Goal: Task Accomplishment & Management: Manage account settings

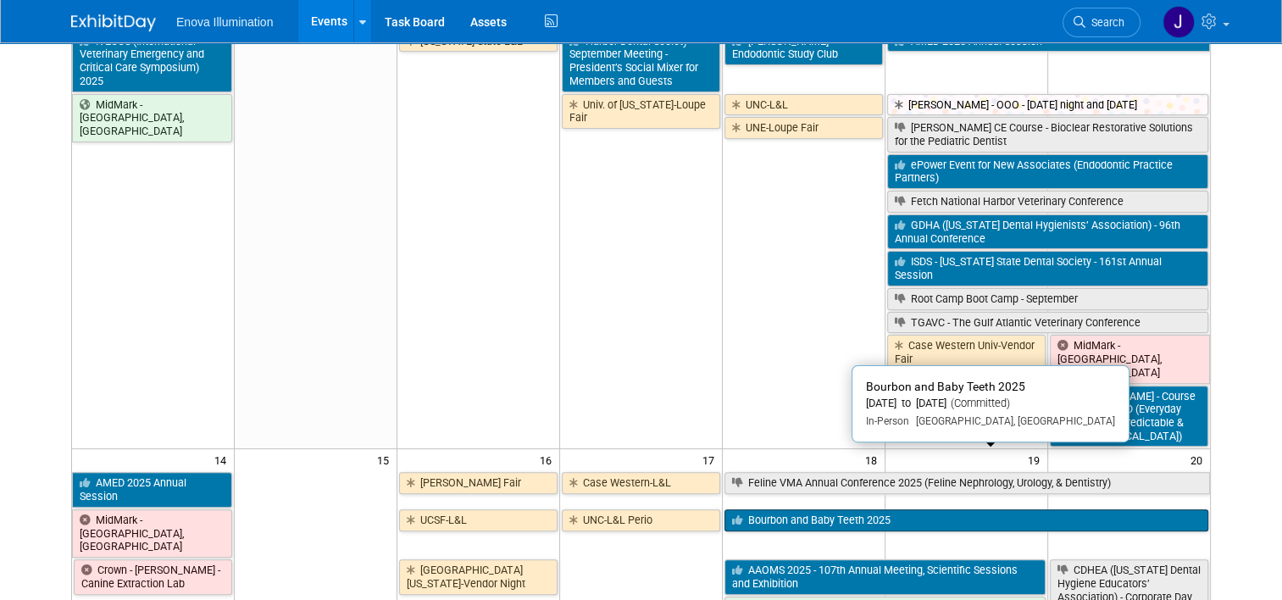
scroll to position [424, 0]
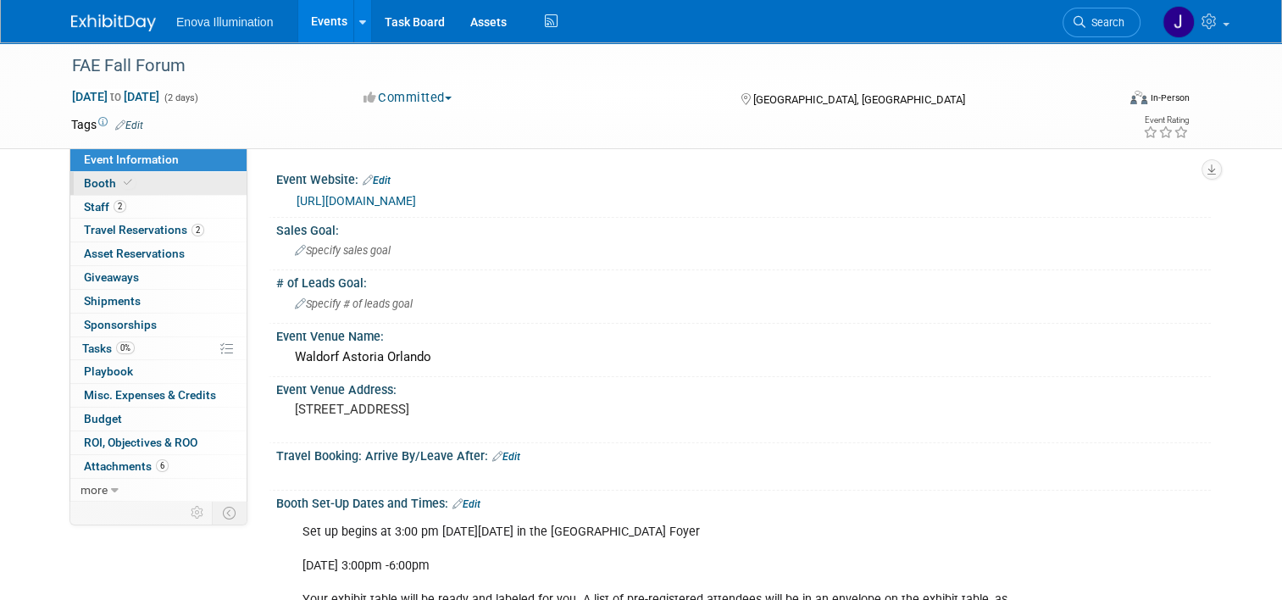
click at [158, 181] on link "Booth" at bounding box center [158, 183] width 176 height 23
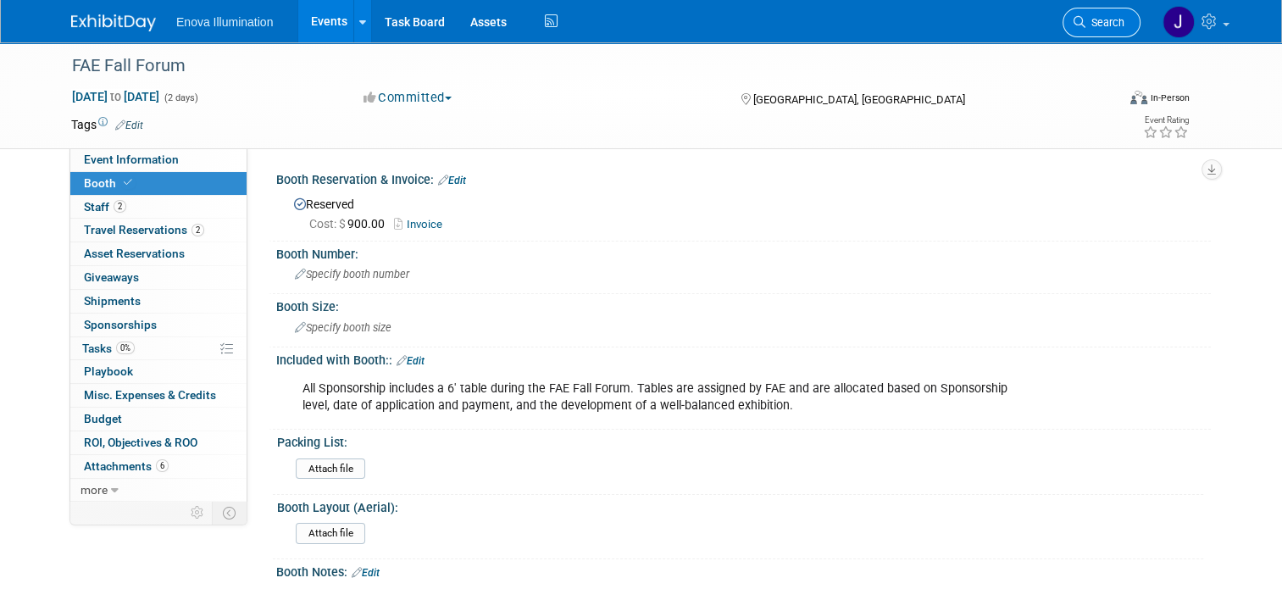
click at [1097, 20] on span "Search" at bounding box center [1105, 22] width 39 height 13
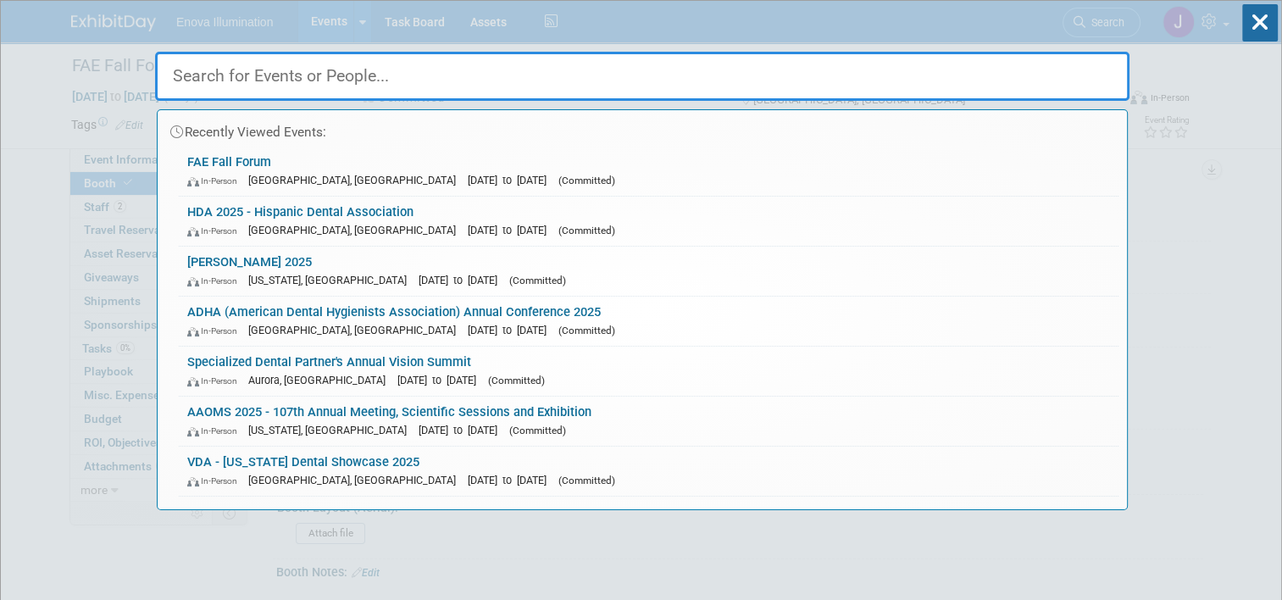
click at [988, 72] on input "text" at bounding box center [642, 76] width 975 height 49
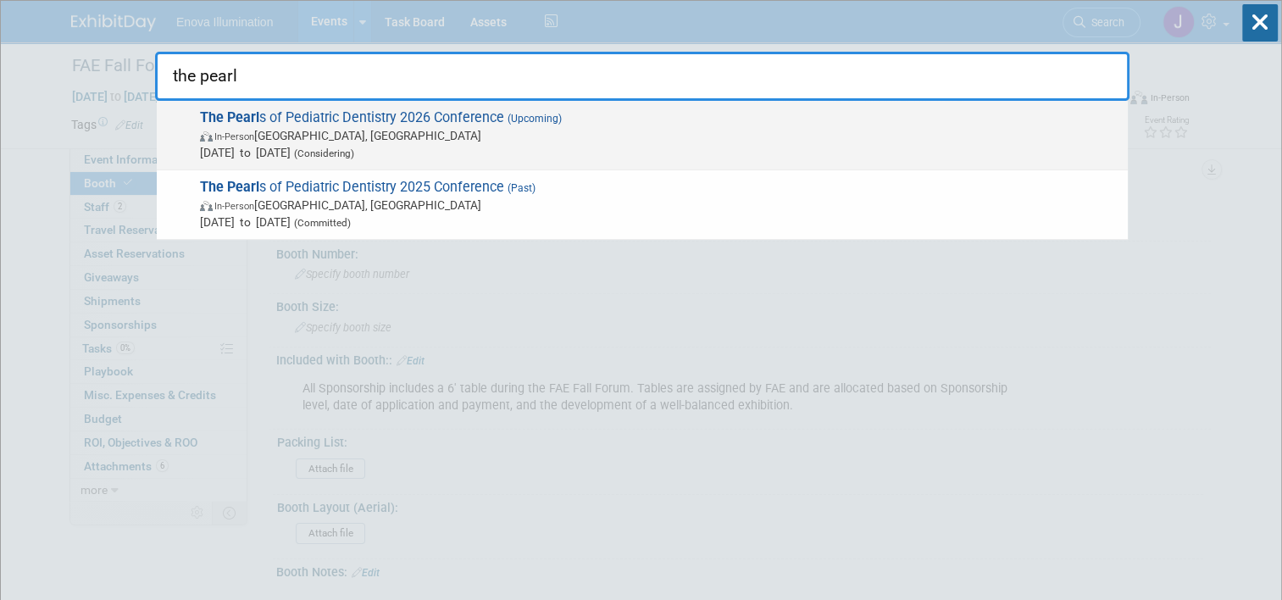
type input "the pearl"
click at [388, 137] on span "In-Person Austin, TX" at bounding box center [660, 135] width 920 height 17
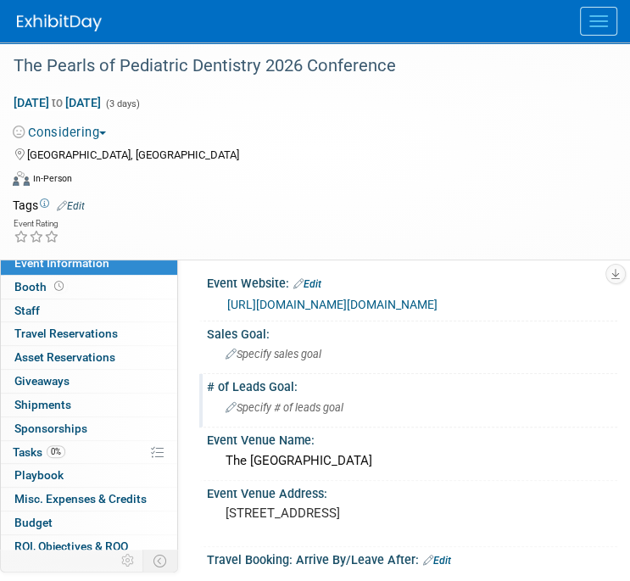
click at [486, 420] on div "Specify # of leads goal" at bounding box center [412, 407] width 385 height 26
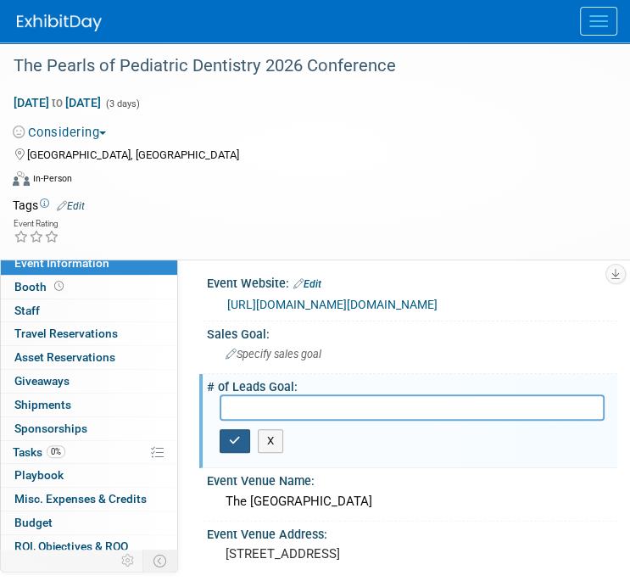
click at [239, 446] on icon "button" at bounding box center [235, 440] width 12 height 11
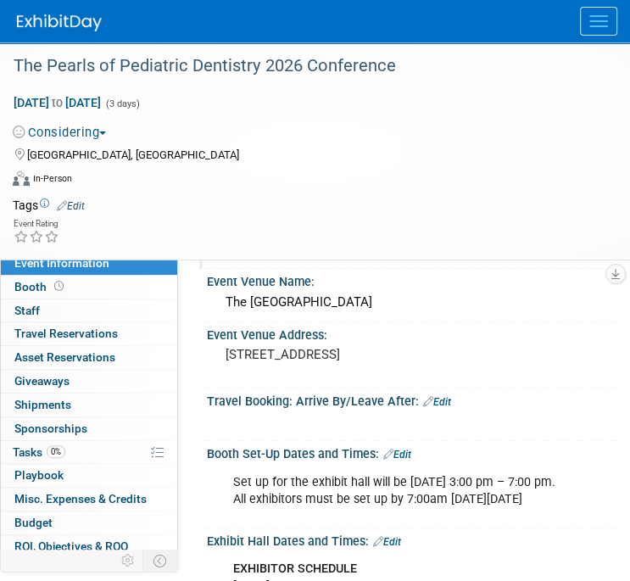
scroll to position [170, 0]
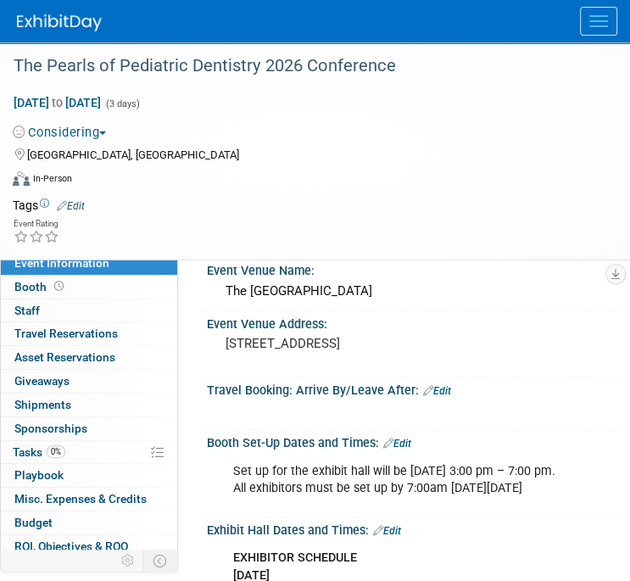
click at [29, 17] on img at bounding box center [59, 22] width 85 height 17
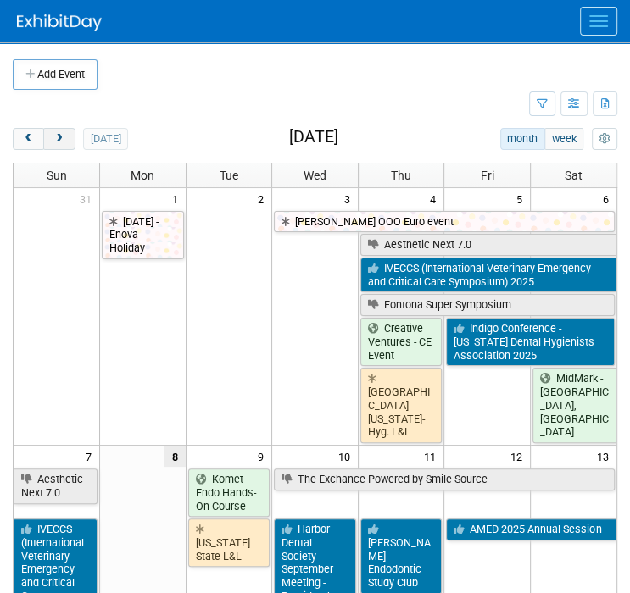
click at [60, 129] on button "next" at bounding box center [58, 139] width 31 height 22
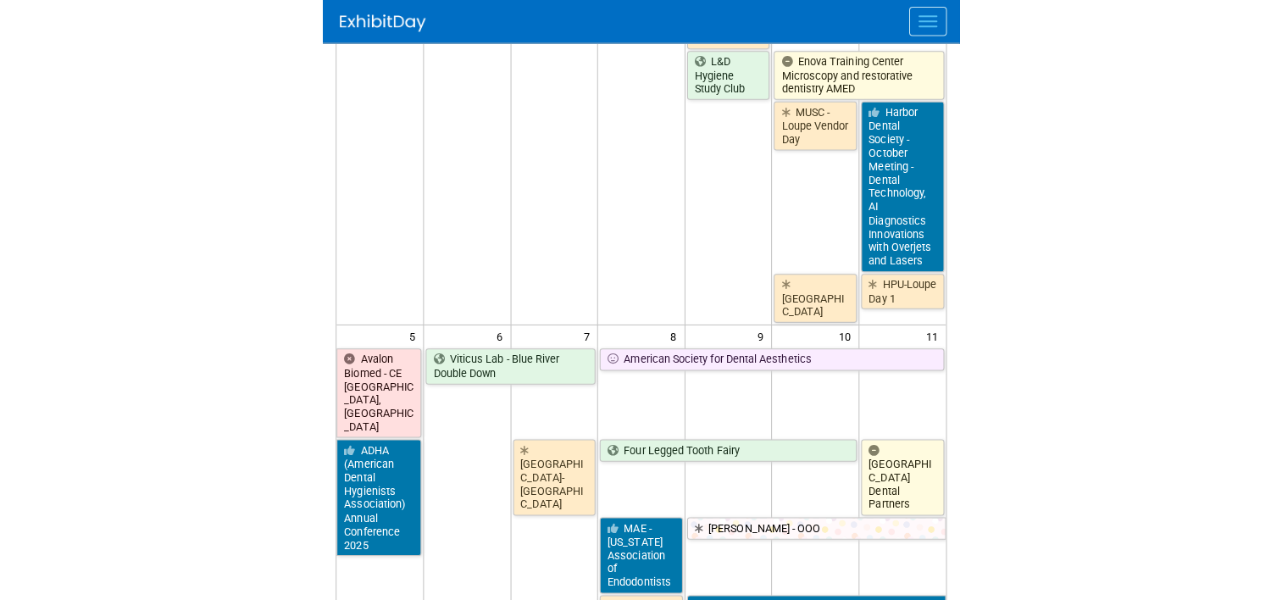
scroll to position [339, 0]
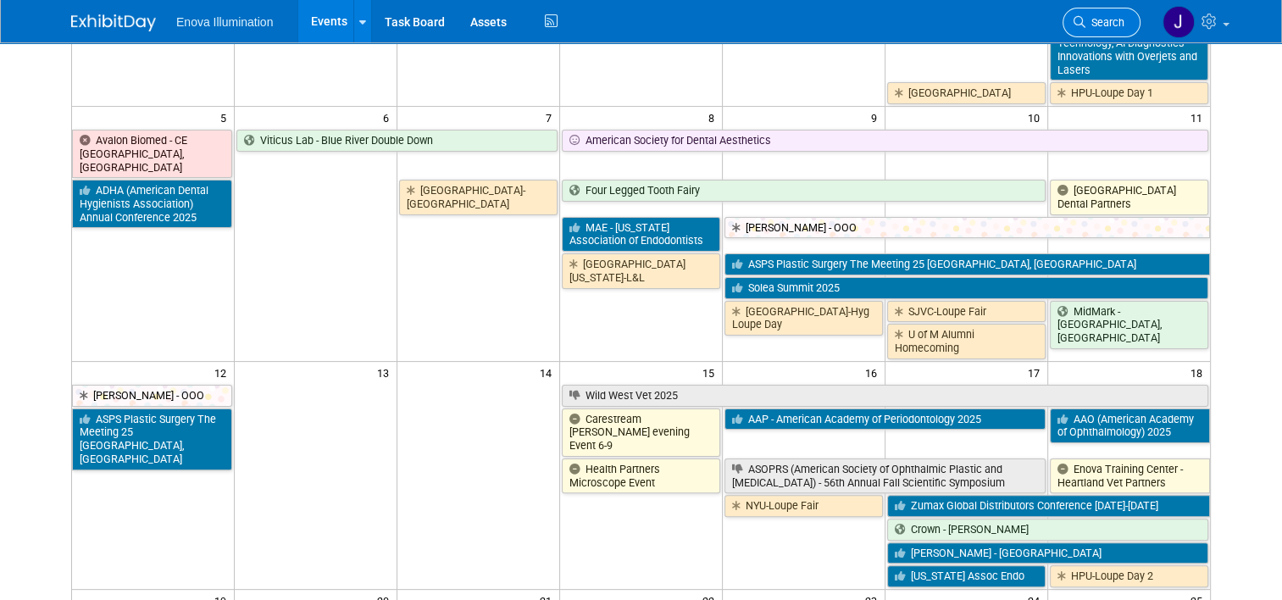
click at [629, 23] on span "Search" at bounding box center [1105, 22] width 39 height 13
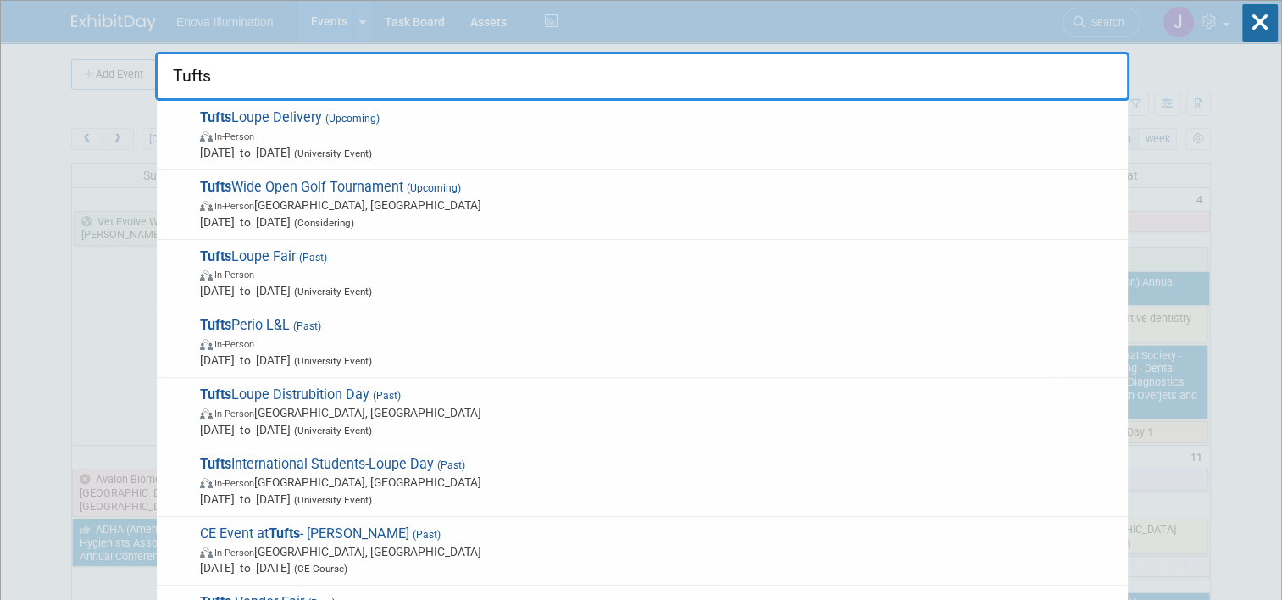
type input "Tufts"
click at [381, 191] on span "Tufts Wide Open Golf Tournament (Upcoming) In-Person [GEOGRAPHIC_DATA], [GEOGRA…" at bounding box center [657, 205] width 925 height 52
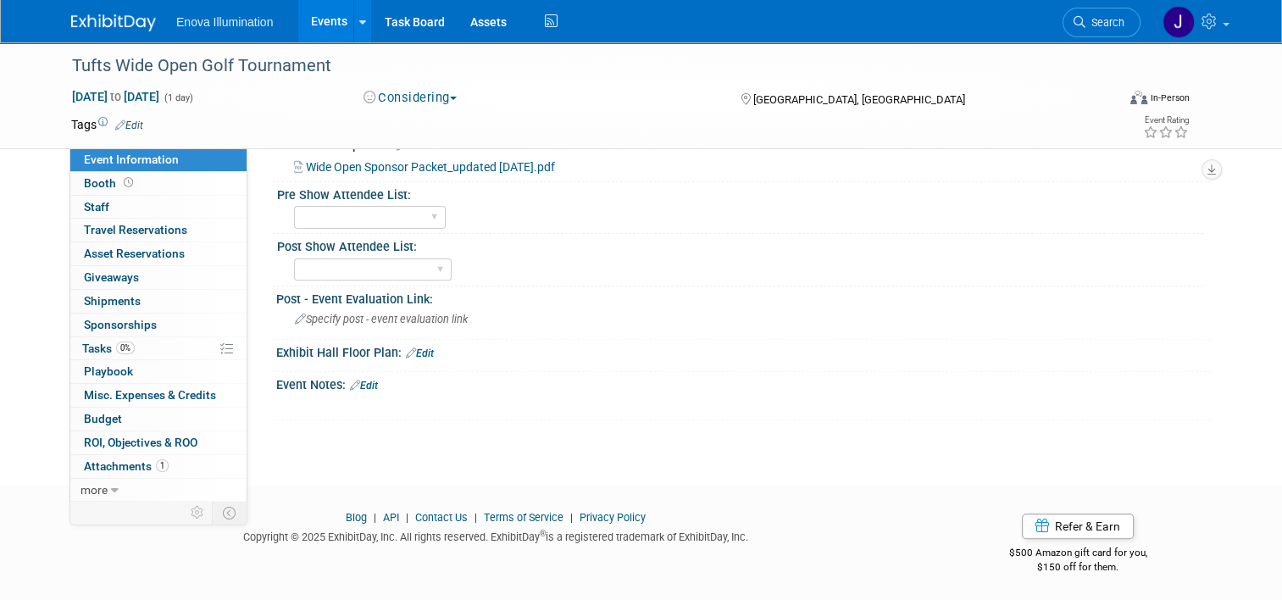
scroll to position [449, 0]
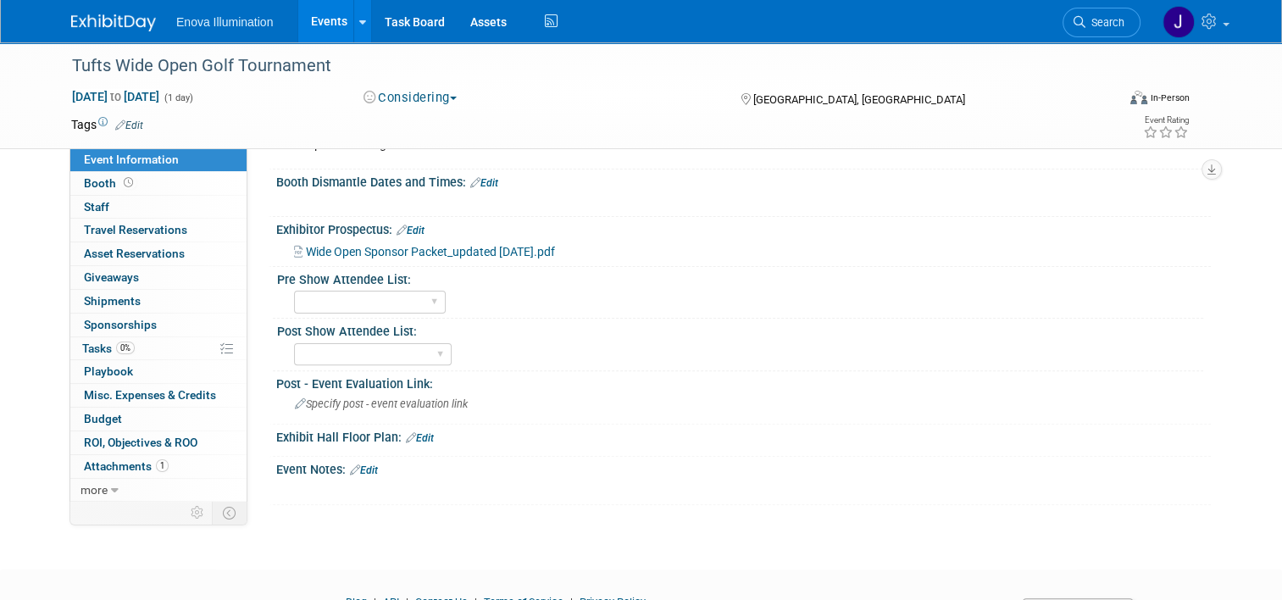
click at [395, 250] on span "Wide Open Sponsor Packet_updated 8-13-2025.pdf" at bounding box center [430, 252] width 249 height 14
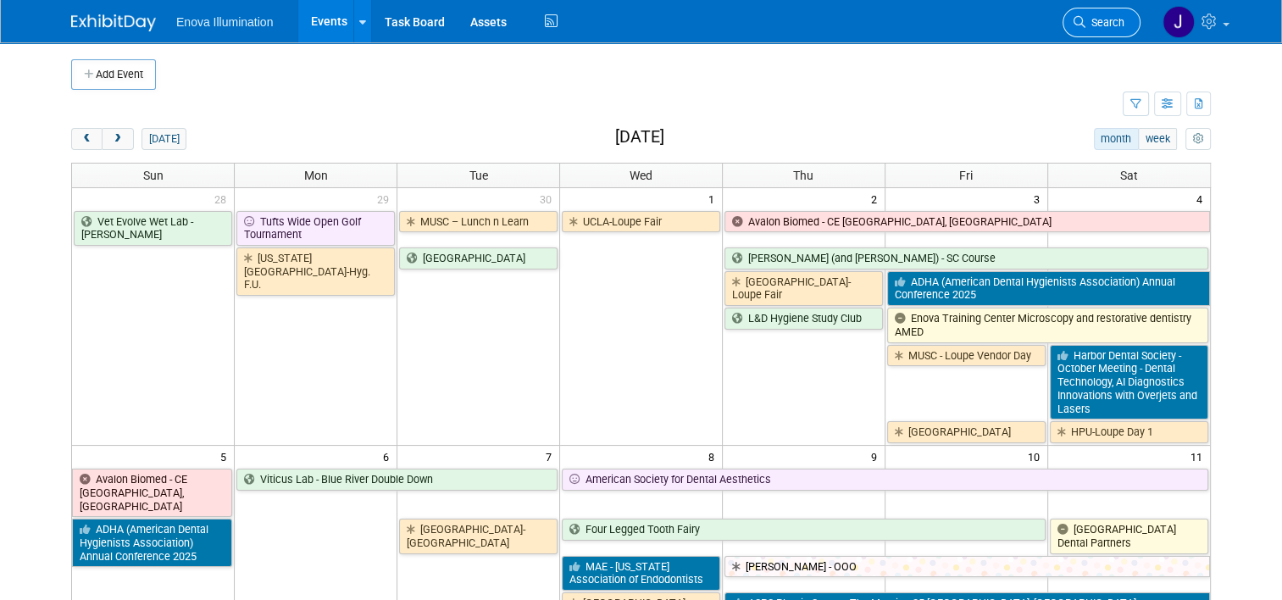
click at [1101, 24] on span "Search" at bounding box center [1105, 22] width 39 height 13
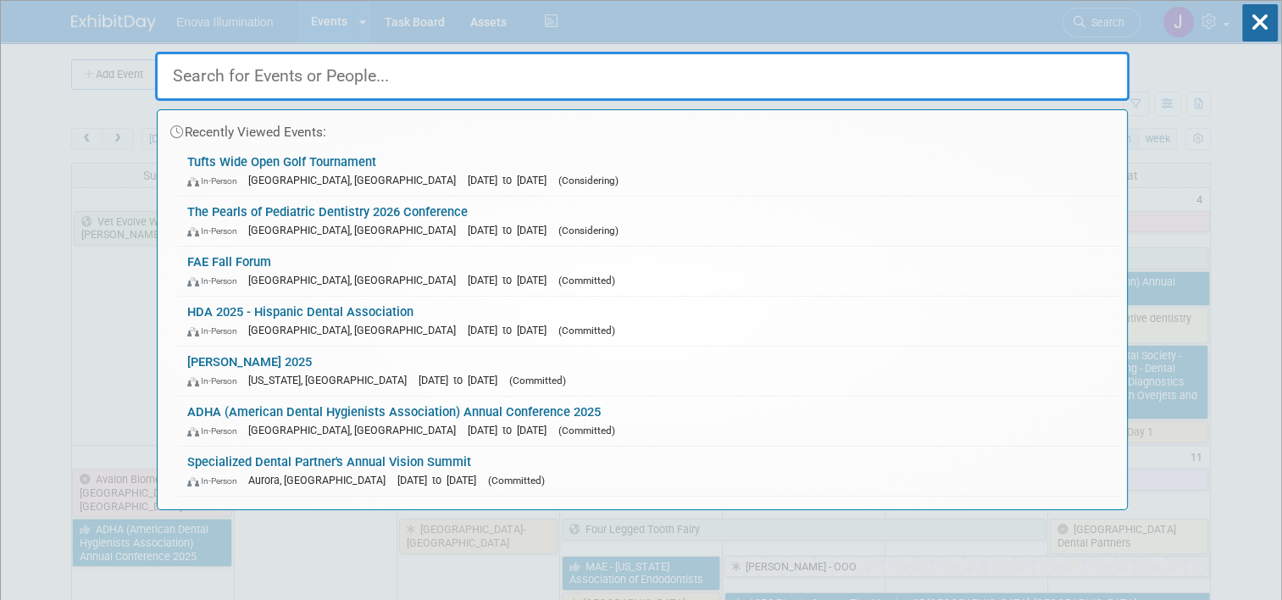
click at [1032, 68] on input "text" at bounding box center [642, 76] width 975 height 49
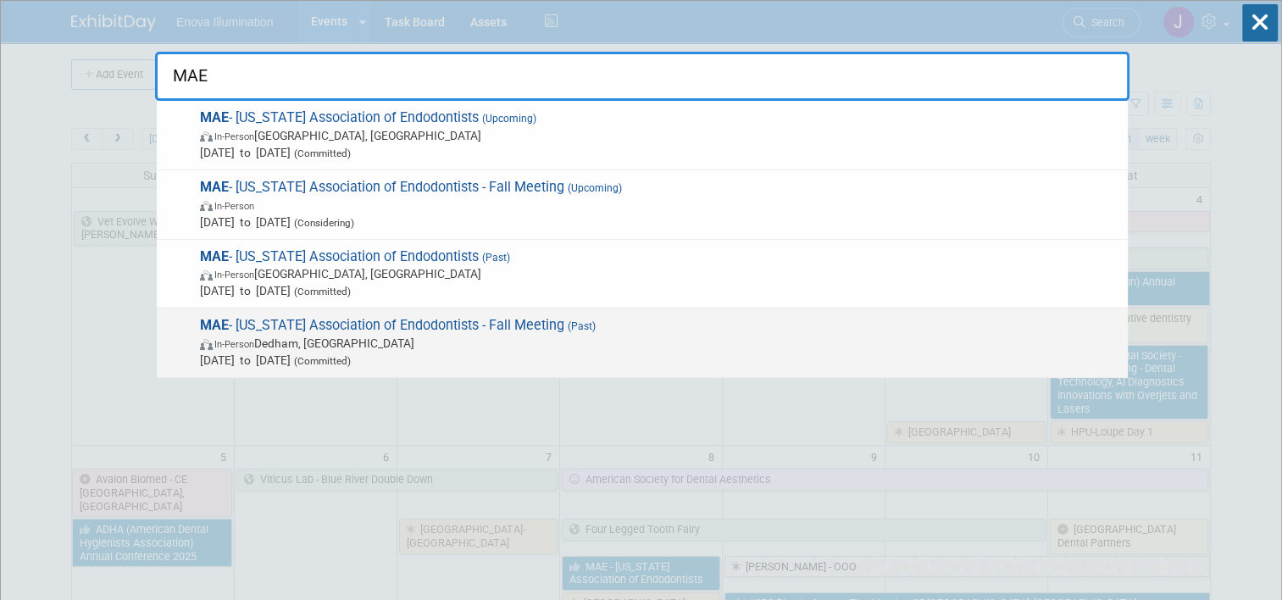
type input "MAE"
click at [258, 326] on span "MAE - Massachusetts Association of Endodontists - Fall Meeting (Past) In-Person…" at bounding box center [657, 343] width 925 height 52
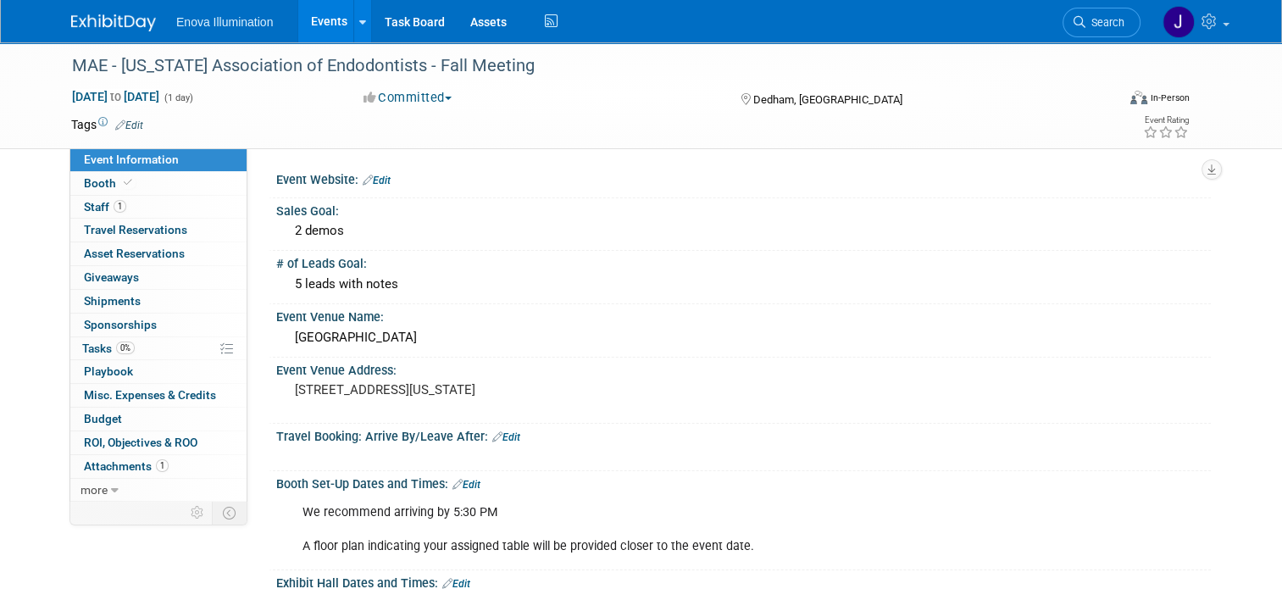
click at [114, 24] on img at bounding box center [113, 22] width 85 height 17
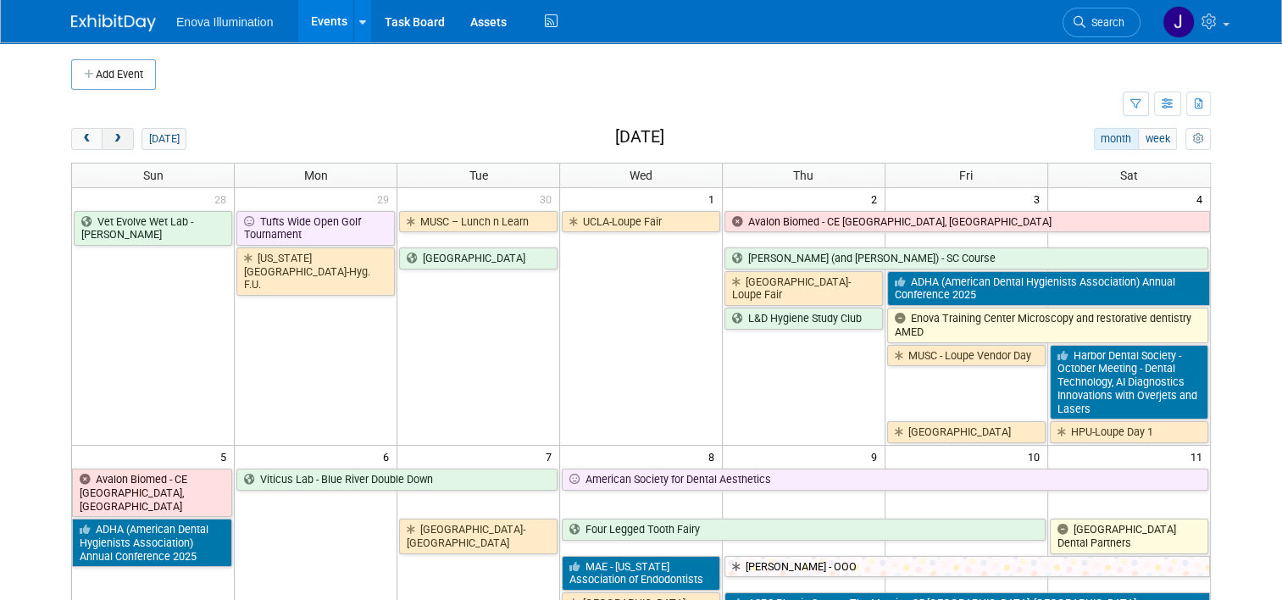
click at [108, 131] on button "next" at bounding box center [117, 139] width 31 height 22
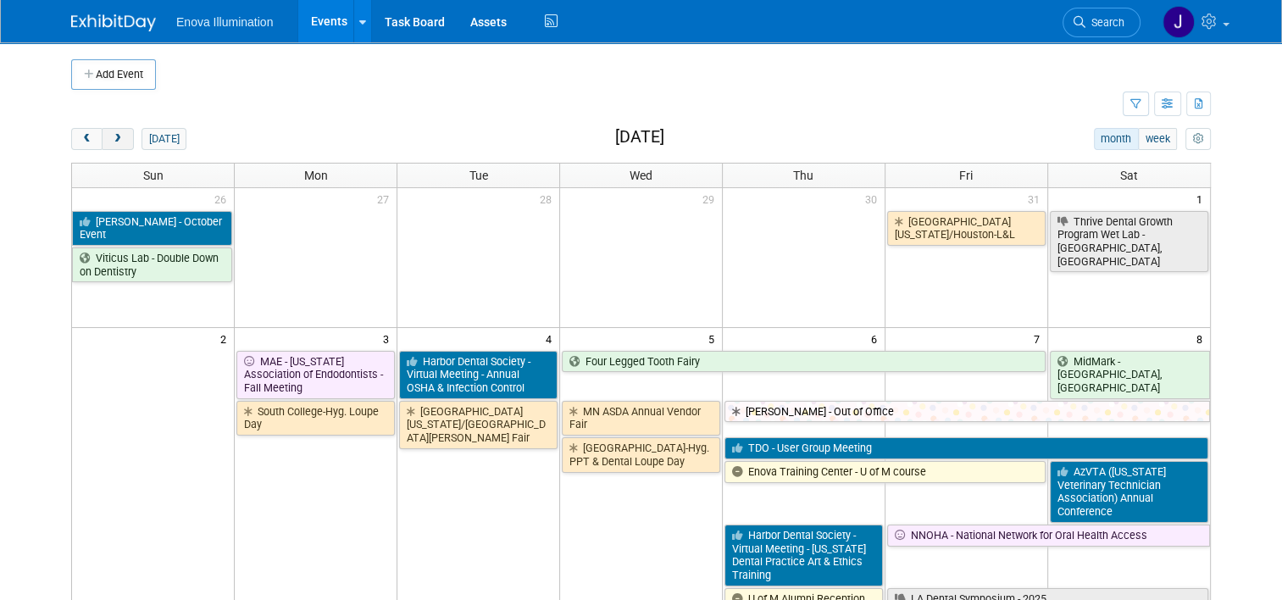
click at [108, 131] on button "next" at bounding box center [117, 139] width 31 height 22
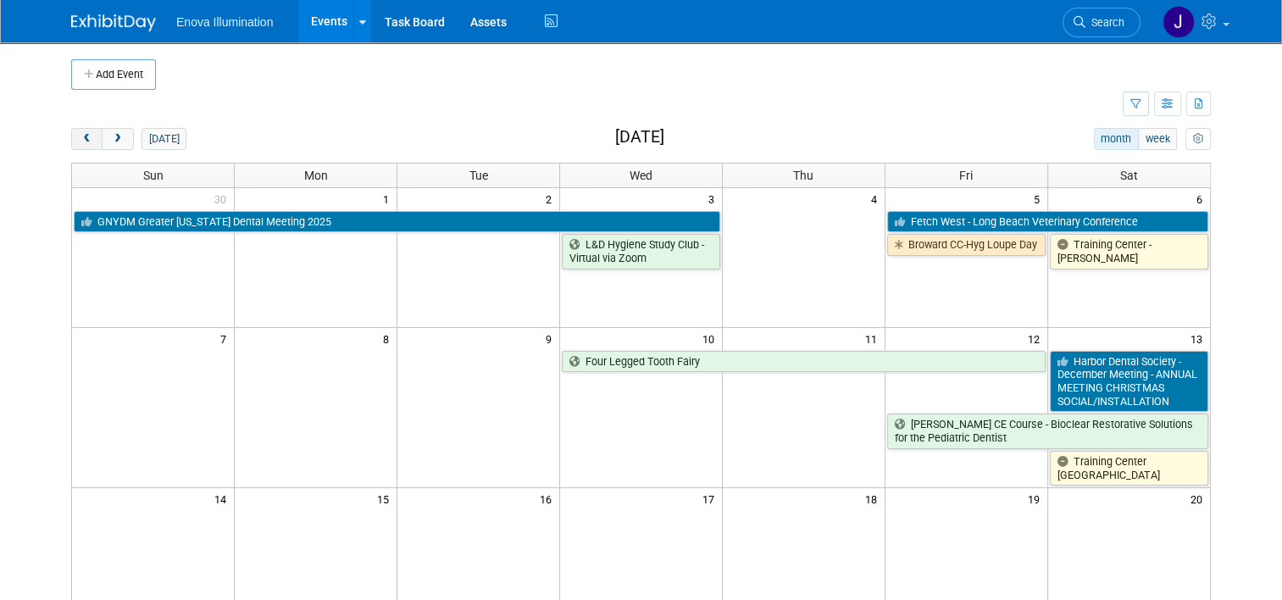
click at [71, 144] on button "prev" at bounding box center [86, 139] width 31 height 22
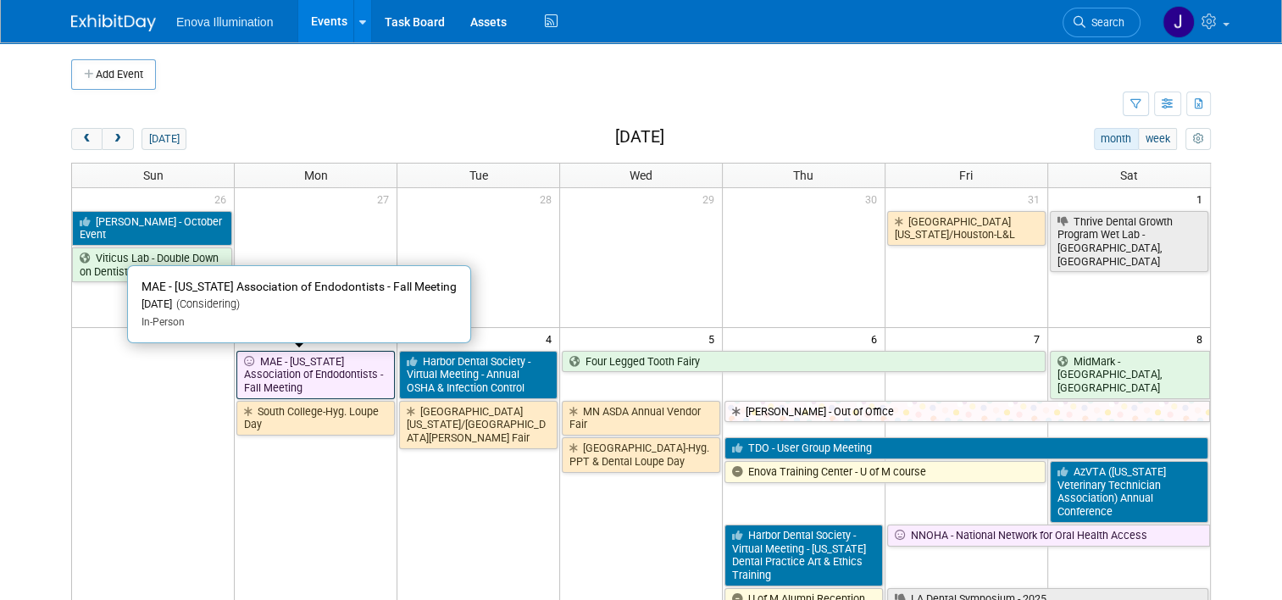
click at [300, 354] on link "MAE - [US_STATE] Association of Endodontists - Fall Meeting" at bounding box center [315, 375] width 158 height 48
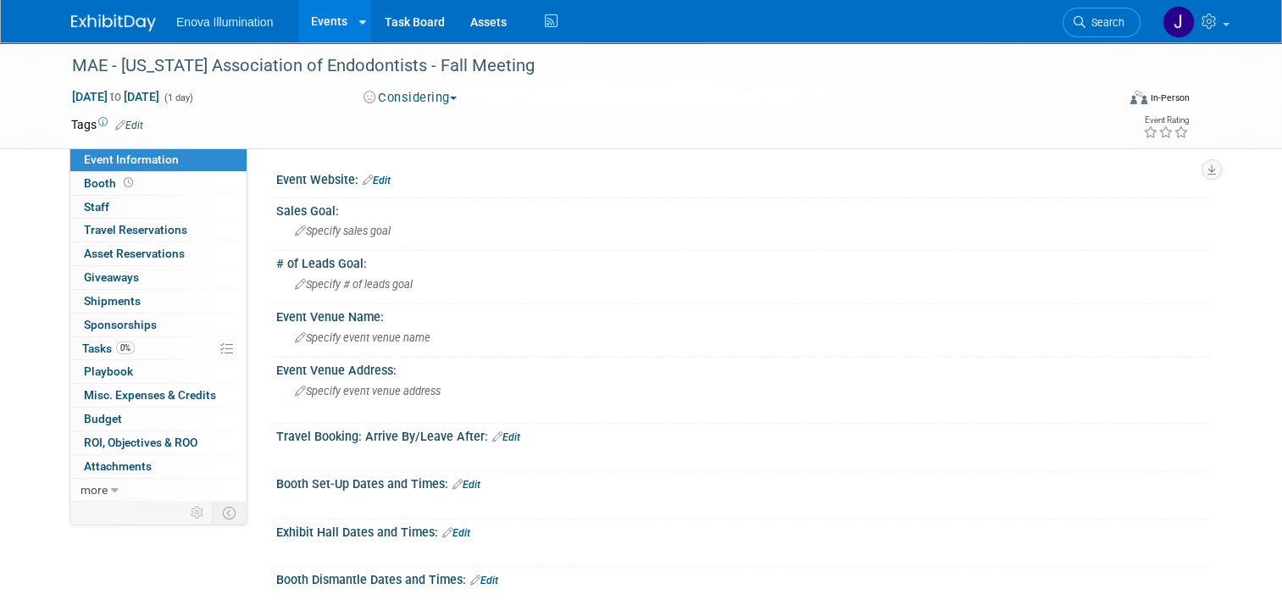
click at [395, 101] on button "Considering" at bounding box center [411, 98] width 106 height 18
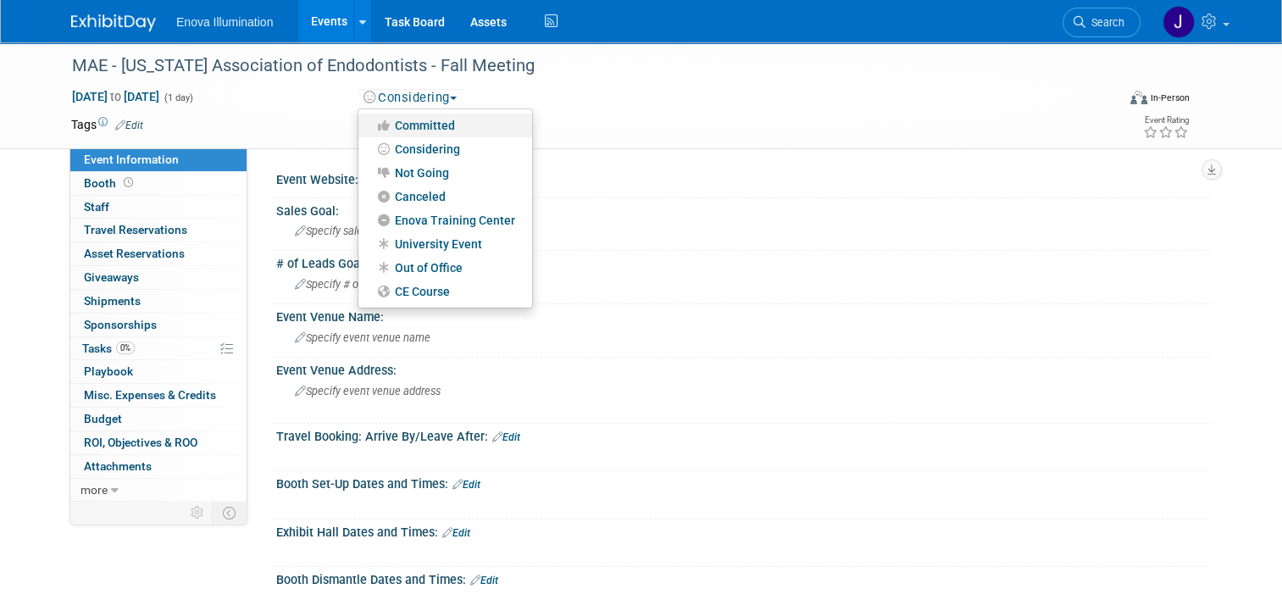
click at [404, 124] on link "Committed" at bounding box center [446, 126] width 174 height 24
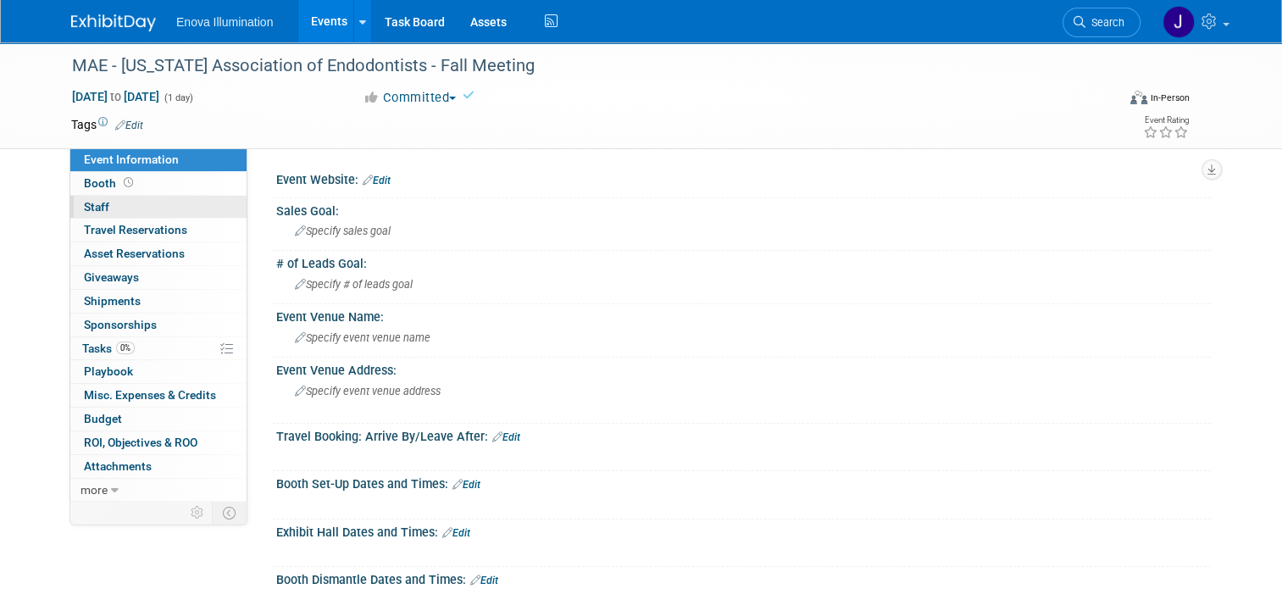
click at [158, 204] on link "0 Staff 0" at bounding box center [158, 207] width 176 height 23
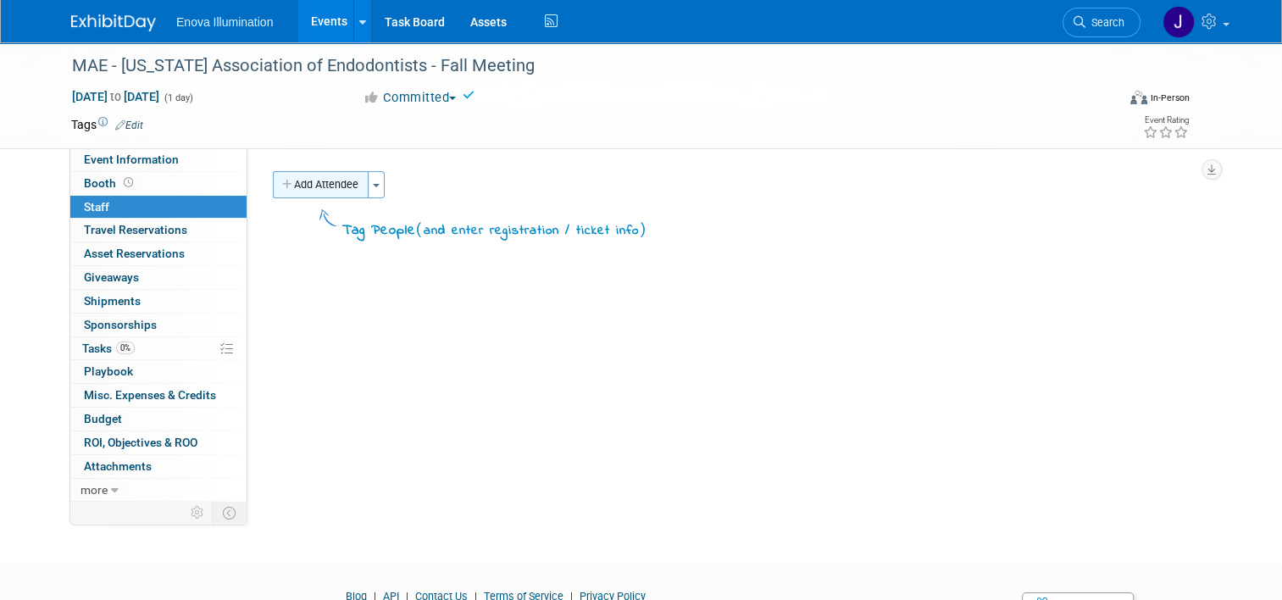
click at [282, 181] on icon "button" at bounding box center [288, 185] width 12 height 11
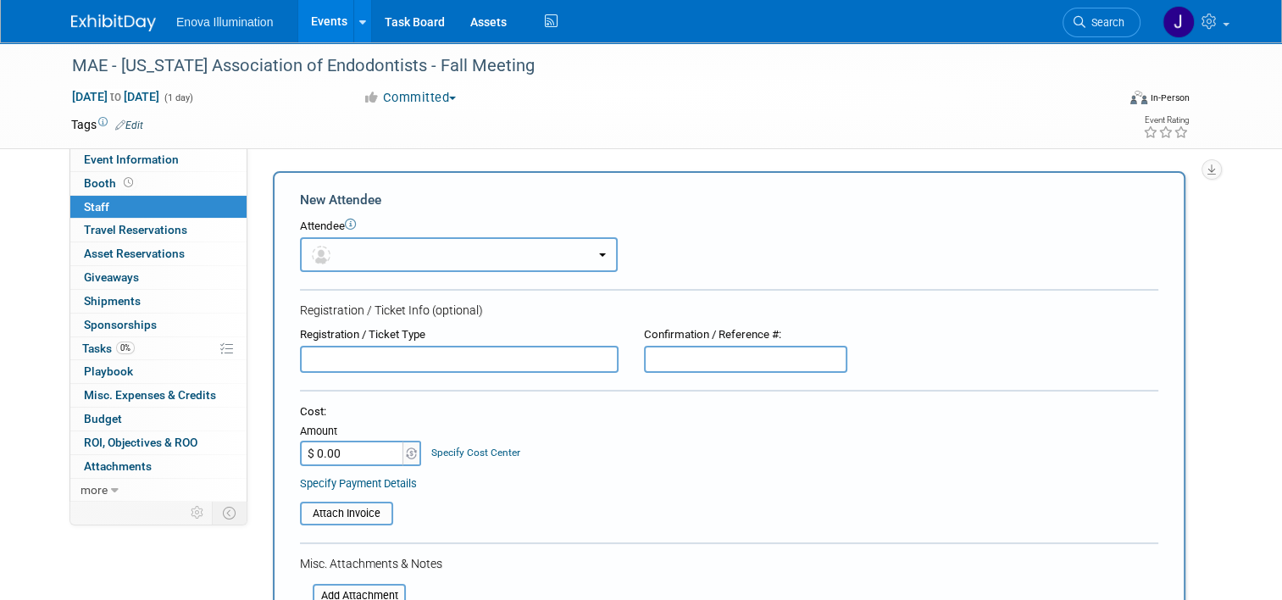
click at [339, 251] on button "button" at bounding box center [459, 254] width 318 height 35
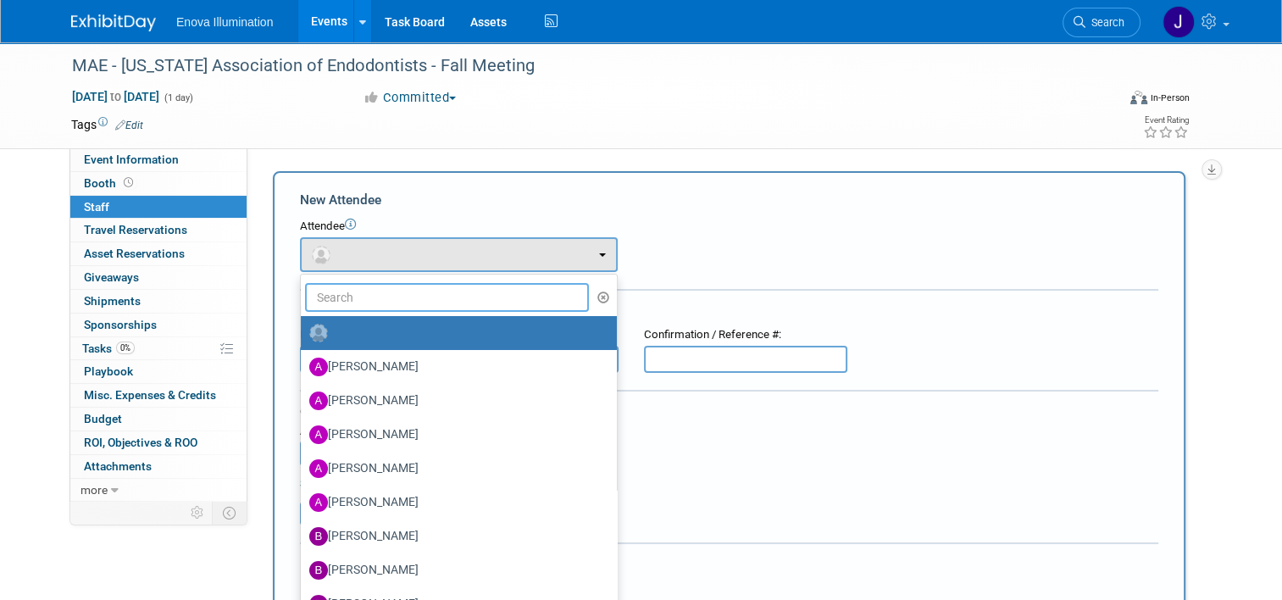
click at [340, 292] on input "text" at bounding box center [447, 297] width 284 height 29
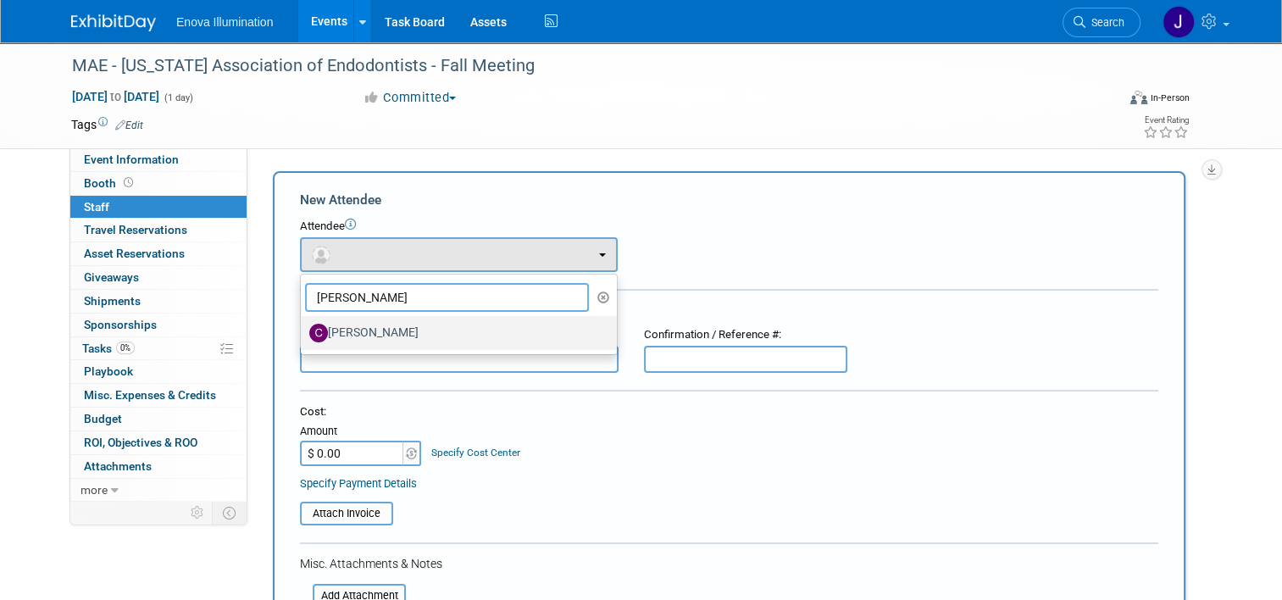
type input "colin"
click at [362, 334] on label "Colin Bushell" at bounding box center [454, 333] width 291 height 27
click at [303, 334] on input "Colin Bushell" at bounding box center [297, 330] width 11 height 11
select select "dfb92433-3337-415e-a506-7b7030115af7"
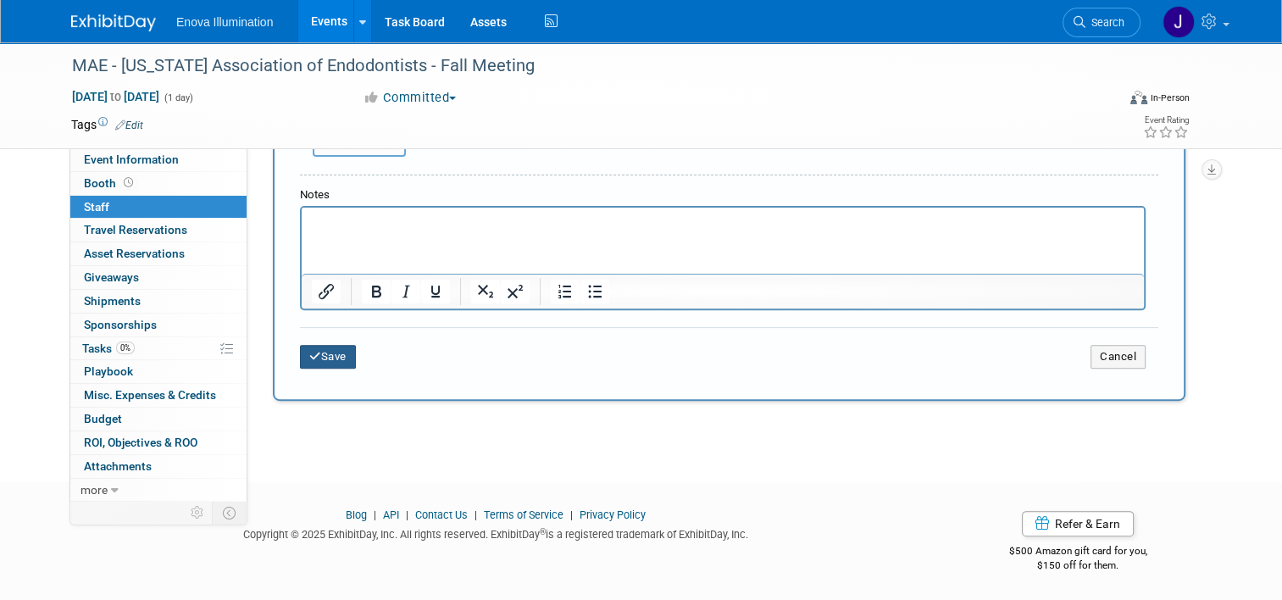
click at [316, 363] on button "Save" at bounding box center [328, 357] width 56 height 24
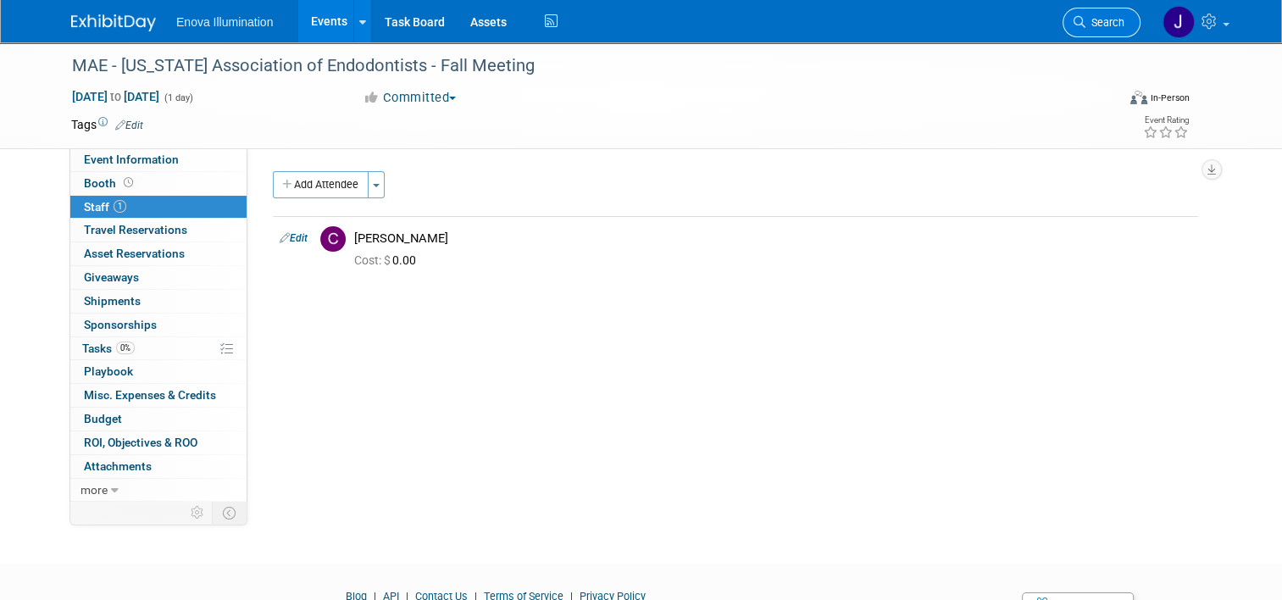
click at [1100, 22] on span "Search" at bounding box center [1105, 22] width 39 height 13
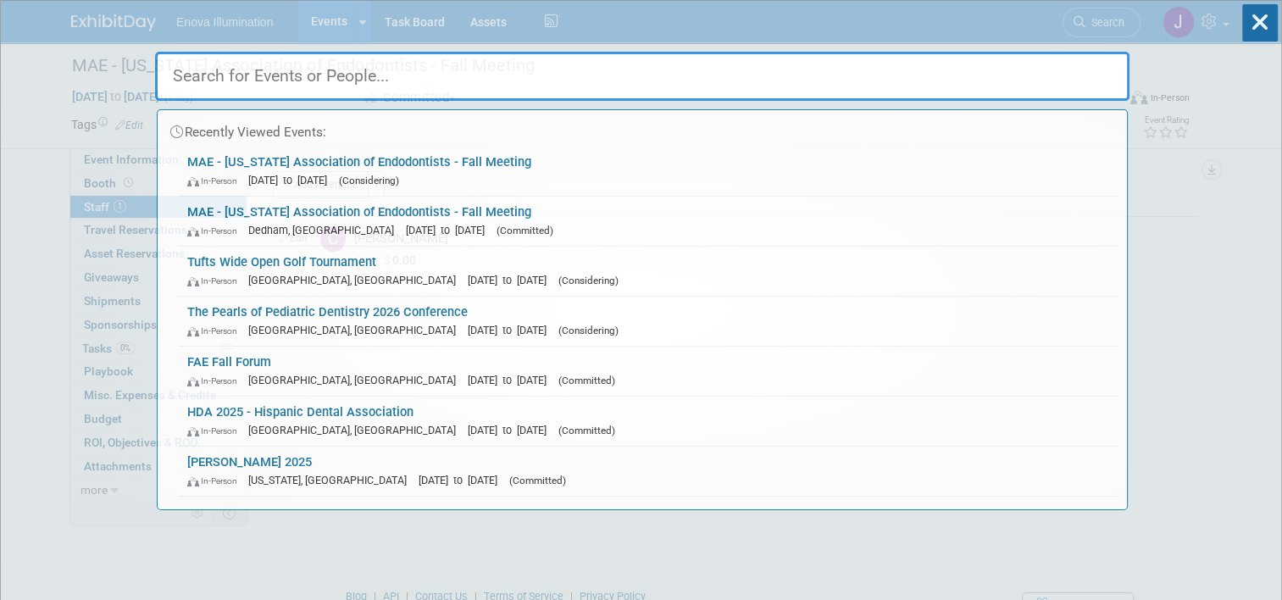
click at [965, 61] on input "text" at bounding box center [642, 76] width 975 height 49
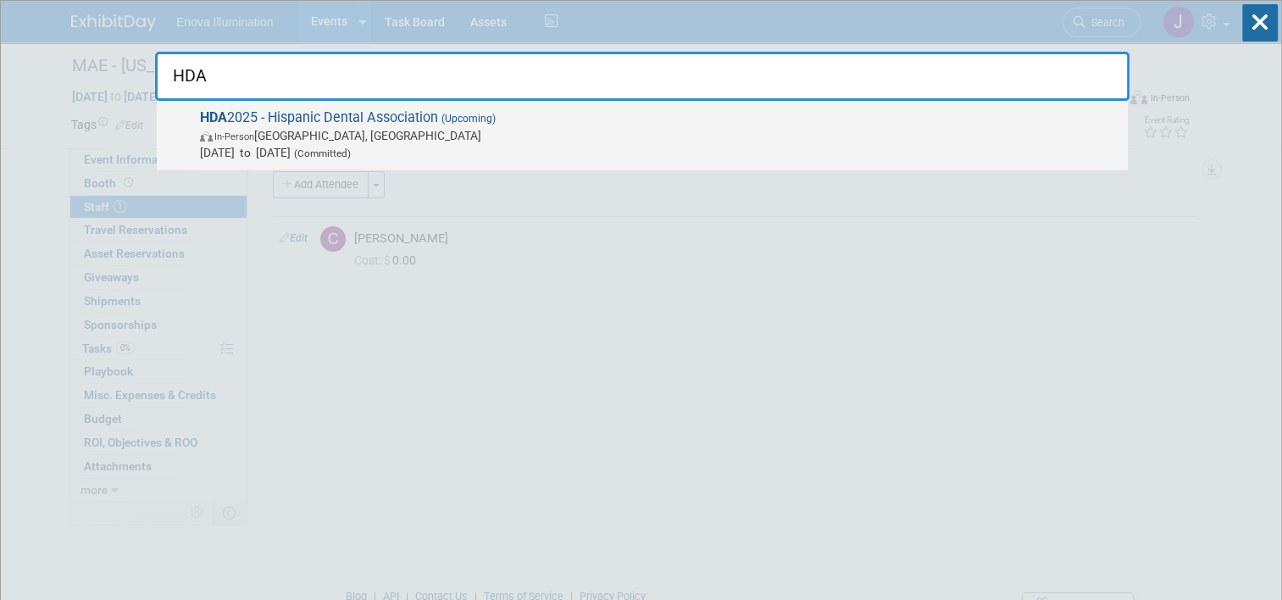
type input "HDA"
click at [340, 154] on span "Sep 19, 2025 to Sep 20, 2025 (Committed)" at bounding box center [660, 152] width 920 height 17
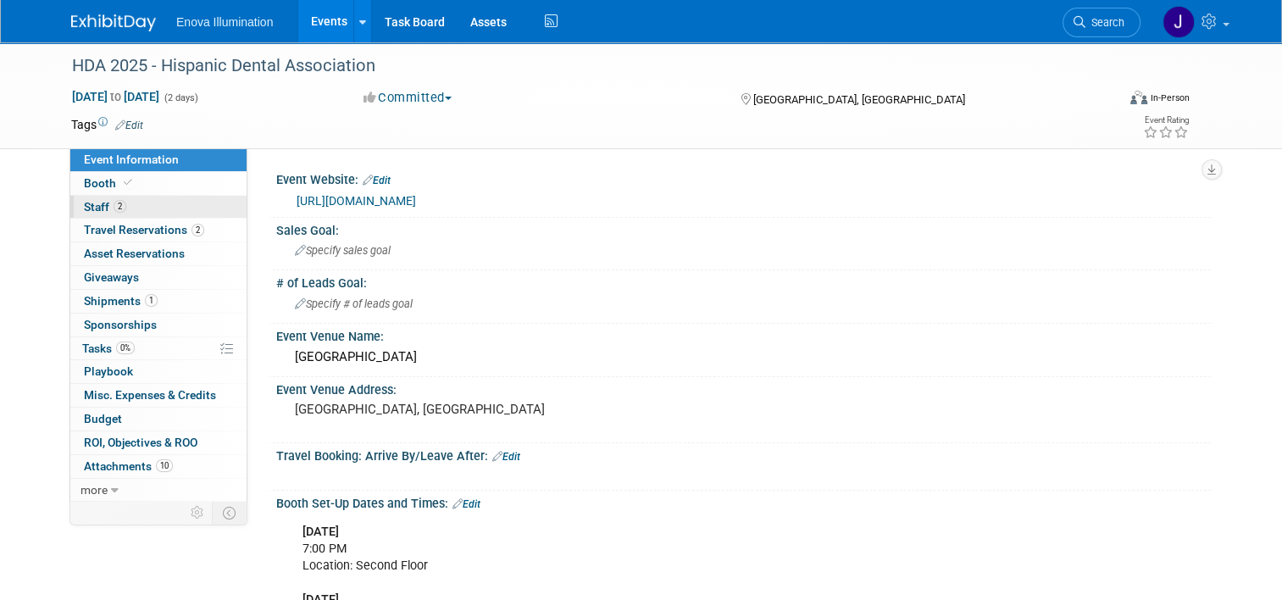
click at [161, 211] on link "2 Staff 2" at bounding box center [158, 207] width 176 height 23
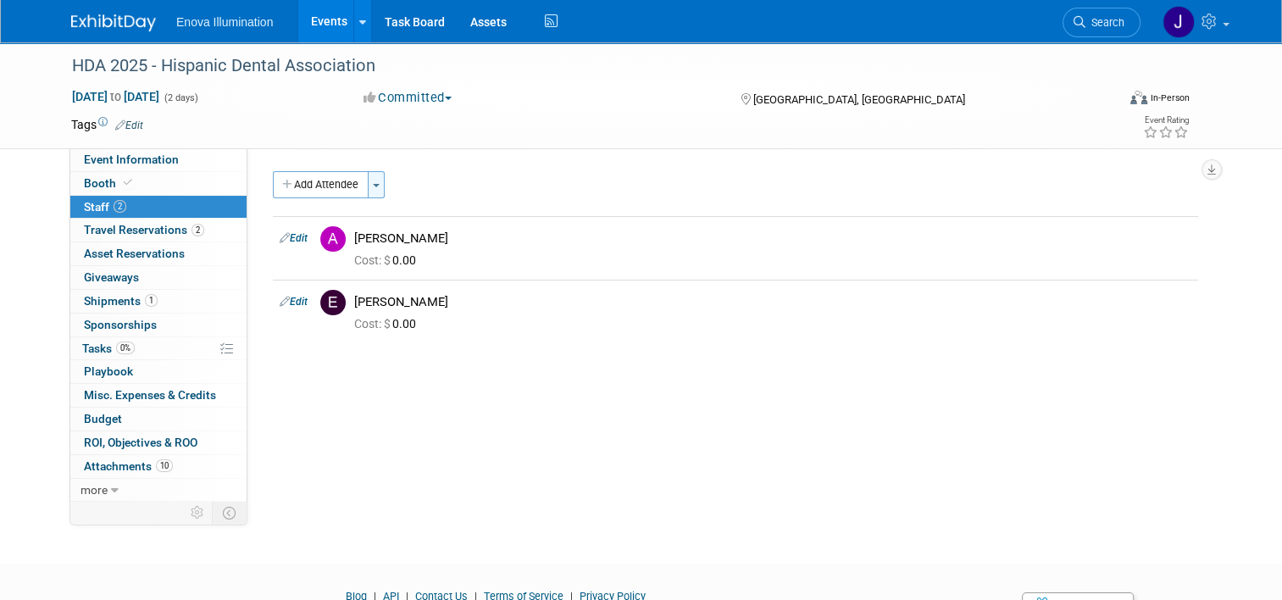
click at [368, 192] on button "Toggle Dropdown" at bounding box center [376, 184] width 17 height 27
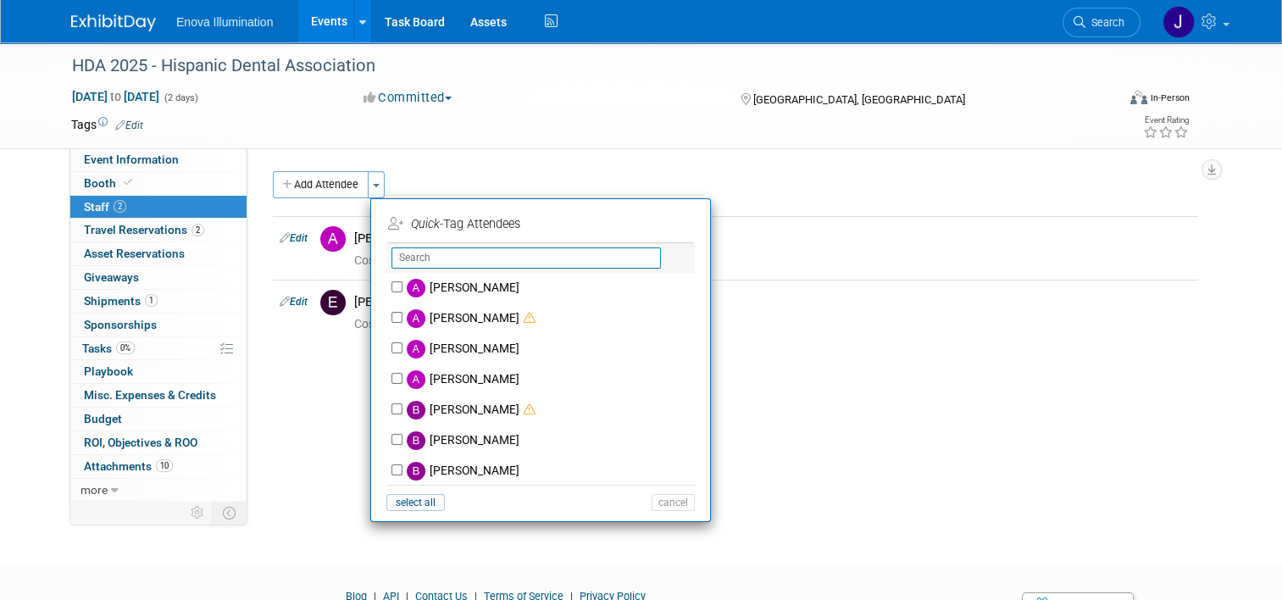
click at [441, 256] on input "text" at bounding box center [527, 257] width 270 height 21
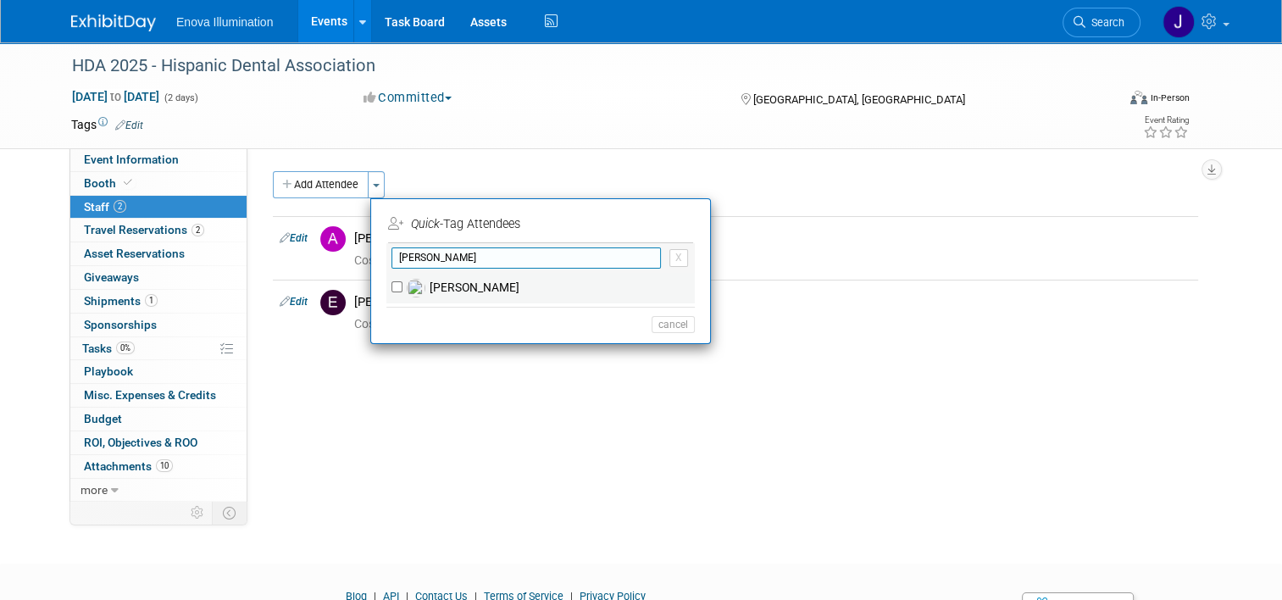
type input "eric"
click at [437, 287] on label "[PERSON_NAME]" at bounding box center [552, 288] width 298 height 31
click at [403, 287] on input "[PERSON_NAME]" at bounding box center [397, 286] width 11 height 11
checkbox input "true"
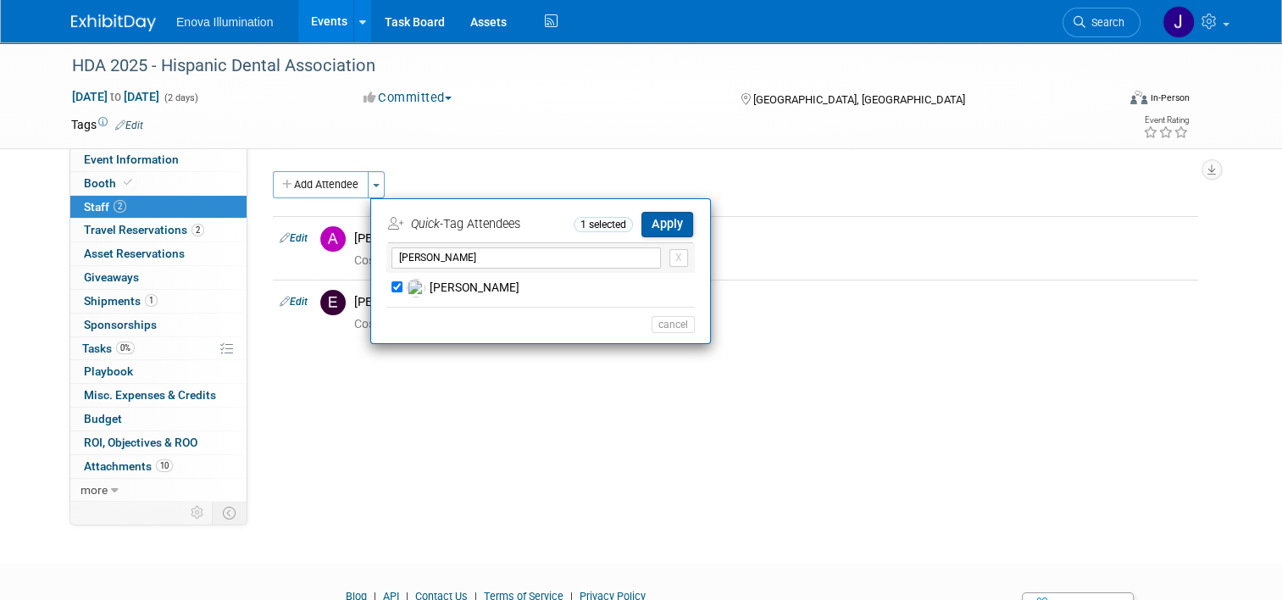
click at [646, 228] on button "Apply" at bounding box center [668, 224] width 52 height 25
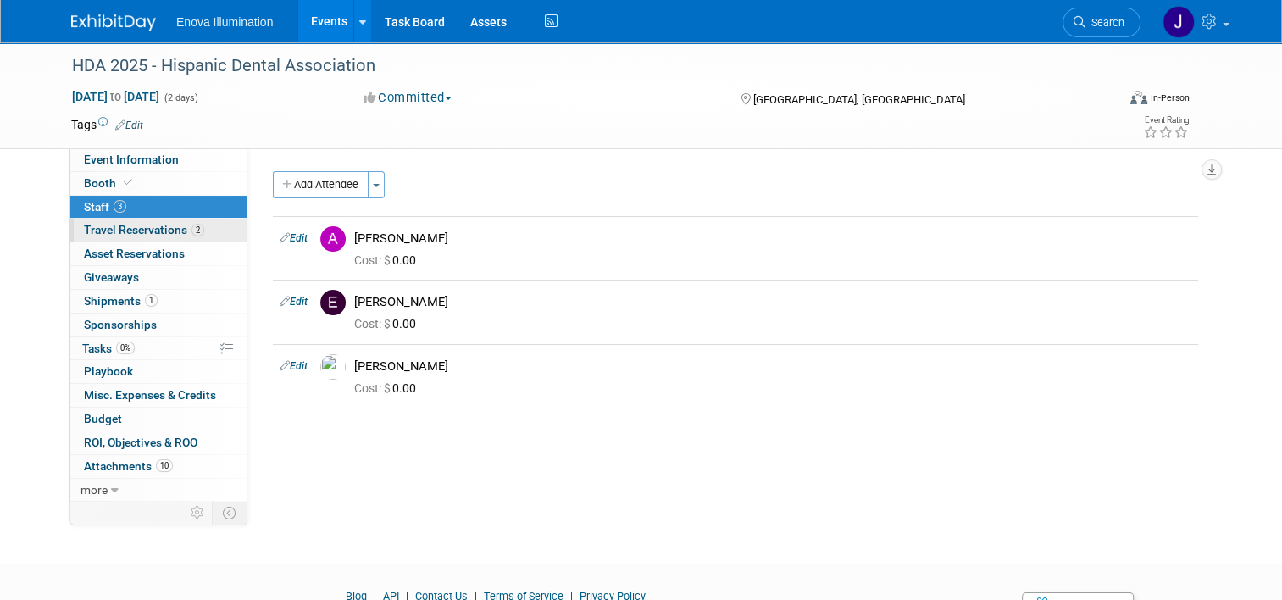
click at [147, 223] on span "Travel Reservations 2" at bounding box center [144, 230] width 120 height 14
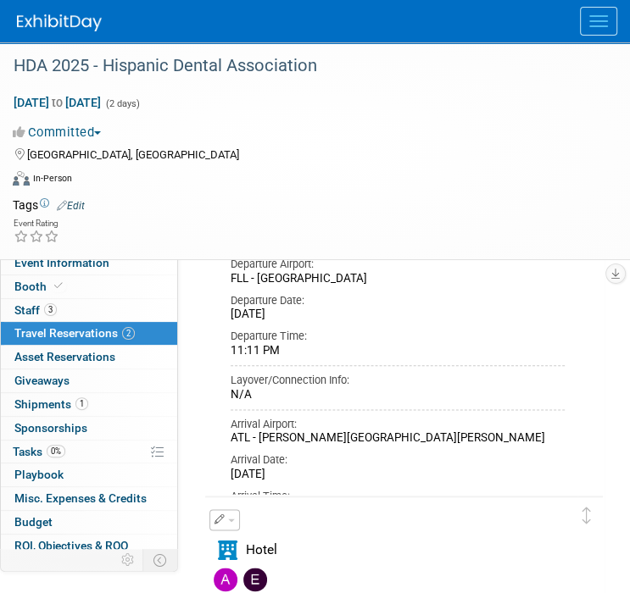
scroll to position [893, 0]
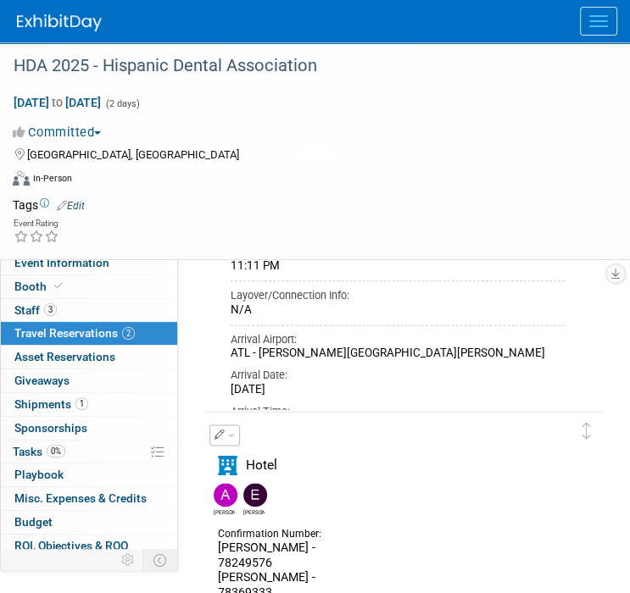
click at [58, 324] on link "2 Travel Reservations 2" at bounding box center [89, 333] width 176 height 23
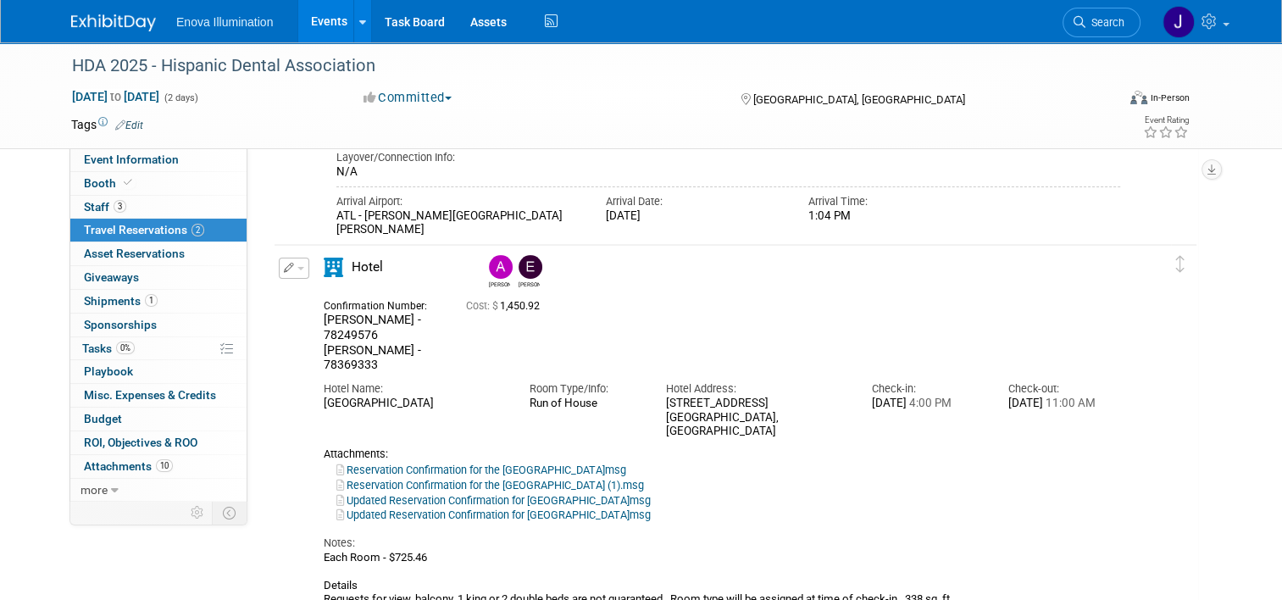
scroll to position [509, 0]
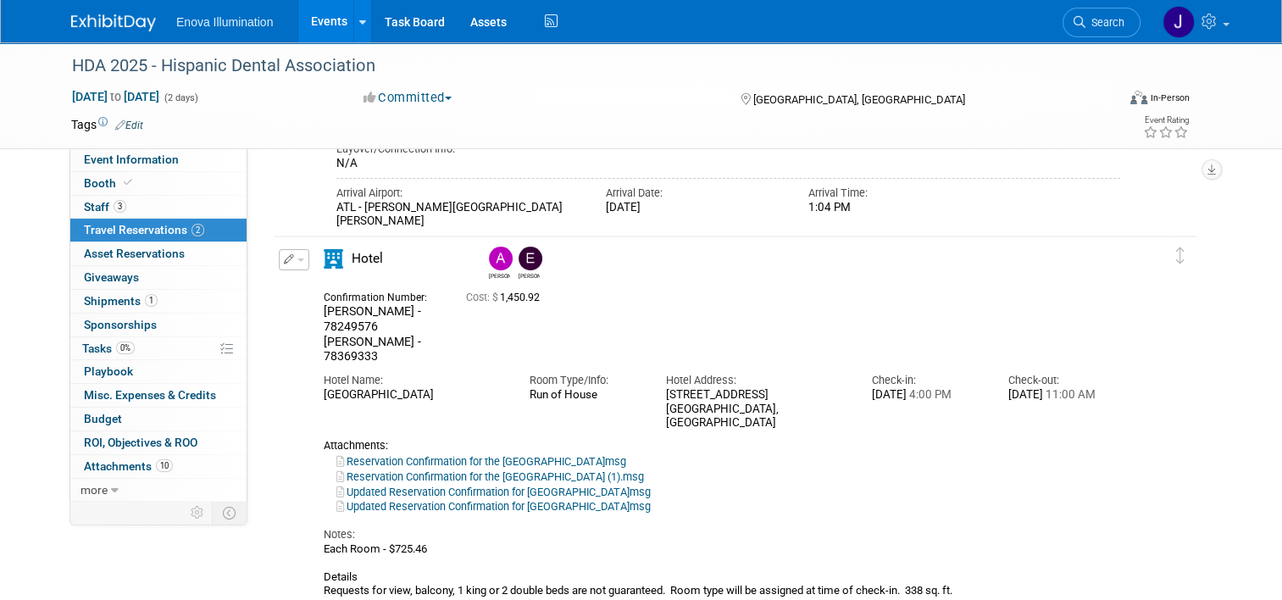
click at [296, 270] on div "Edit Reservation Delete Reservation" at bounding box center [294, 259] width 31 height 21
click at [294, 255] on button "button" at bounding box center [294, 259] width 31 height 21
click at [320, 291] on button "Edit Reservation" at bounding box center [351, 289] width 143 height 25
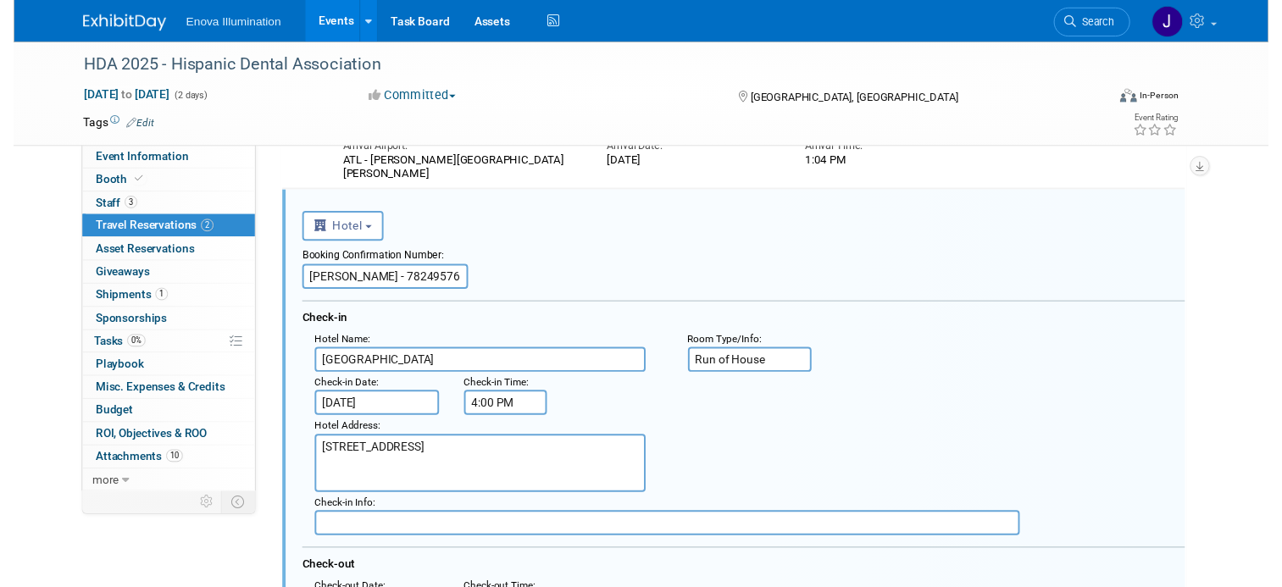
scroll to position [0, 0]
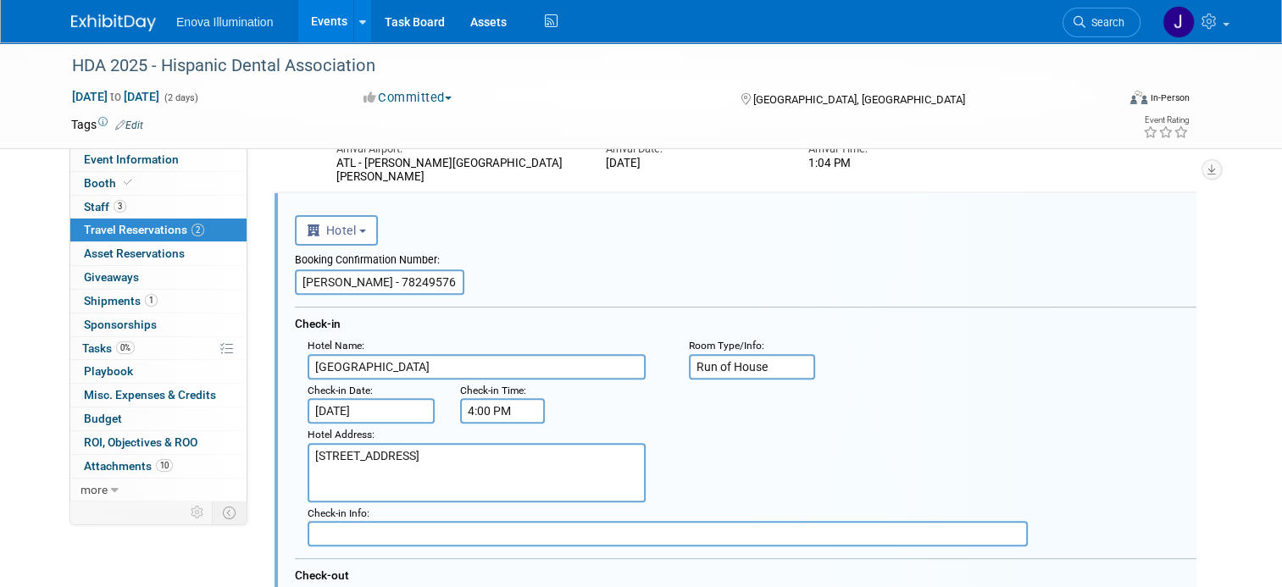
click at [400, 286] on input "Adam - 78249576 Elliott - 78369333" at bounding box center [380, 282] width 170 height 25
click at [419, 279] on input "Adam - 78249576 Elliott - 78369333" at bounding box center [380, 282] width 170 height 25
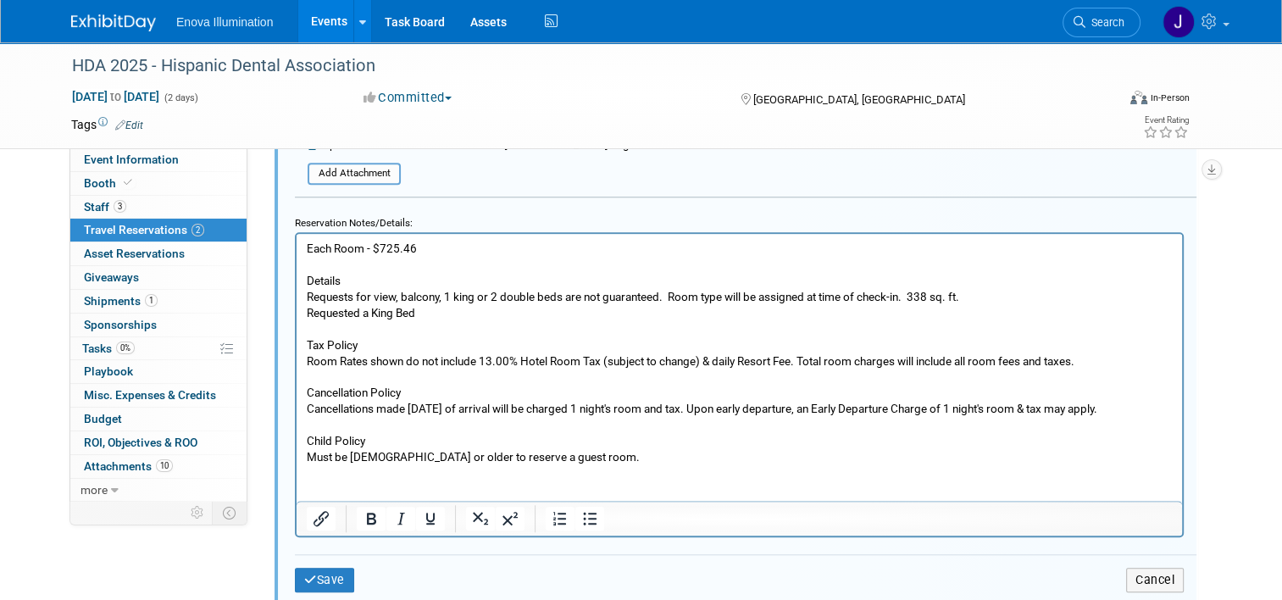
scroll to position [1485, 0]
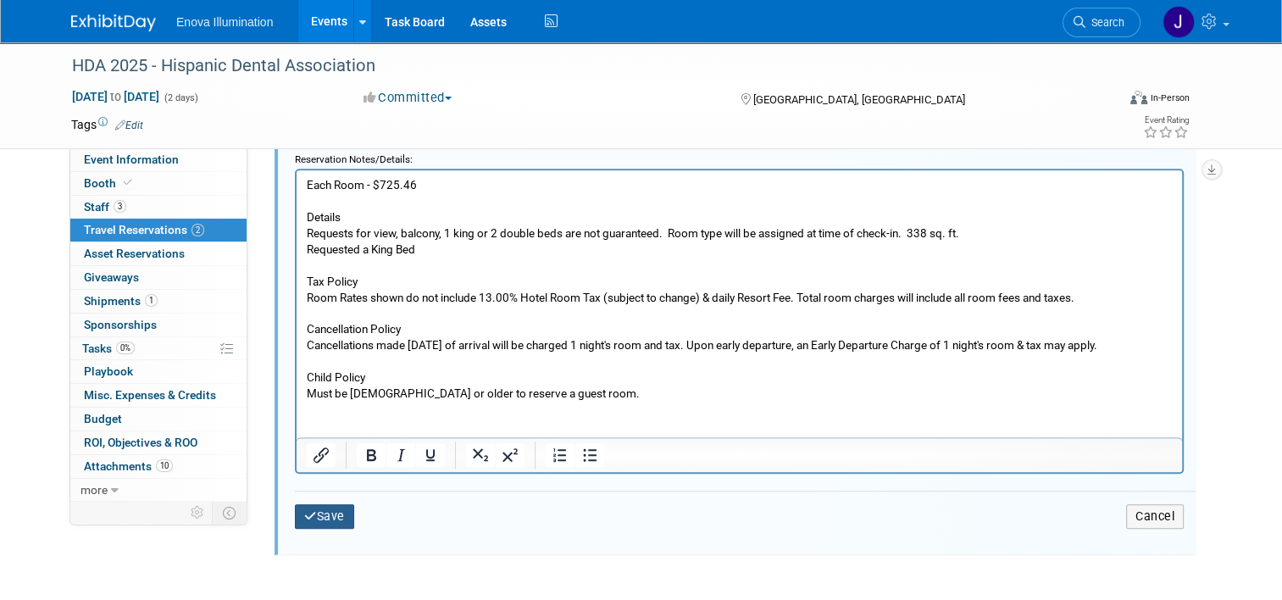
type input "Adam - 78249576 Eric - 78369333"
click at [339, 511] on button "Save" at bounding box center [324, 516] width 59 height 25
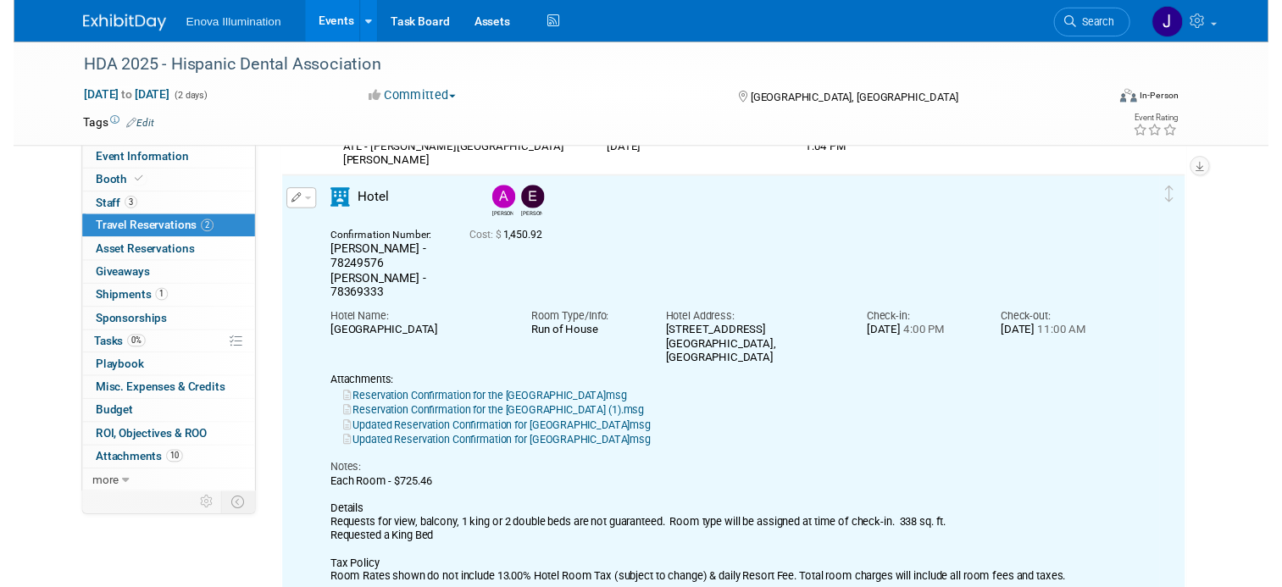
scroll to position [553, 0]
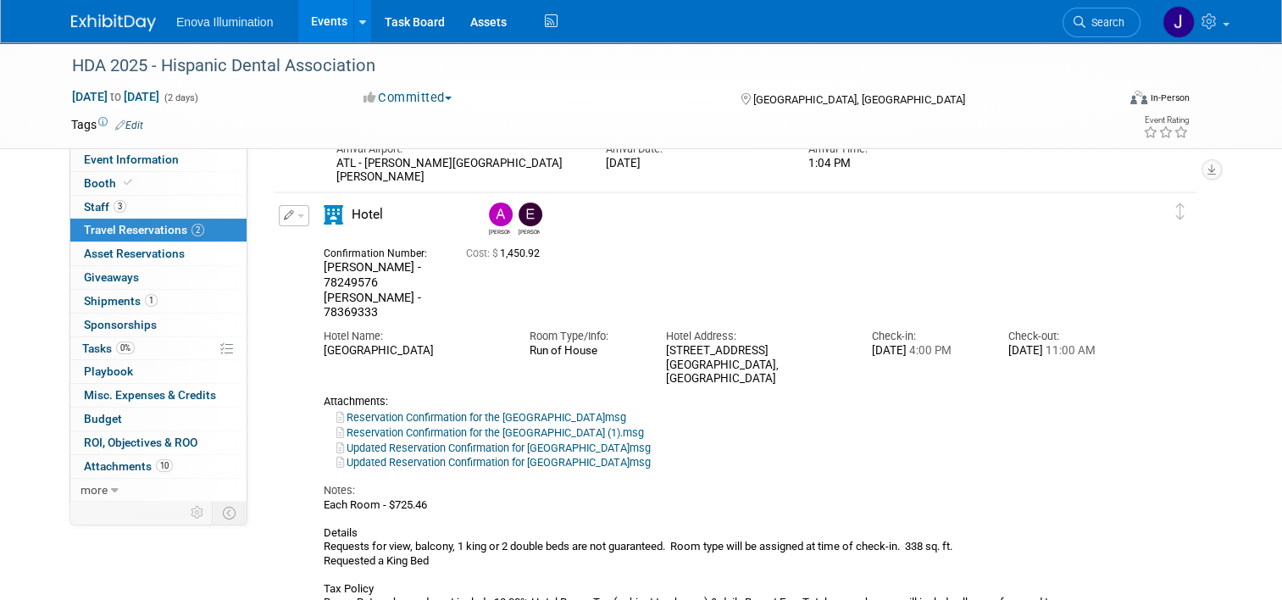
click at [284, 214] on icon "button" at bounding box center [289, 215] width 11 height 10
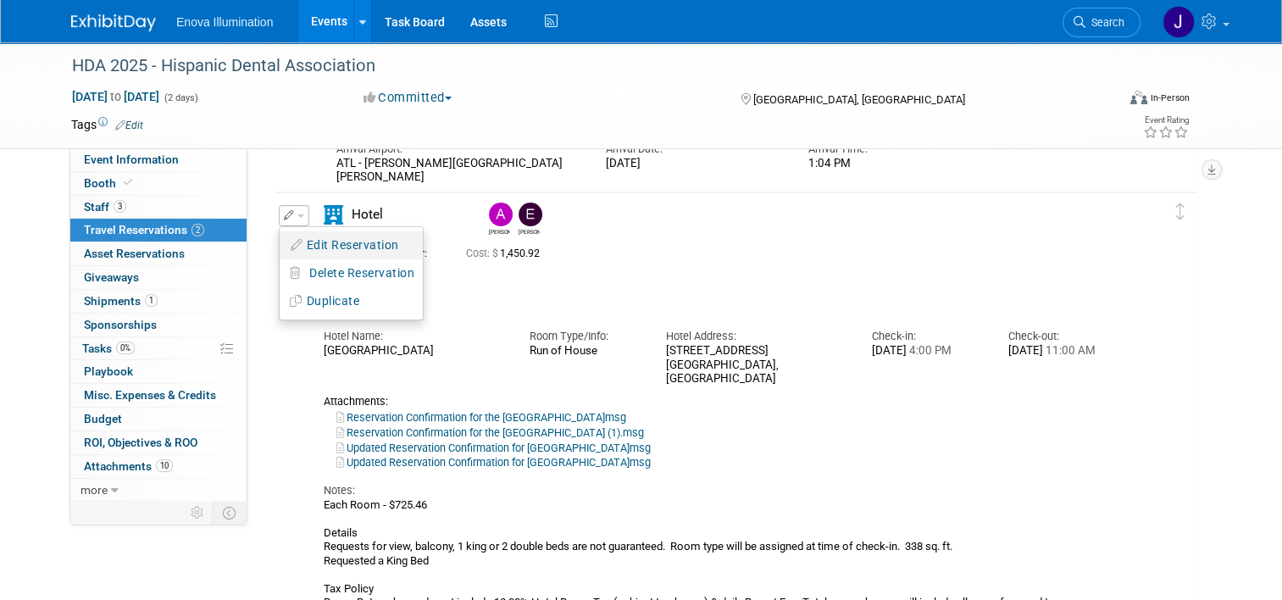
click at [293, 244] on button "Edit Reservation" at bounding box center [351, 245] width 143 height 25
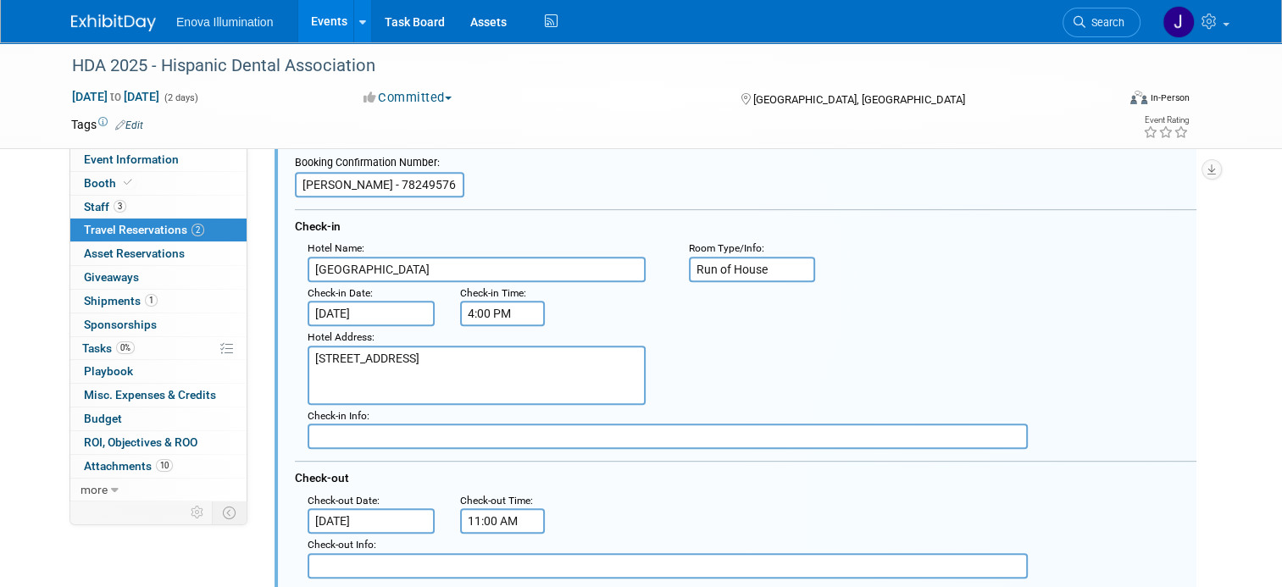
scroll to position [807, 0]
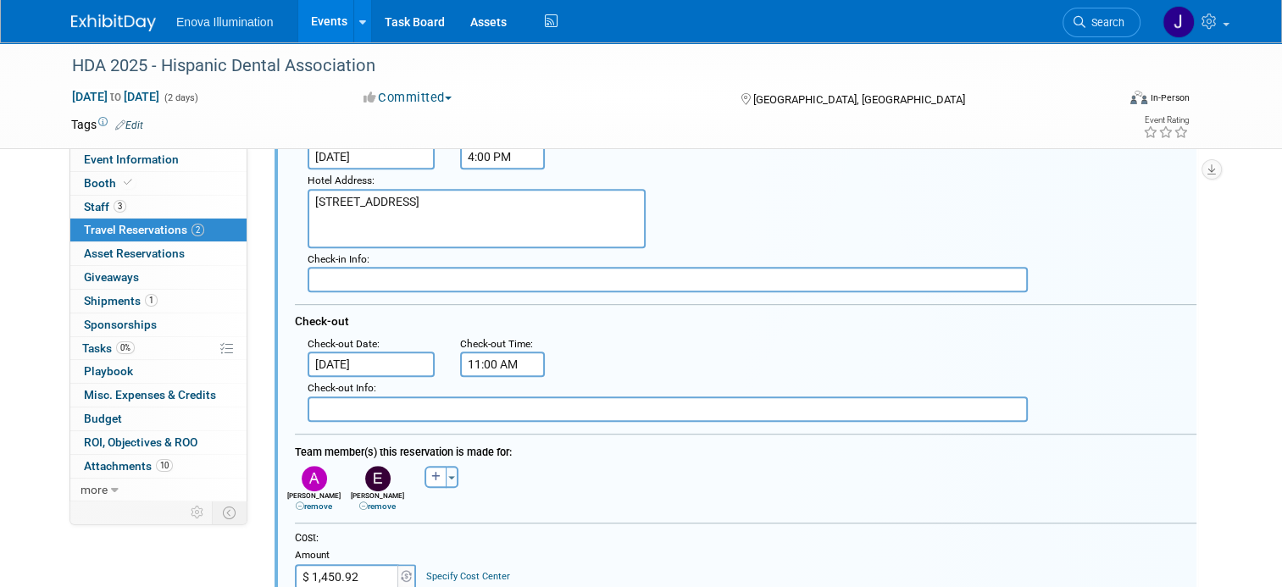
click at [367, 505] on link "remove" at bounding box center [377, 506] width 36 height 9
click at [362, 478] on button "button" at bounding box center [372, 477] width 22 height 22
select select
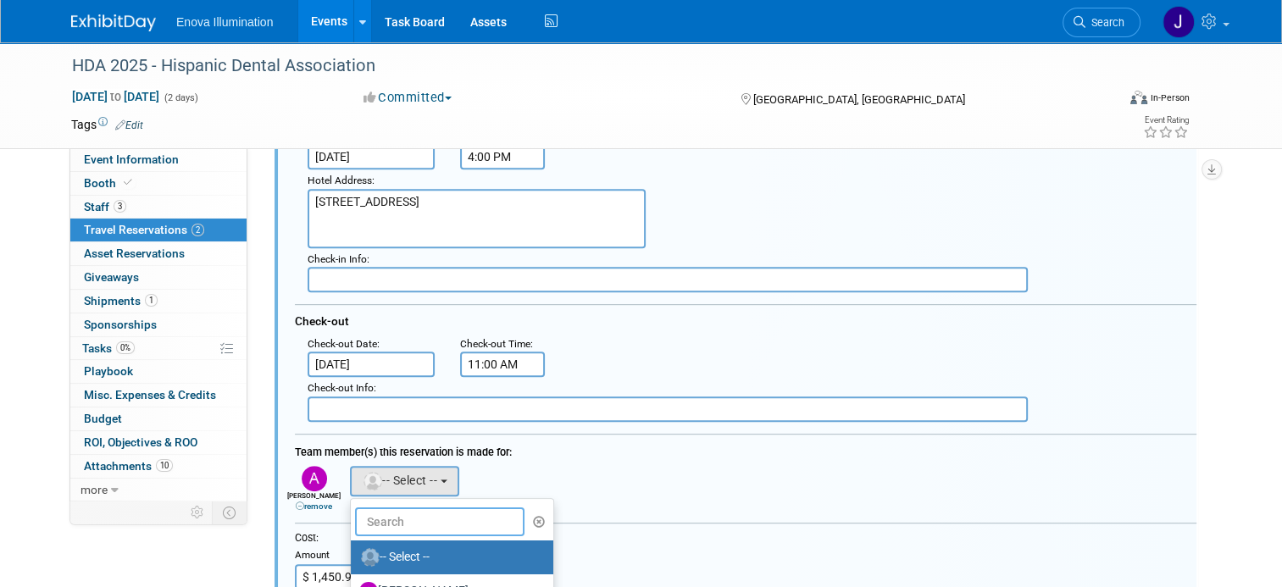
click at [377, 512] on input "text" at bounding box center [440, 522] width 170 height 29
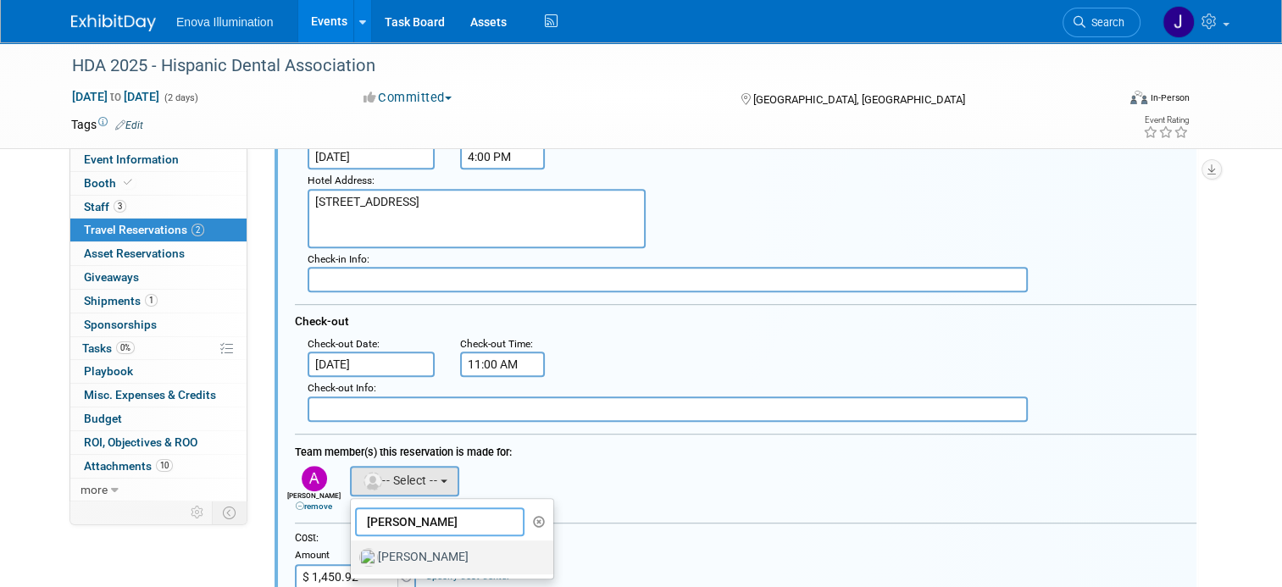
type input "eric"
click at [392, 548] on label "[PERSON_NAME]" at bounding box center [447, 557] width 177 height 27
click at [353, 550] on input "[PERSON_NAME]" at bounding box center [347, 555] width 11 height 11
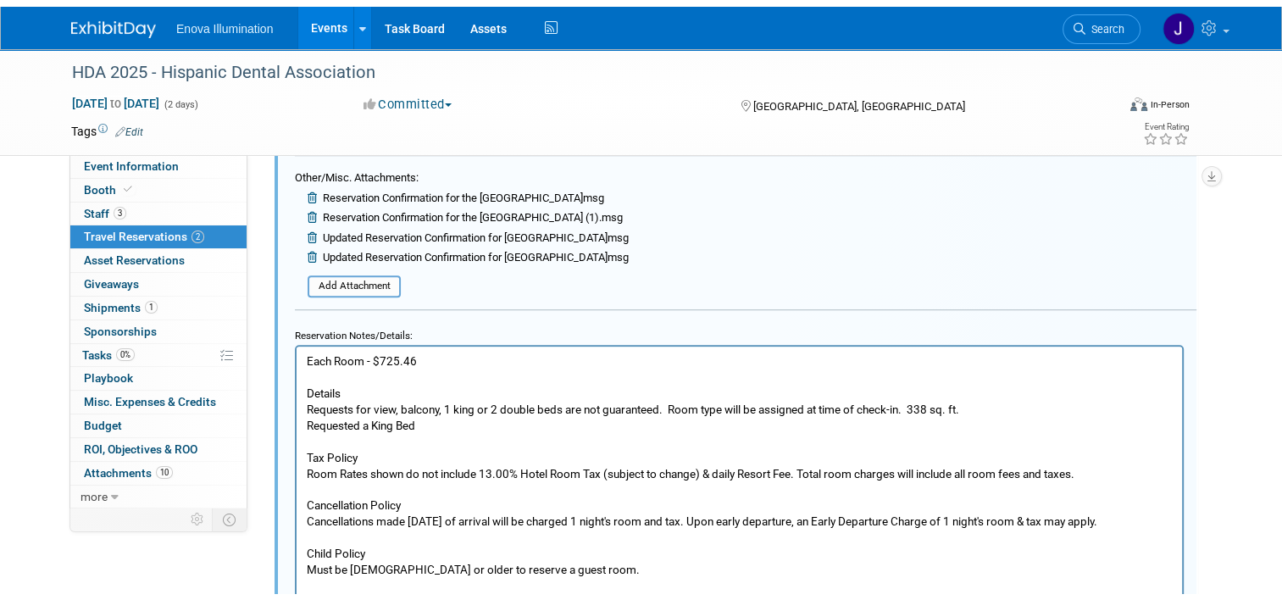
scroll to position [1485, 0]
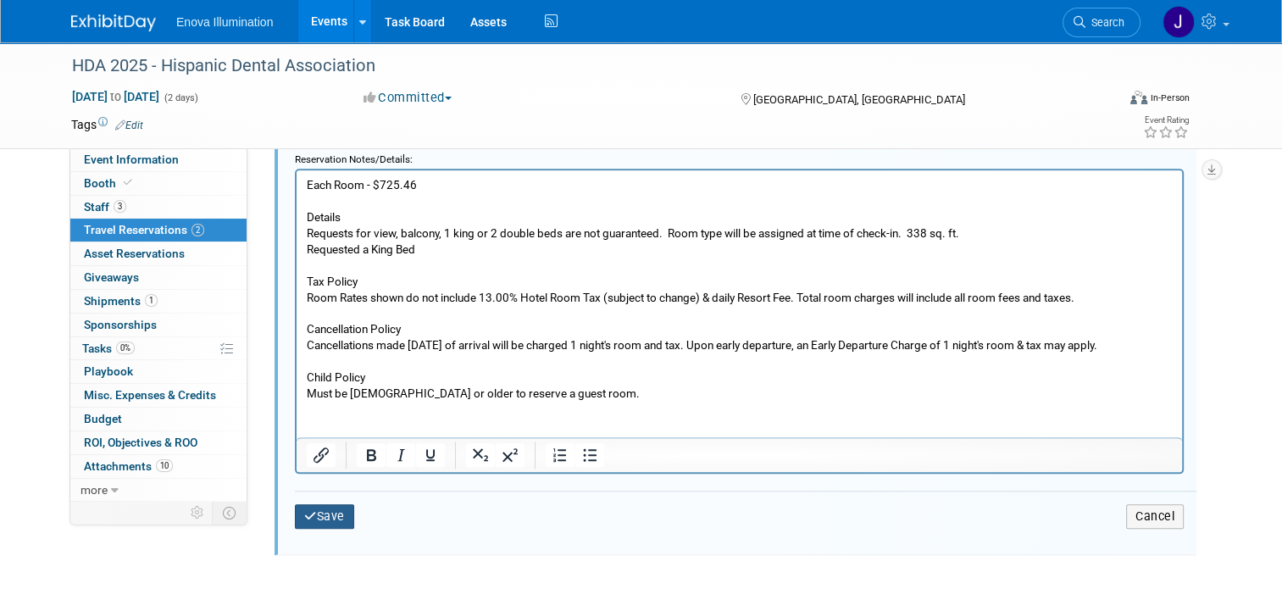
click at [325, 510] on button "Save" at bounding box center [324, 516] width 59 height 25
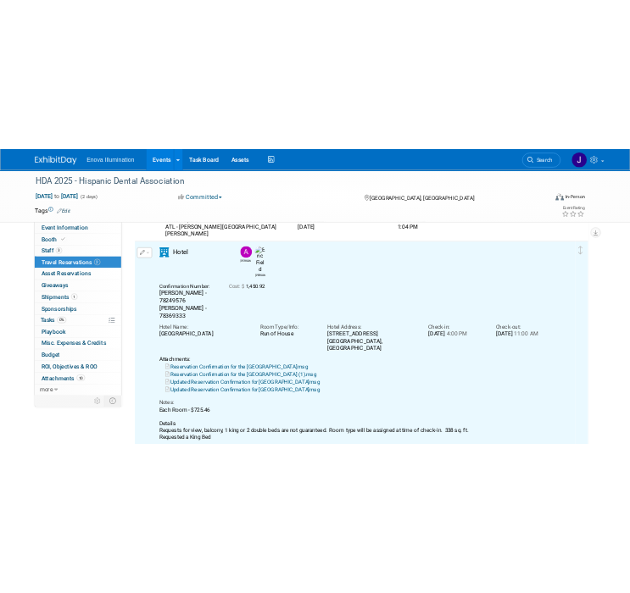
scroll to position [553, 0]
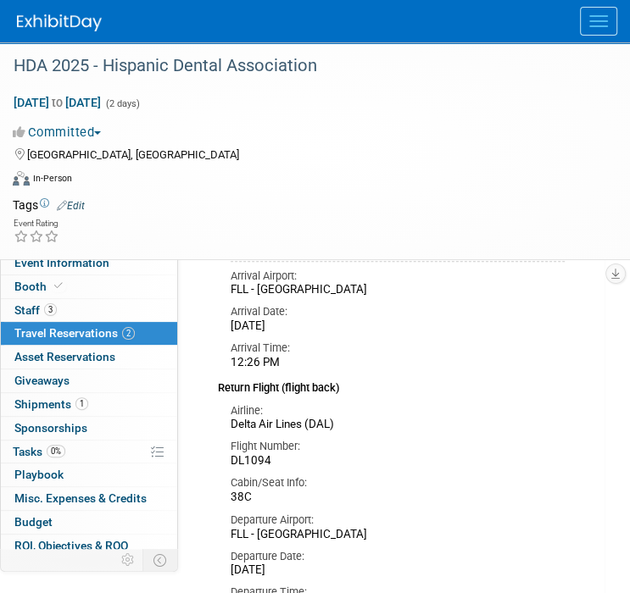
click at [70, 336] on span "Travel Reservations 2" at bounding box center [74, 333] width 120 height 14
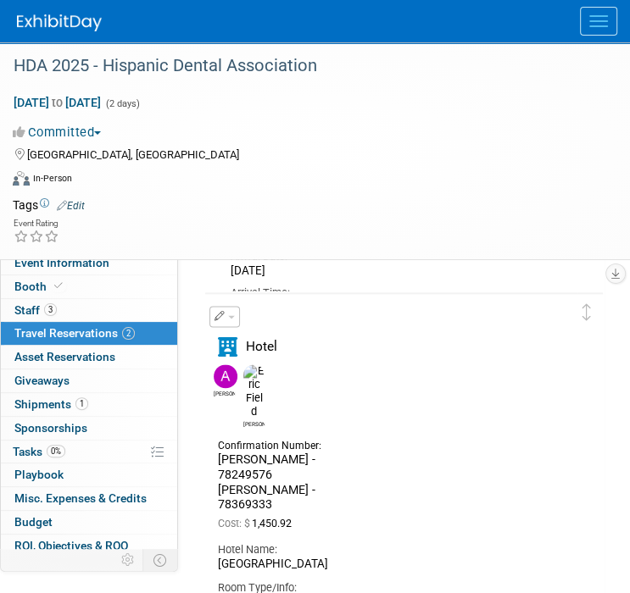
scroll to position [932, 0]
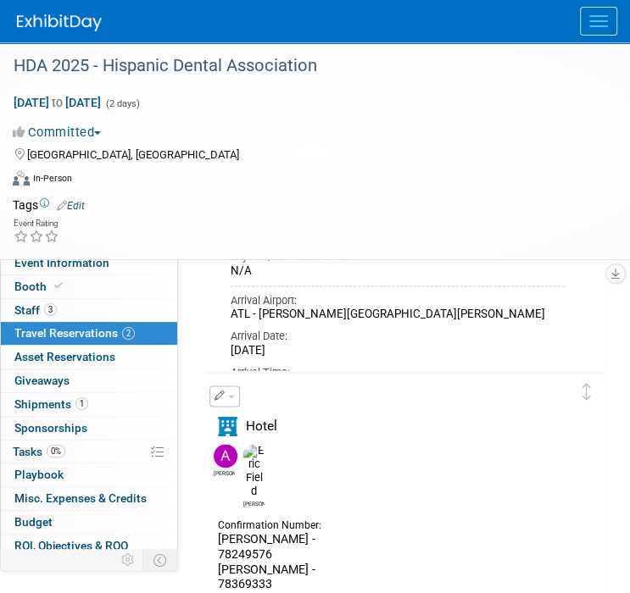
click at [222, 392] on icon "button" at bounding box center [219, 396] width 11 height 10
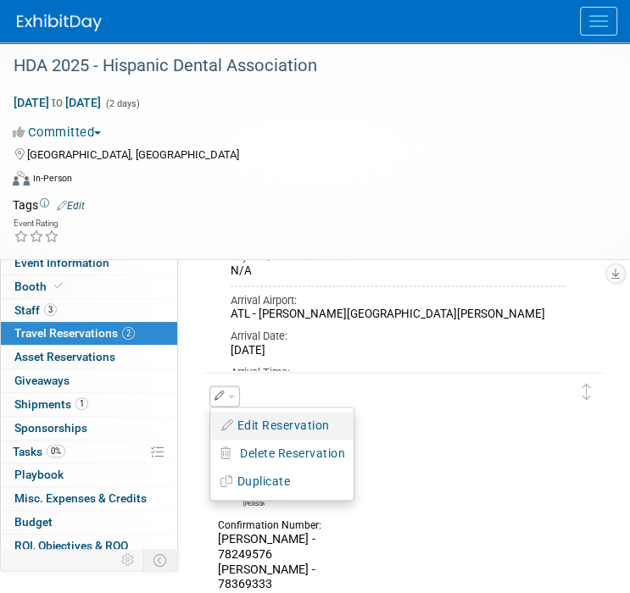
click at [234, 422] on button "Edit Reservation" at bounding box center [281, 426] width 143 height 25
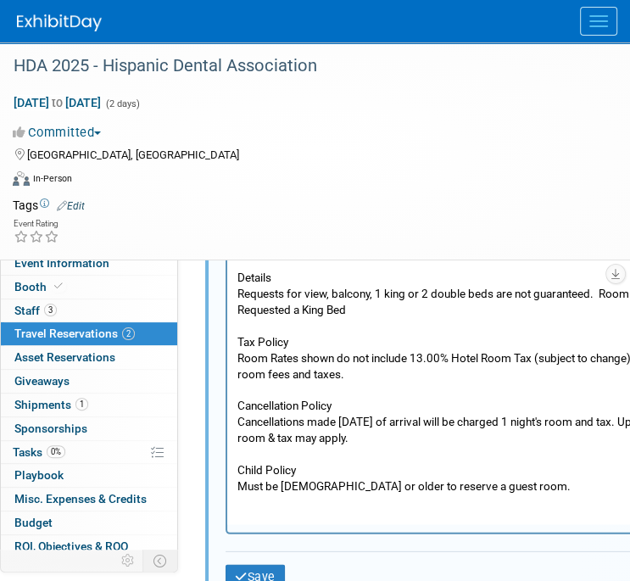
scroll to position [2361, 0]
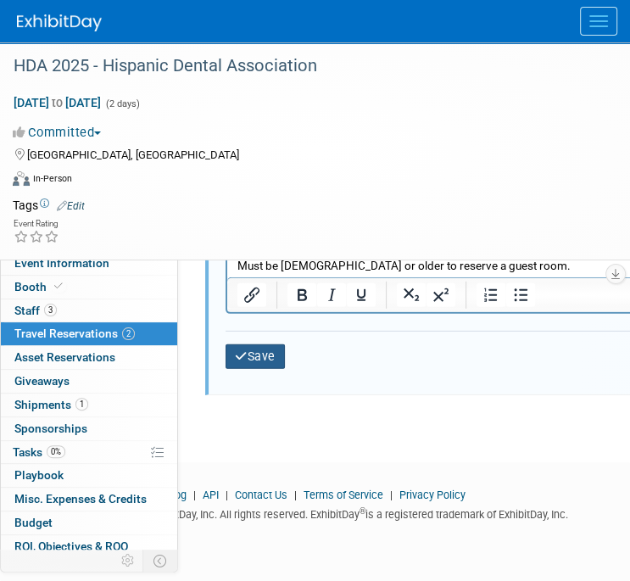
click at [244, 357] on icon "submit" at bounding box center [241, 356] width 13 height 12
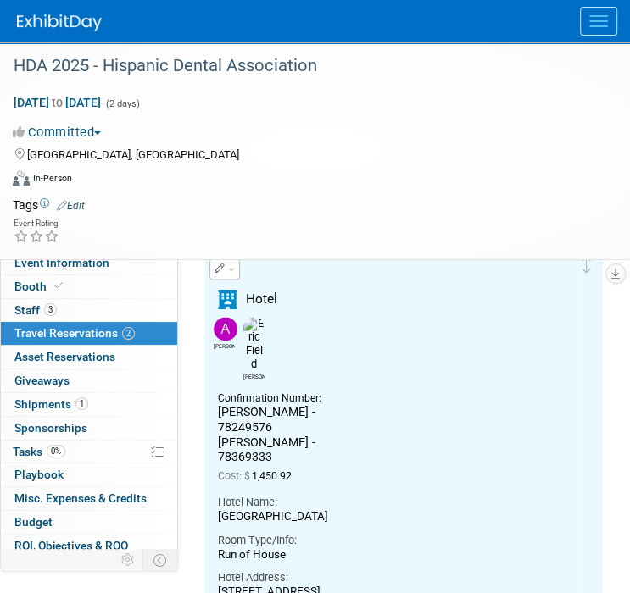
scroll to position [1009, 0]
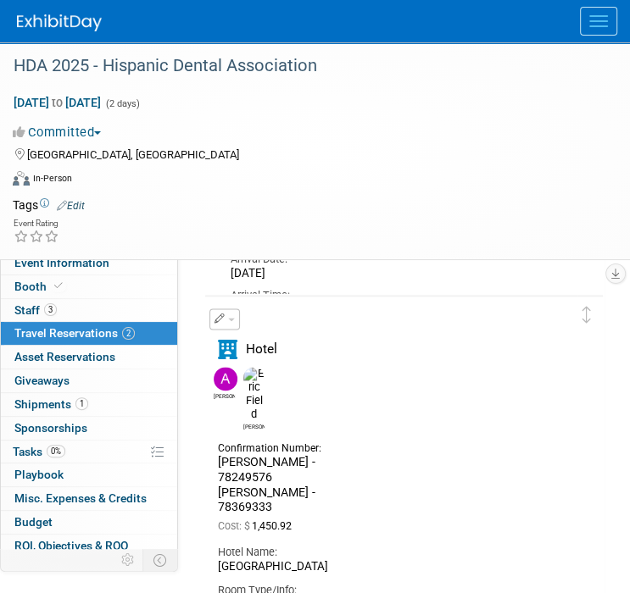
click at [71, 27] on img at bounding box center [59, 22] width 85 height 17
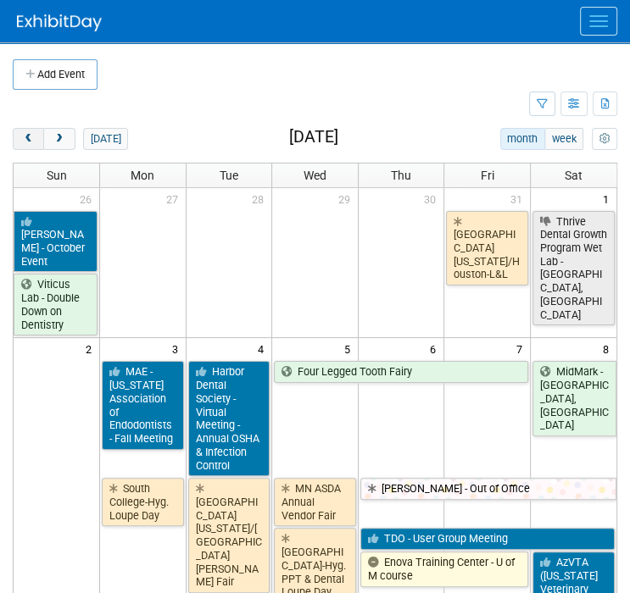
click at [25, 139] on span "prev" at bounding box center [28, 139] width 13 height 11
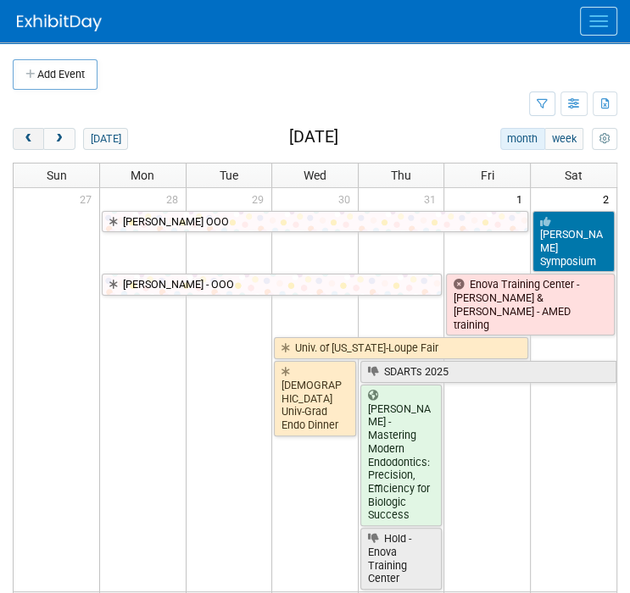
click at [25, 139] on span "prev" at bounding box center [28, 139] width 13 height 11
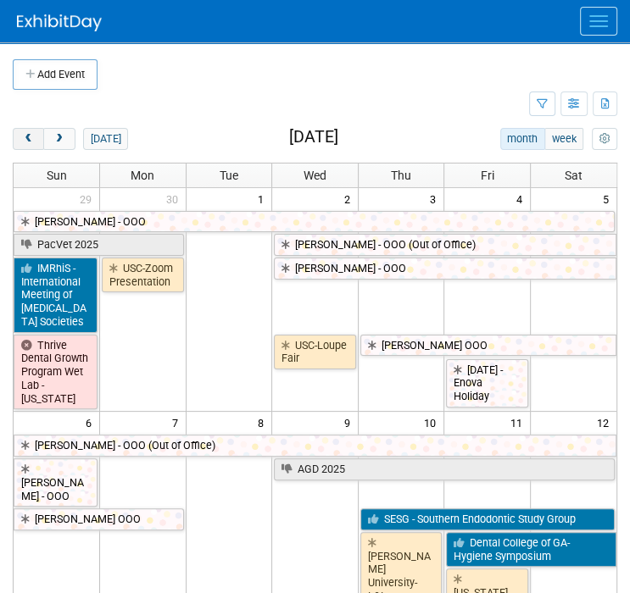
click at [25, 139] on span "prev" at bounding box center [28, 139] width 13 height 11
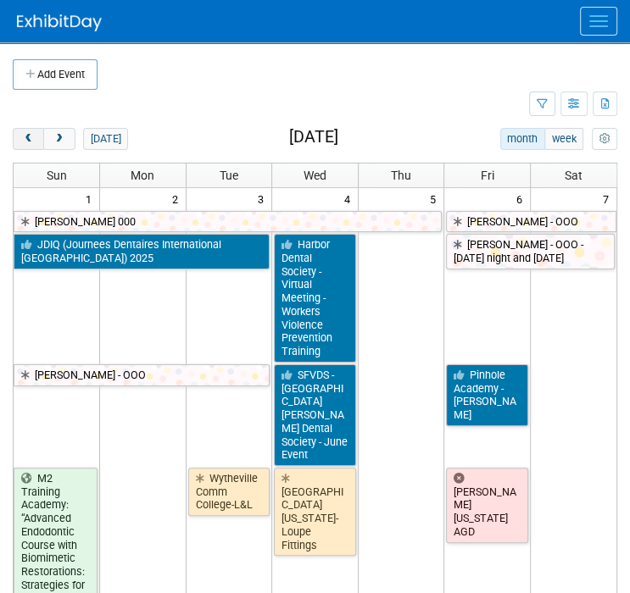
click at [25, 139] on span "prev" at bounding box center [28, 139] width 13 height 11
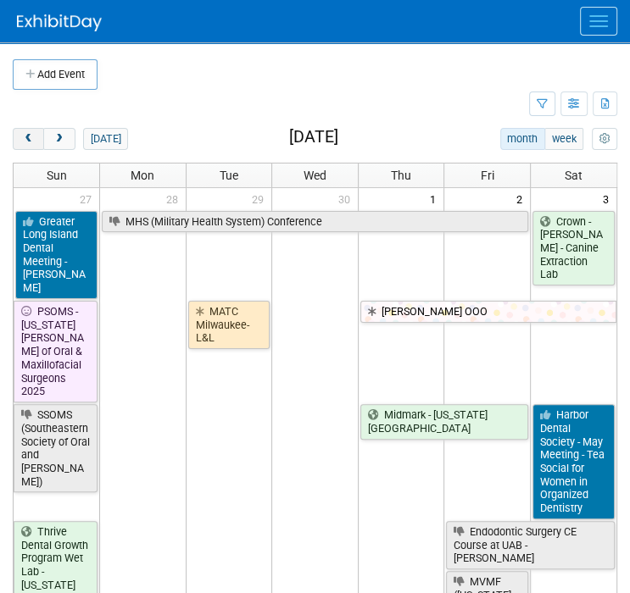
click at [25, 139] on span "prev" at bounding box center [28, 139] width 13 height 11
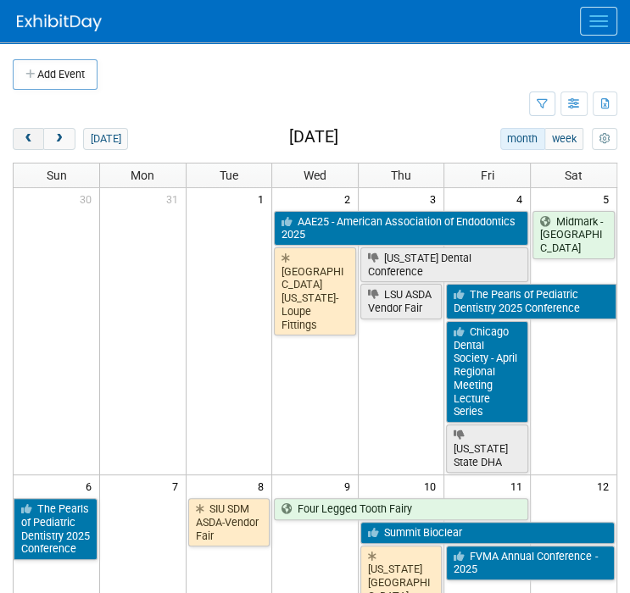
click at [25, 139] on span "prev" at bounding box center [28, 139] width 13 height 11
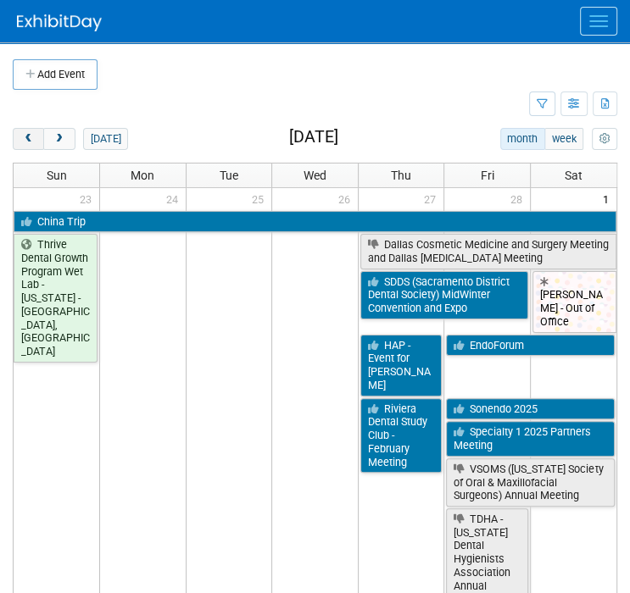
click at [25, 139] on span "prev" at bounding box center [28, 139] width 13 height 11
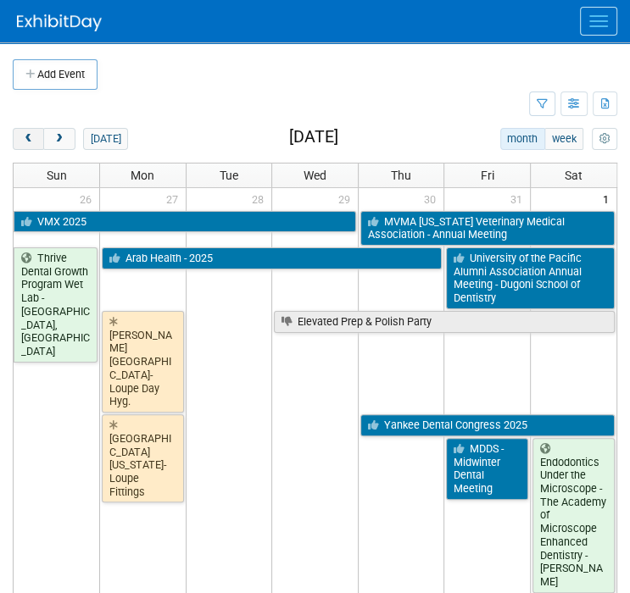
click at [25, 139] on span "prev" at bounding box center [28, 139] width 13 height 11
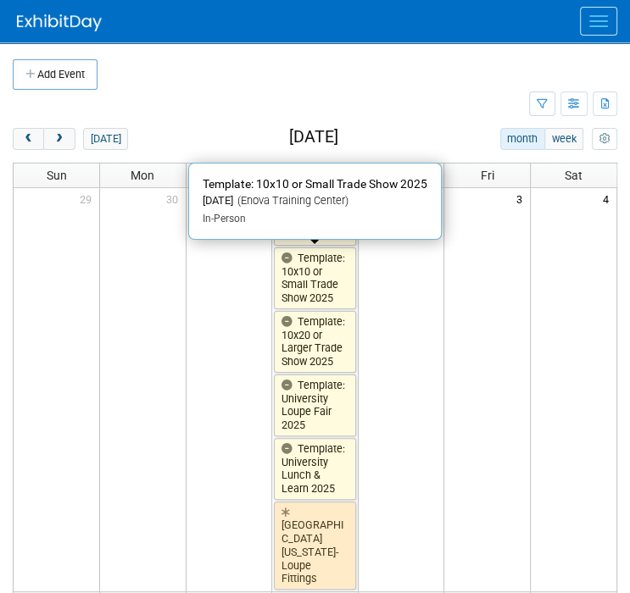
click at [303, 270] on link "Template: 10x10 or Small Trade Show 2025" at bounding box center [315, 278] width 82 height 62
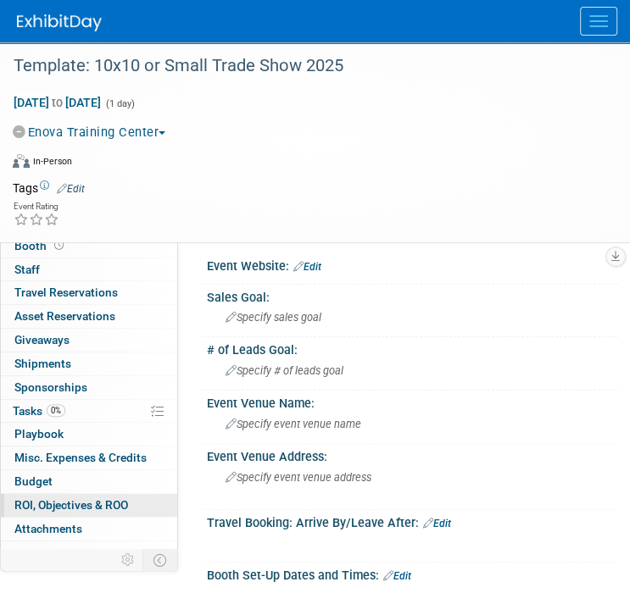
scroll to position [36, 0]
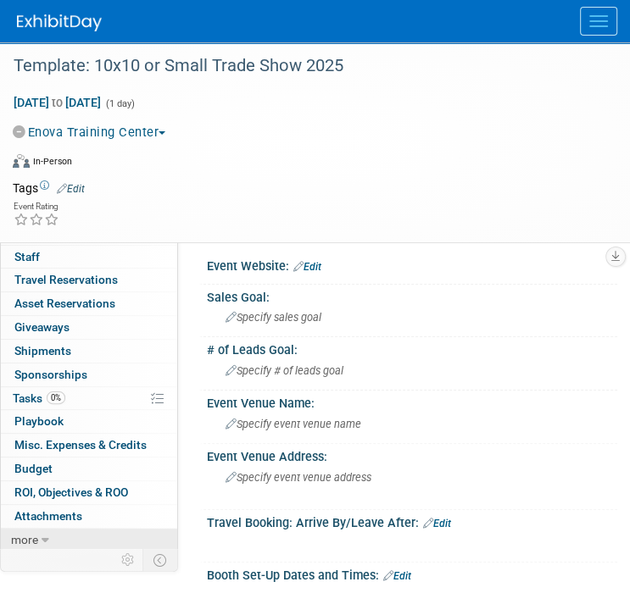
click at [36, 533] on span "more" at bounding box center [24, 540] width 27 height 14
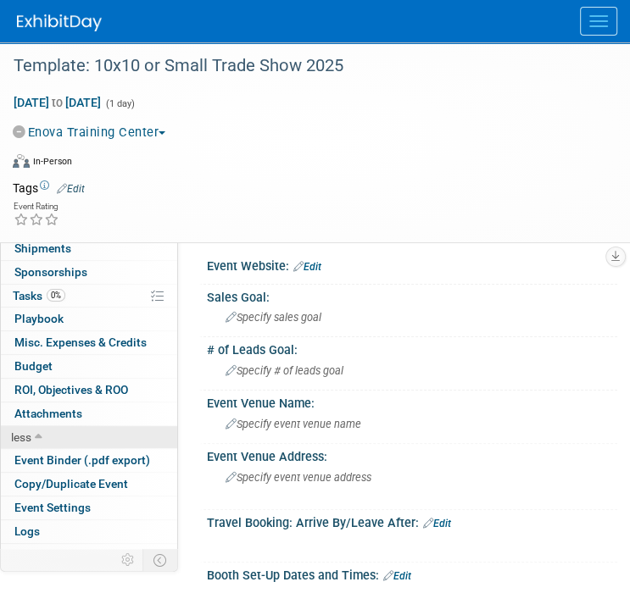
scroll to position [153, 0]
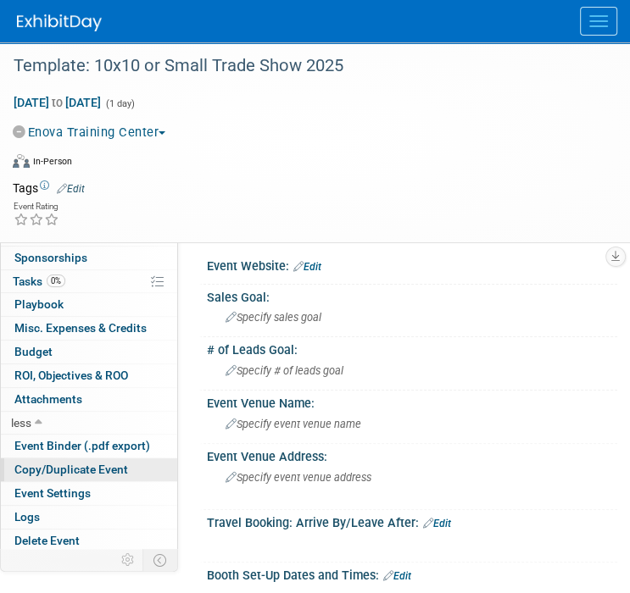
click at [66, 468] on span "Copy/Duplicate Event" at bounding box center [71, 470] width 114 height 14
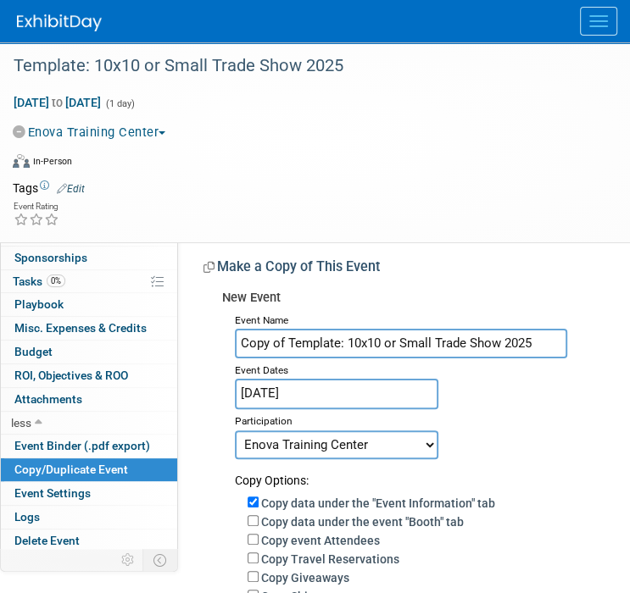
drag, startPoint x: 478, startPoint y: 335, endPoint x: -5, endPoint y: 348, distance: 483.3
click at [0, 348] on html "Enova Illumination Events Add Event Bulk Upload Events Shareable Event Boards R…" at bounding box center [315, 296] width 630 height 593
type input "SCDA - South Carolina Dental Association"
click at [280, 397] on input "Jan 1, 2025" at bounding box center [336, 394] width 203 height 30
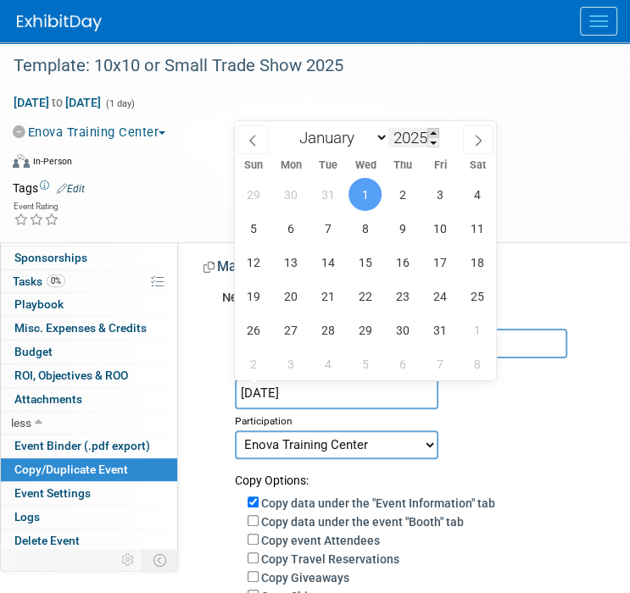
click at [434, 130] on span at bounding box center [433, 133] width 12 height 10
type input "2026"
click at [331, 140] on select "January February March April May June July August September October November De…" at bounding box center [339, 137] width 97 height 21
select select "3"
click at [291, 127] on select "January February March April May June July August September October November De…" at bounding box center [339, 137] width 97 height 21
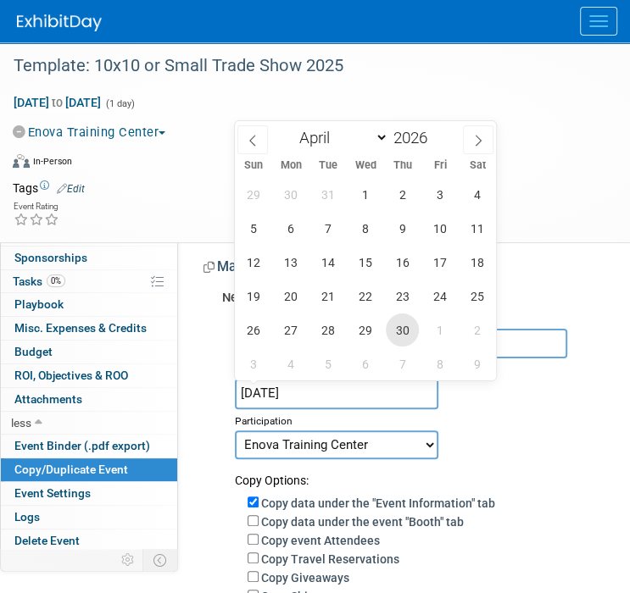
click at [407, 325] on span "30" at bounding box center [402, 330] width 33 height 33
click at [470, 331] on span "2" at bounding box center [476, 330] width 33 height 33
type input "Apr 30, 2026 to May 2, 2026"
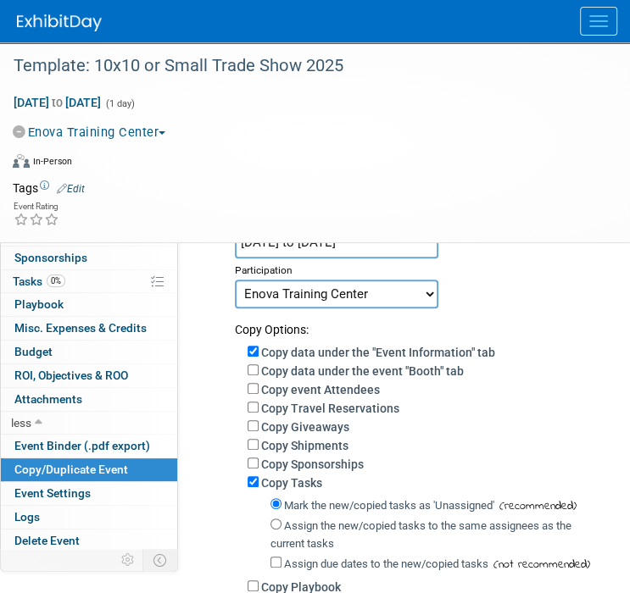
scroll to position [170, 0]
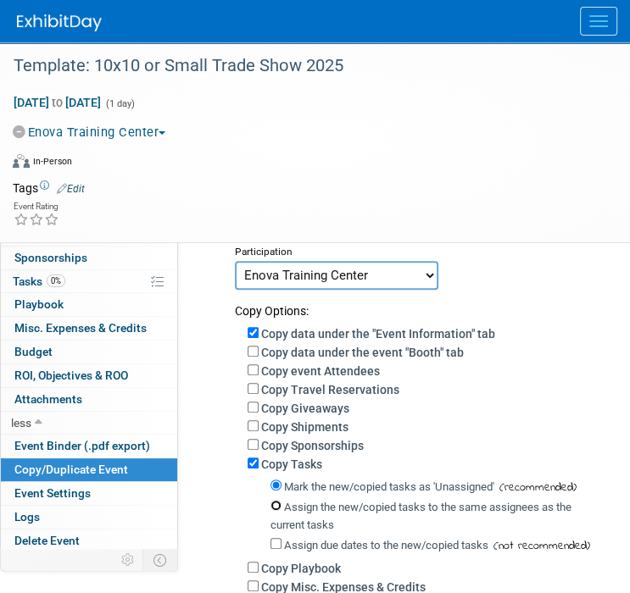
click at [275, 505] on input "Assign the new/copied tasks to the same assignees as the current tasks" at bounding box center [275, 505] width 11 height 11
radio input "true"
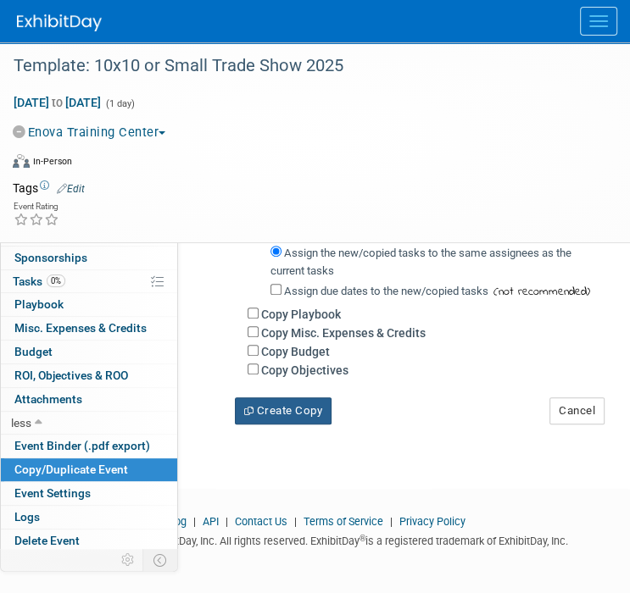
click at [280, 414] on button "Create Copy" at bounding box center [283, 411] width 97 height 27
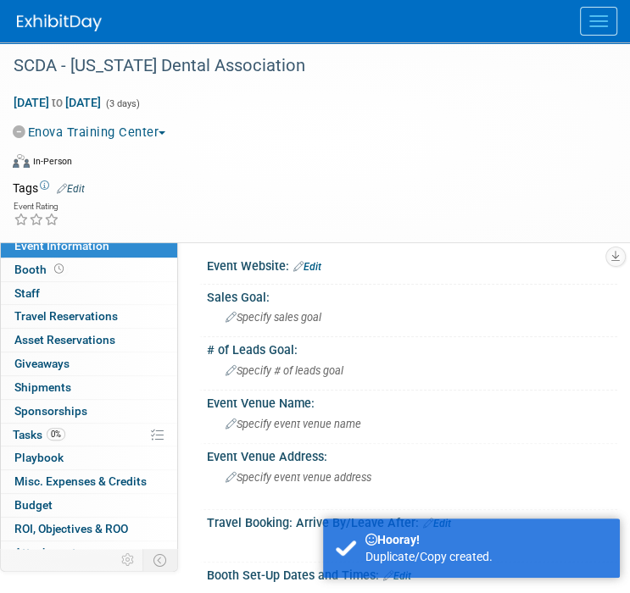
click at [604, 17] on button "Menu" at bounding box center [598, 21] width 37 height 29
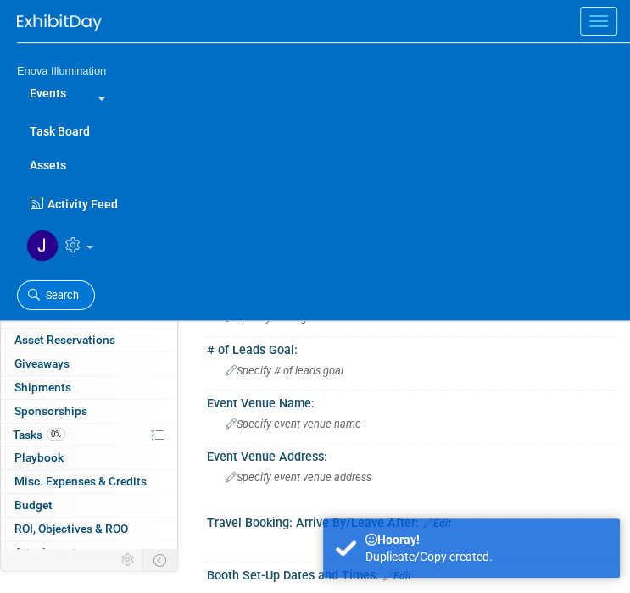
click at [54, 298] on span "Search" at bounding box center [59, 295] width 39 height 13
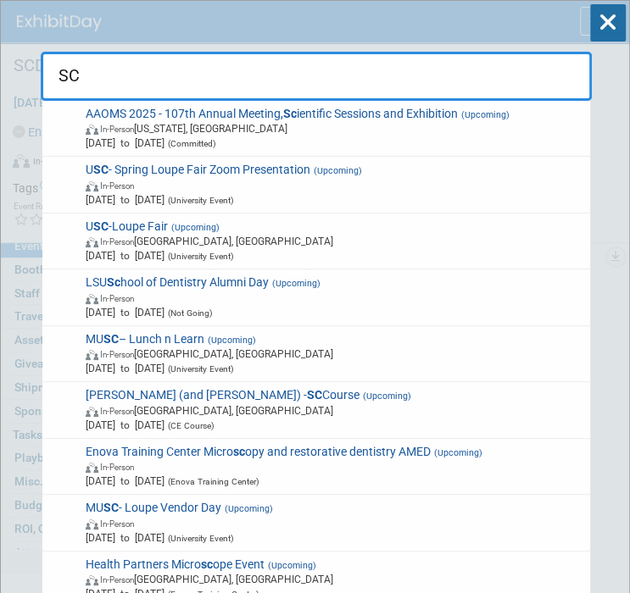
type input "S"
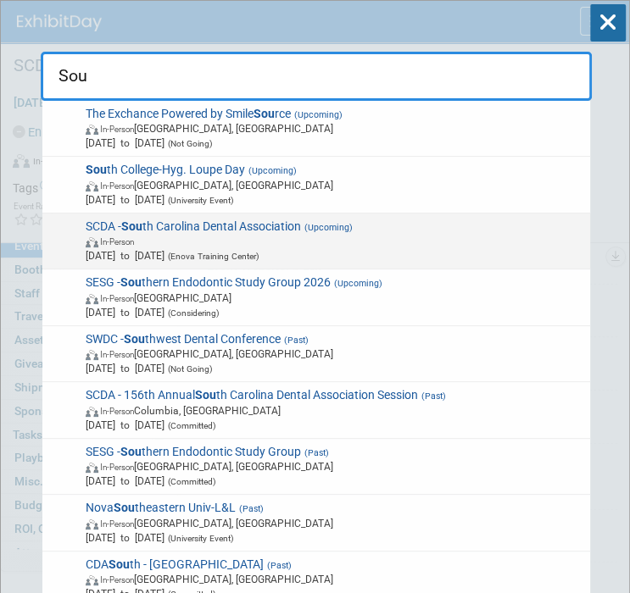
type input "Sou"
click at [120, 248] on span "Apr 30, 2026 to May 2, 2026 (Enova Training Center)" at bounding box center [335, 255] width 498 height 14
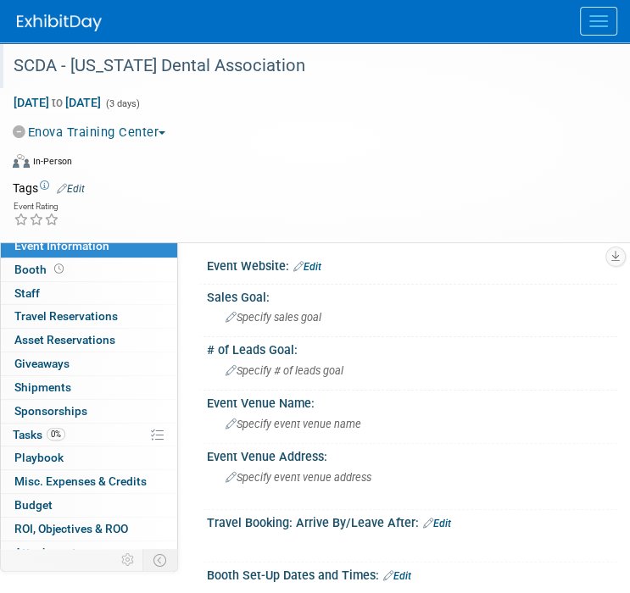
click at [74, 67] on div "SCDA - [US_STATE] Dental Association" at bounding box center [302, 66] width 588 height 31
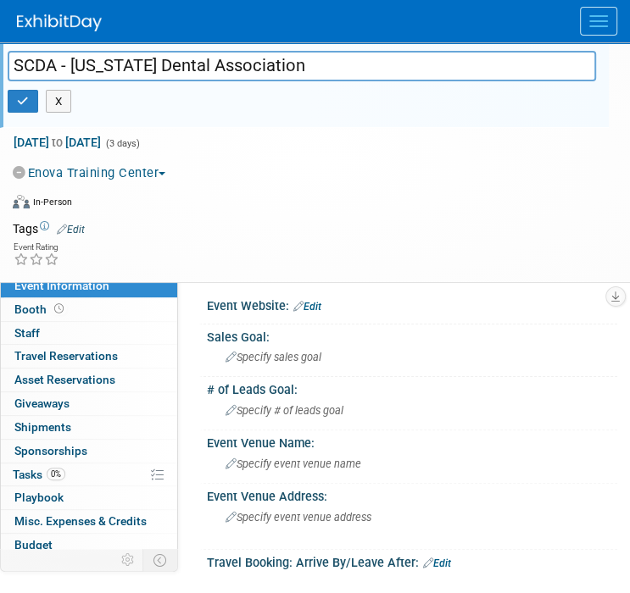
click at [70, 64] on input "SCDA - South Carolina Dental Association" at bounding box center [302, 66] width 588 height 30
type input "SCDA - 157th [US_STATE] Dental Association"
click at [30, 95] on button "button" at bounding box center [23, 102] width 31 height 24
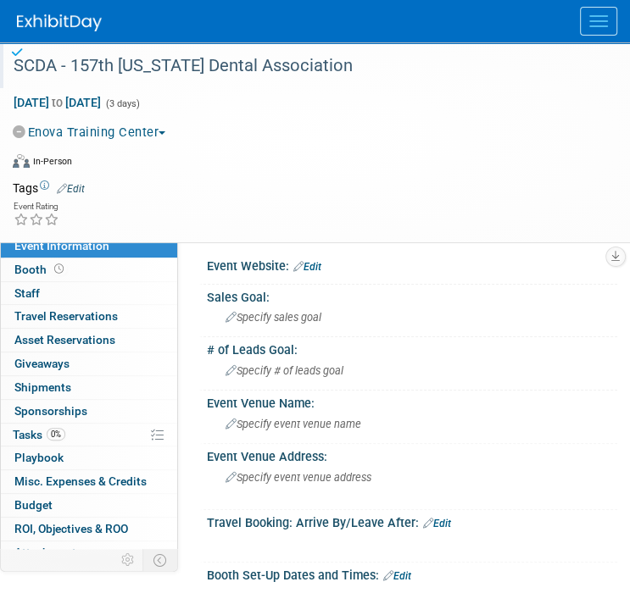
click at [606, 21] on span "Menu" at bounding box center [598, 21] width 19 height 2
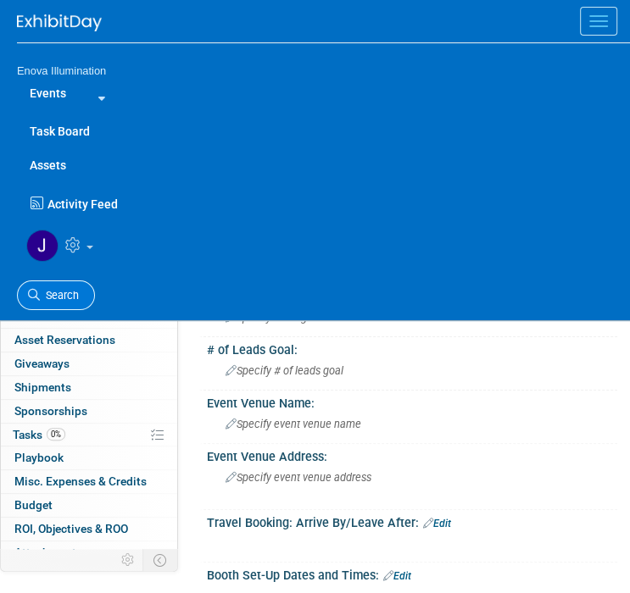
click at [66, 287] on link "Search" at bounding box center [56, 296] width 78 height 30
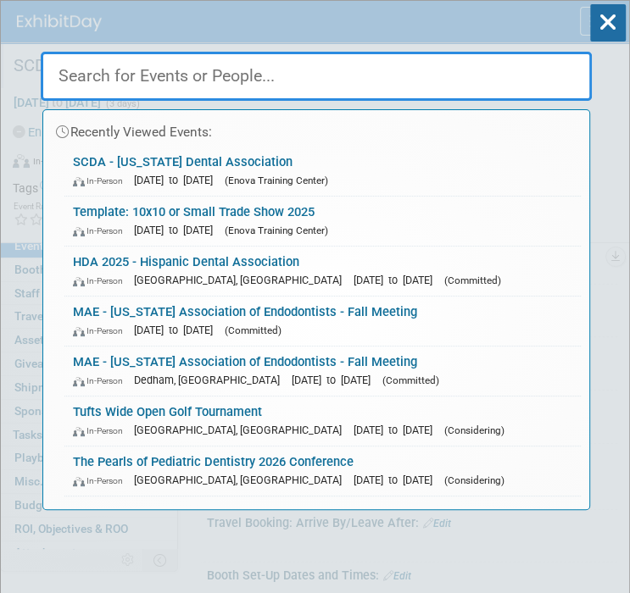
click at [217, 72] on input "text" at bounding box center [316, 76] width 551 height 49
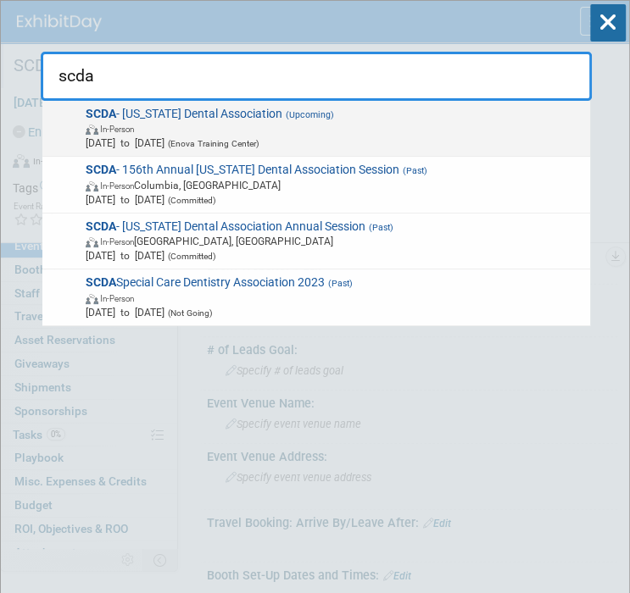
type input "scda"
click at [147, 114] on span "SCDA - South Carolina Dental Association (Upcoming) In-Person Apr 30, 2026 to M…" at bounding box center [332, 129] width 503 height 44
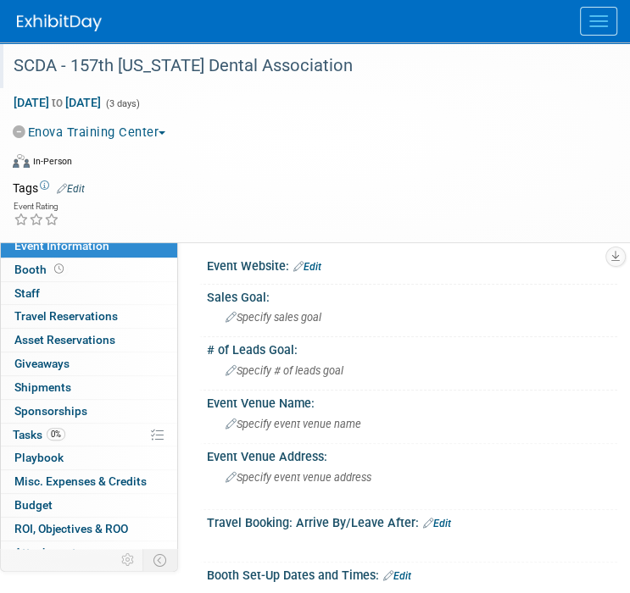
click at [114, 68] on div "SCDA - 157th [US_STATE] Dental Association" at bounding box center [302, 66] width 588 height 31
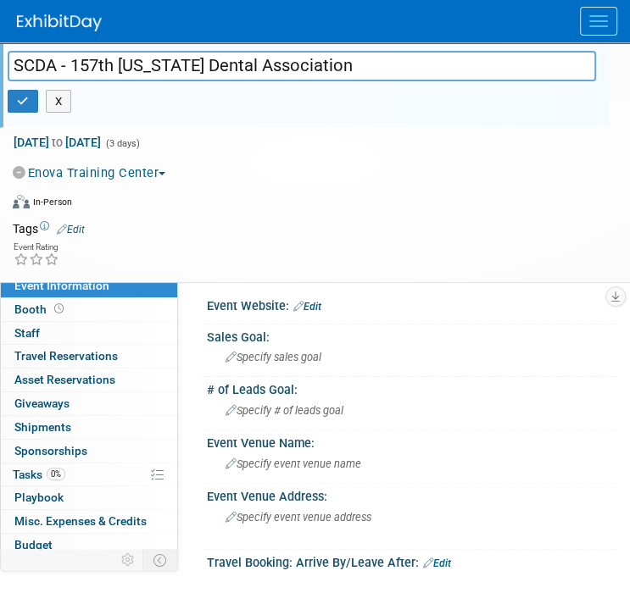
click at [121, 64] on input "SCDA - 157th [US_STATE] Dental Association" at bounding box center [302, 66] width 588 height 30
click at [506, 70] on input "SCDA - 157th Annual [US_STATE] Dental Association" at bounding box center [302, 66] width 588 height 30
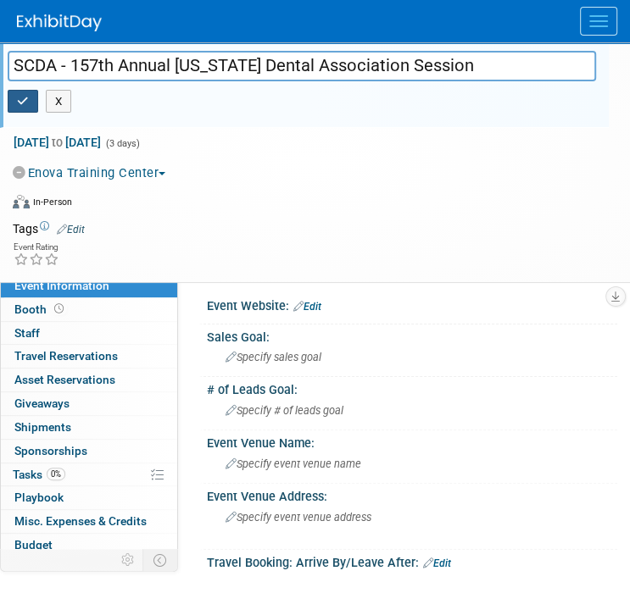
type input "SCDA - 157th Annual [US_STATE] Dental Association Session"
click at [31, 100] on button "button" at bounding box center [23, 102] width 31 height 24
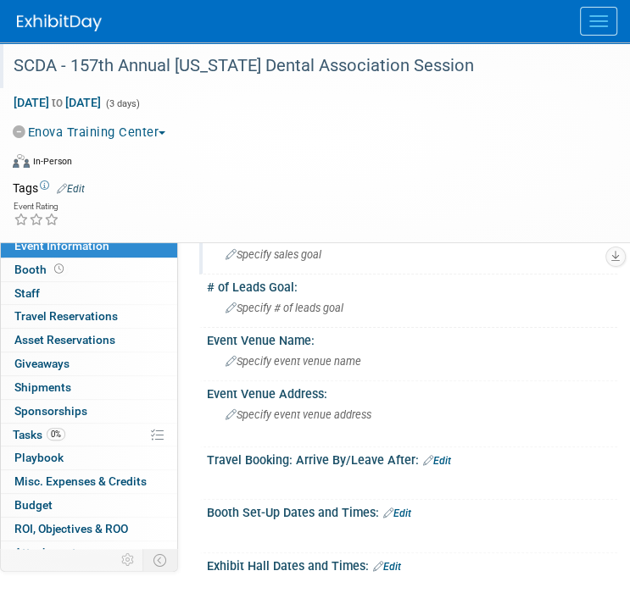
scroll to position [85, 0]
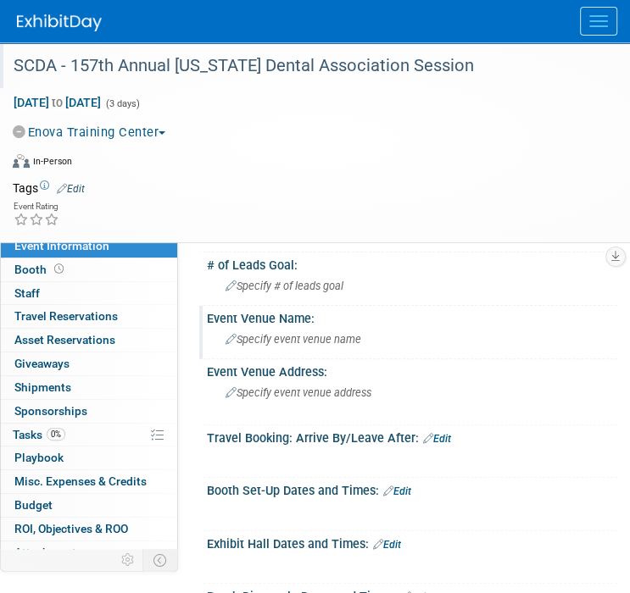
click at [344, 343] on span "Specify event venue name" at bounding box center [293, 339] width 136 height 13
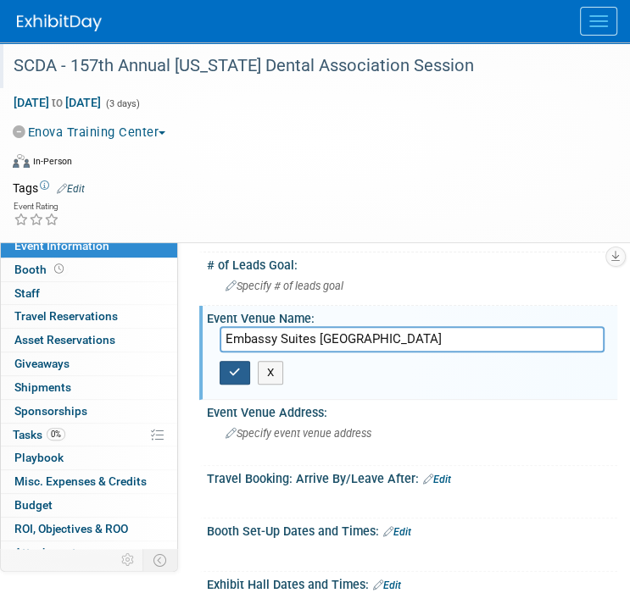
type input "Embassy Suites [GEOGRAPHIC_DATA]"
click at [242, 366] on button "button" at bounding box center [235, 373] width 31 height 24
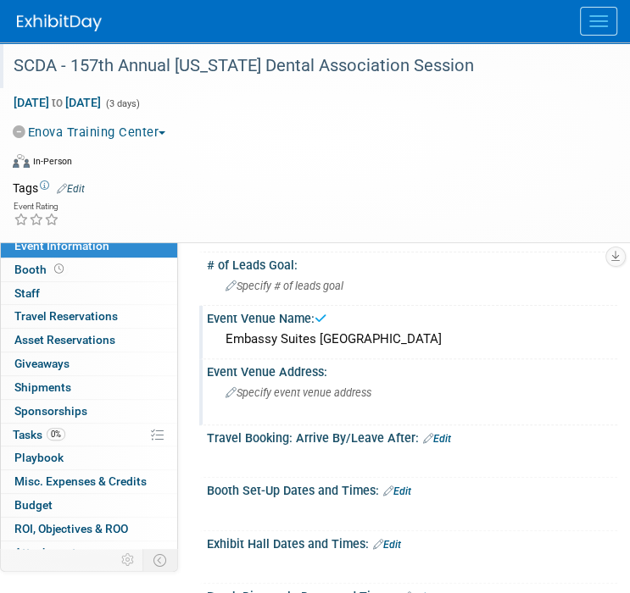
click at [279, 392] on span "Specify event venue address" at bounding box center [298, 392] width 146 height 13
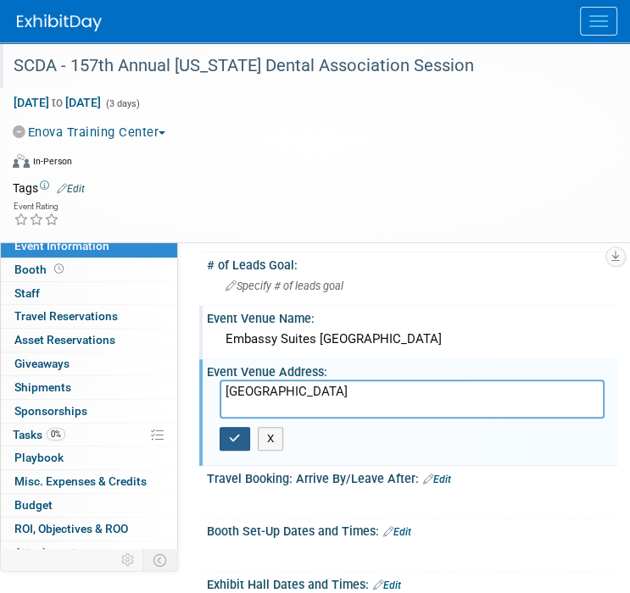
type textarea "Myrtle Beach"
click at [235, 442] on icon "button" at bounding box center [235, 438] width 12 height 11
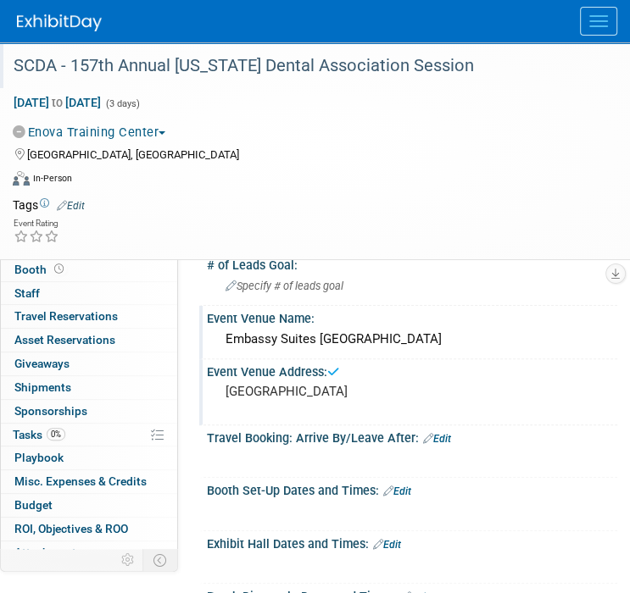
click at [281, 395] on pre "Myrtle Beach" at bounding box center [411, 391] width 373 height 15
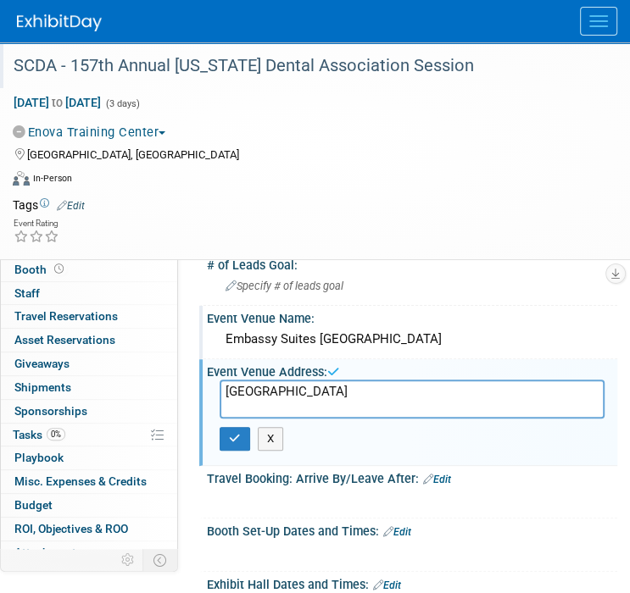
click at [314, 392] on textarea "Myrtle Beach" at bounding box center [412, 399] width 385 height 39
type textarea "Myrtle Beach, South Carolina"
click at [242, 435] on button "button" at bounding box center [235, 439] width 31 height 24
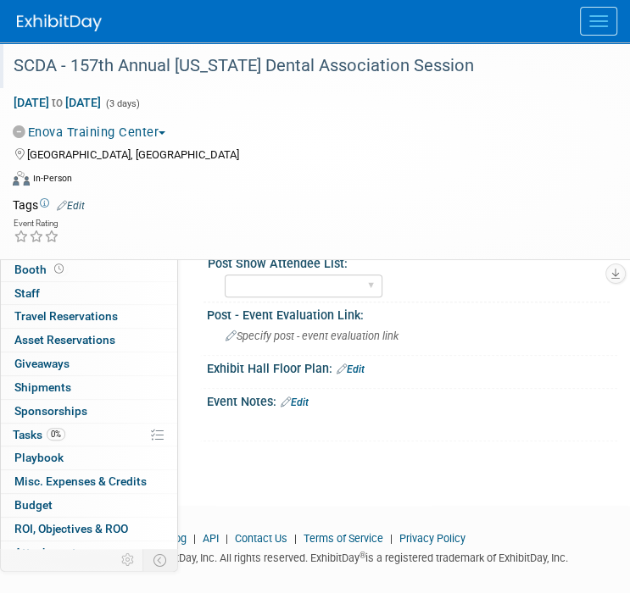
scroll to position [585, 0]
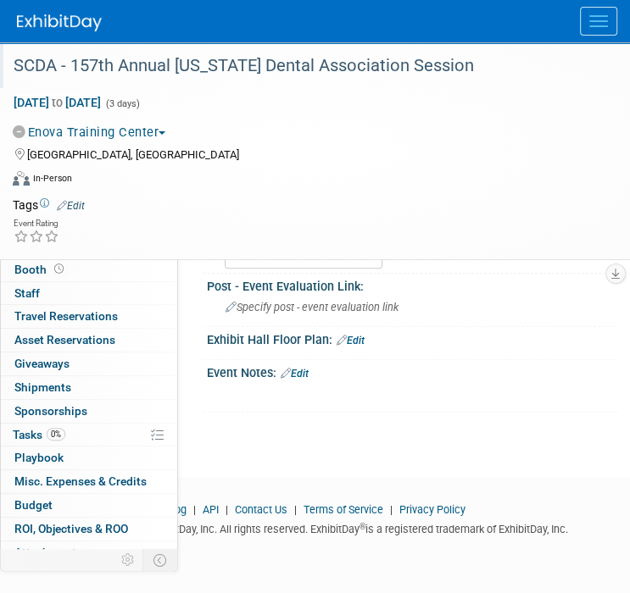
click at [304, 373] on link "Edit" at bounding box center [295, 374] width 28 height 12
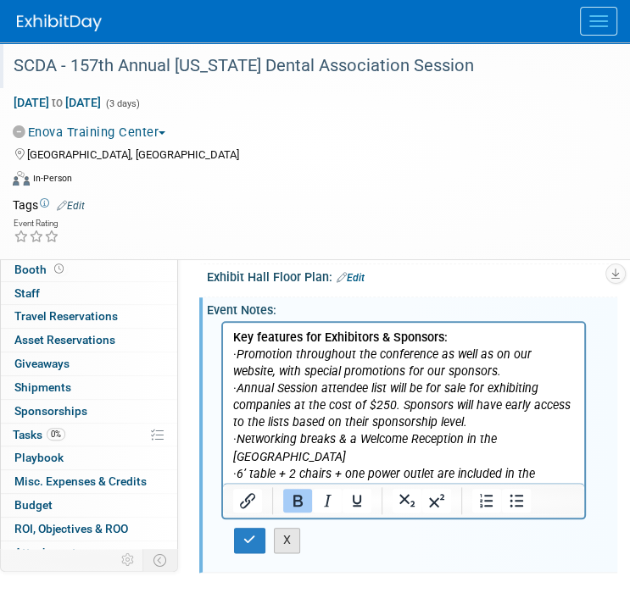
scroll to position [670, 0]
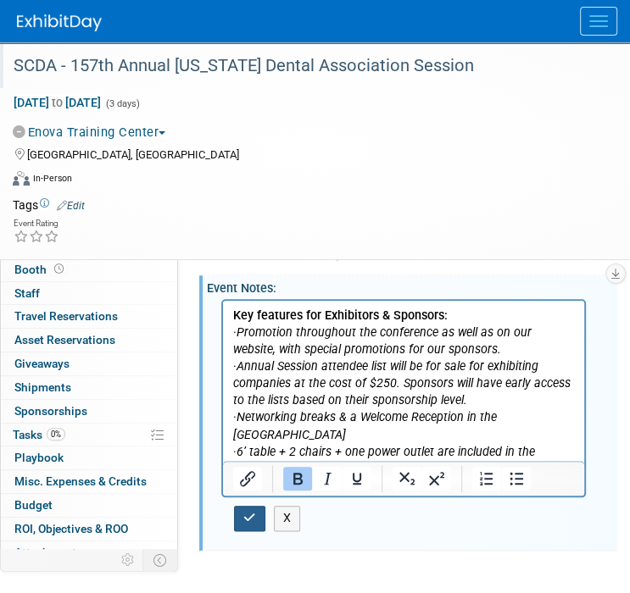
click at [254, 514] on icon "button" at bounding box center [249, 518] width 13 height 12
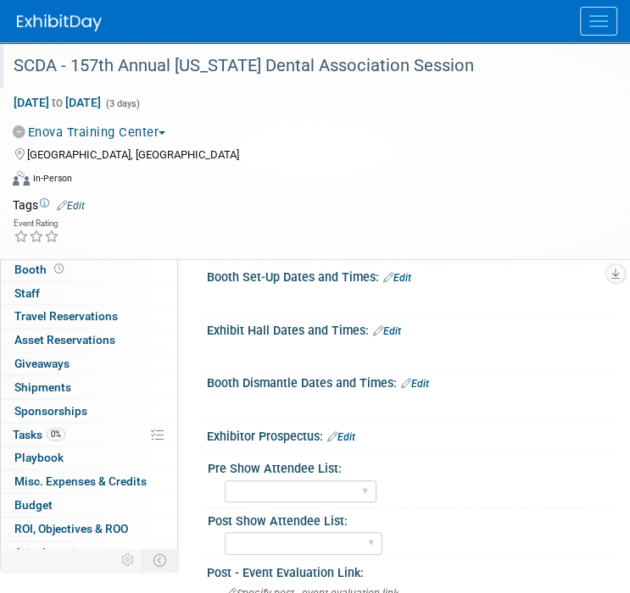
scroll to position [246, 0]
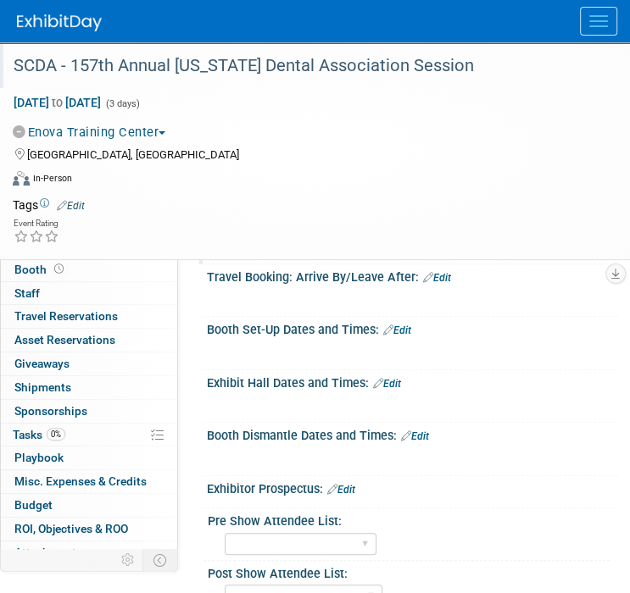
click at [405, 328] on link "Edit" at bounding box center [397, 331] width 28 height 12
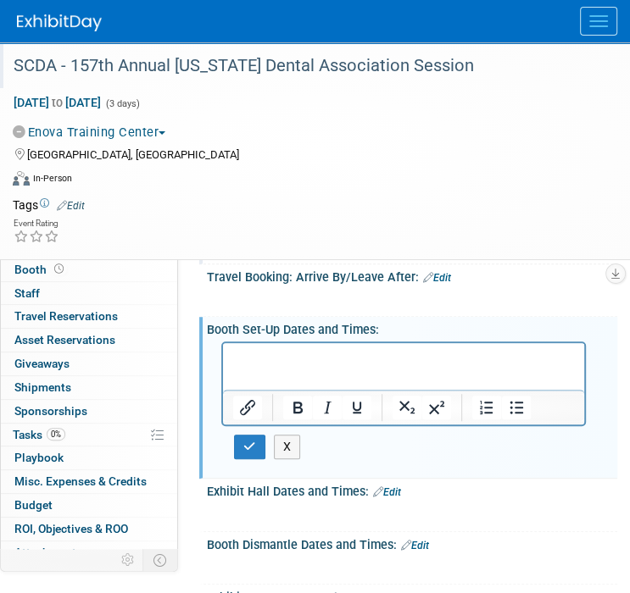
scroll to position [0, 0]
click at [250, 437] on button "button" at bounding box center [249, 447] width 31 height 25
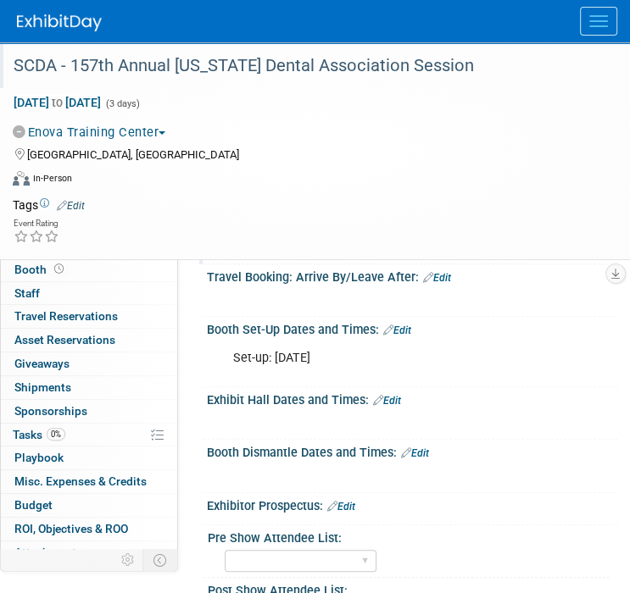
click at [392, 404] on link "Edit" at bounding box center [387, 401] width 28 height 12
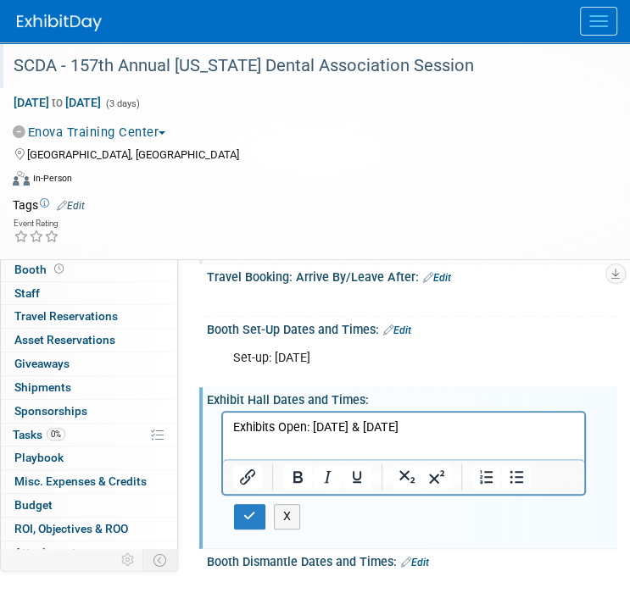
click at [314, 431] on p "Exhibits Open: Thursday, April 30 & Friday, May 1" at bounding box center [404, 428] width 342 height 17
click at [328, 442] on p "Thursday, April 30 & Friday, May 1" at bounding box center [404, 445] width 342 height 17
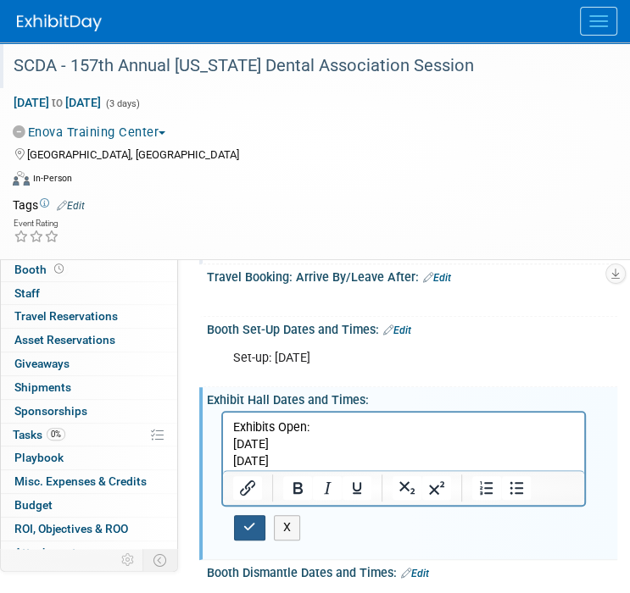
click at [255, 523] on icon "button" at bounding box center [249, 527] width 13 height 12
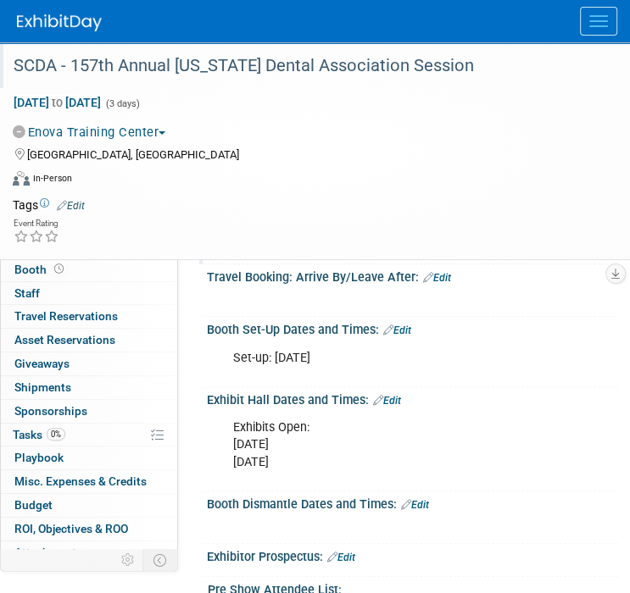
click at [255, 523] on div at bounding box center [403, 523] width 364 height 17
click at [425, 503] on link "Edit" at bounding box center [415, 505] width 28 height 12
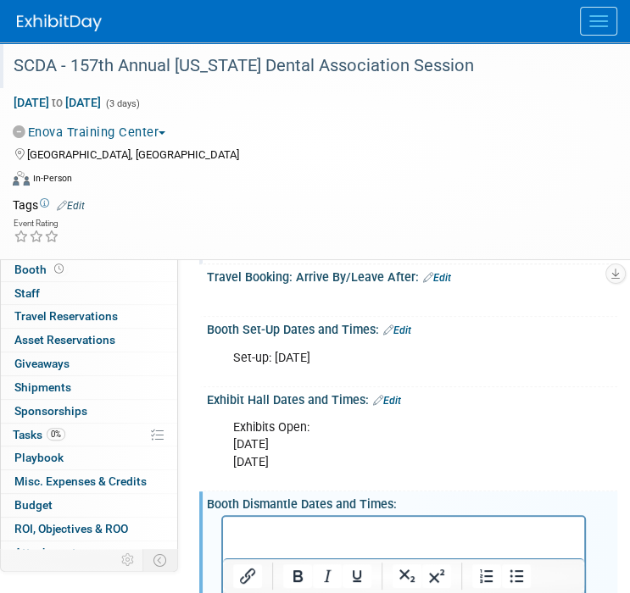
paste body "Rich Text Area. Press ALT-0 for help."
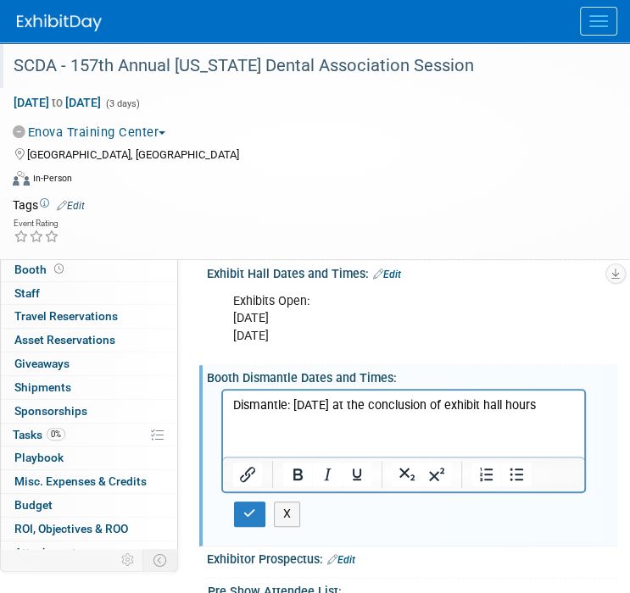
scroll to position [415, 0]
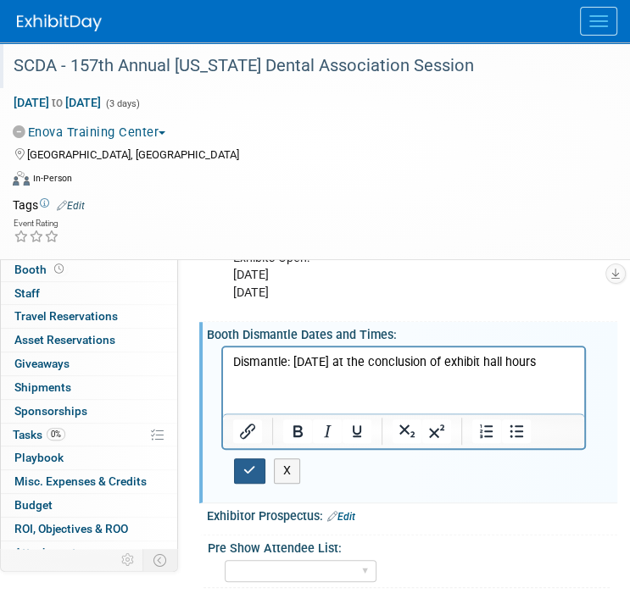
click at [247, 472] on icon "button" at bounding box center [249, 470] width 13 height 12
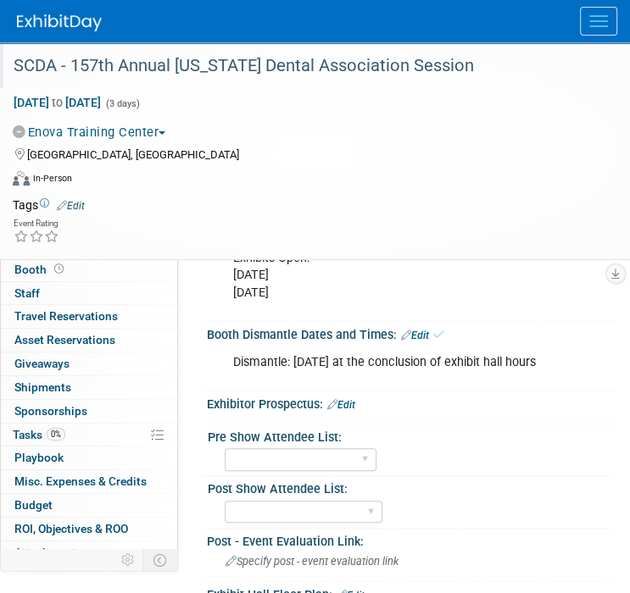
click at [425, 333] on link "Edit" at bounding box center [415, 336] width 28 height 12
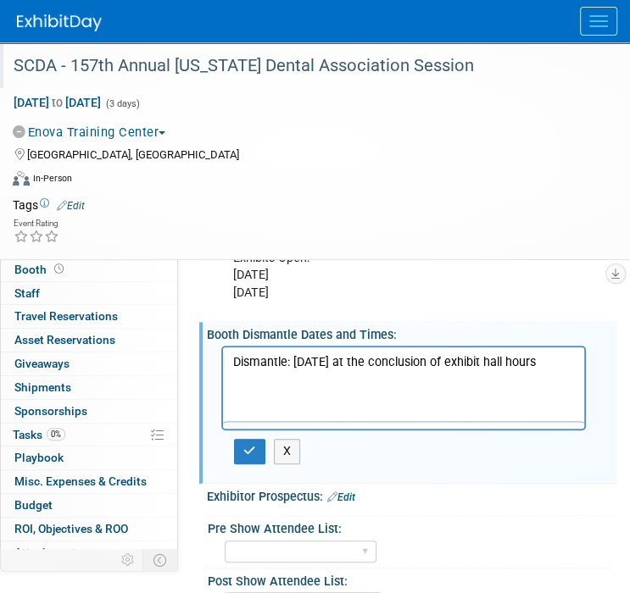
scroll to position [0, 0]
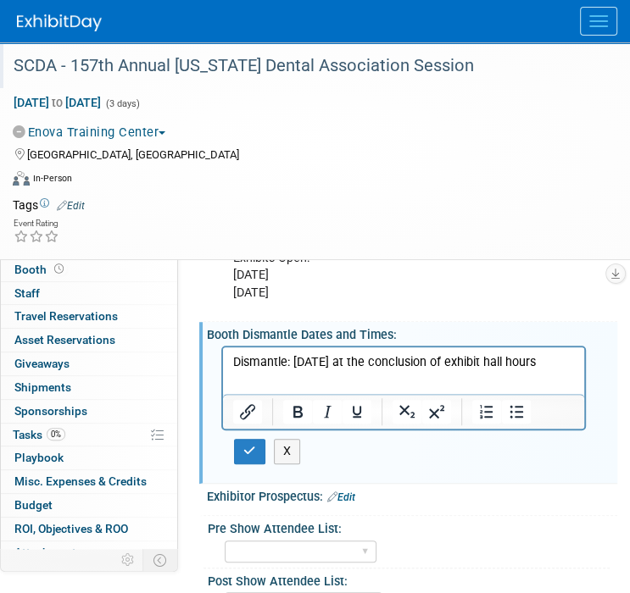
click at [295, 360] on p "Dismantle: Friday, May 1 at the conclusion of exhibit hall hours" at bounding box center [404, 362] width 342 height 17
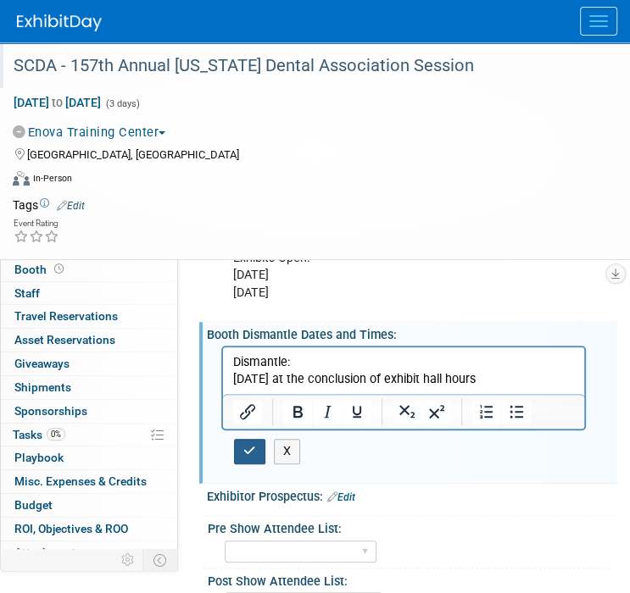
click at [255, 447] on icon "button" at bounding box center [249, 451] width 13 height 12
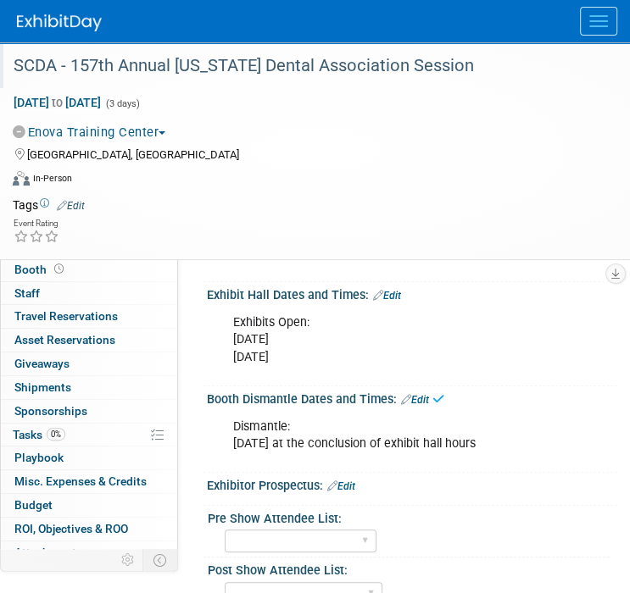
scroll to position [331, 0]
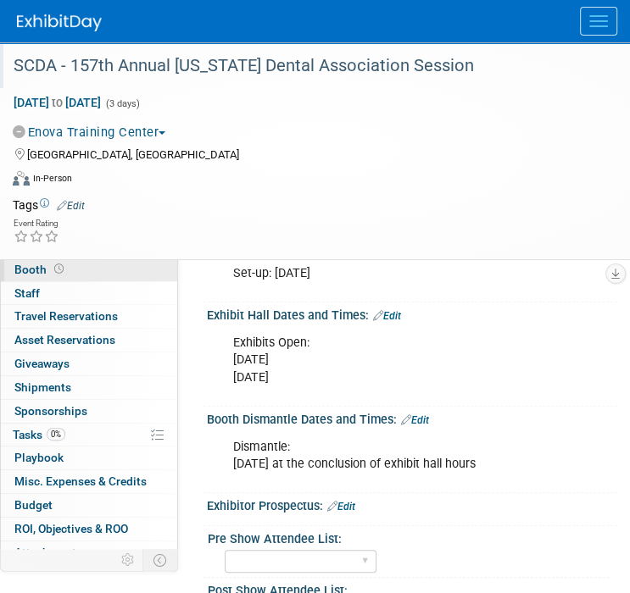
click at [39, 272] on span "Booth" at bounding box center [40, 270] width 53 height 14
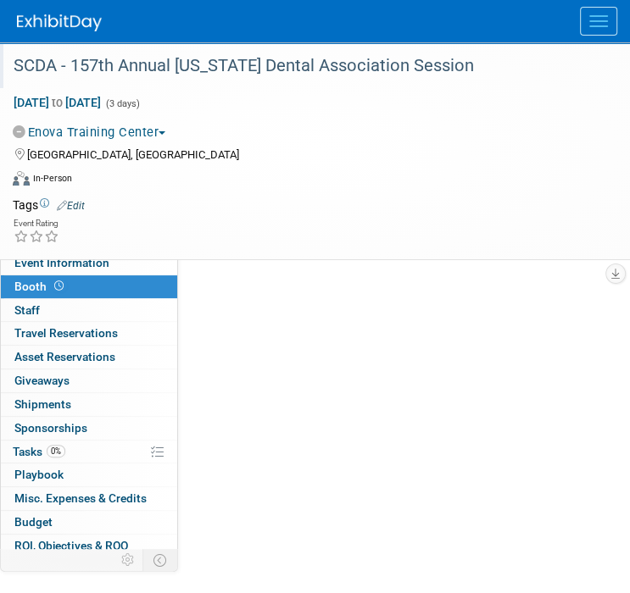
scroll to position [0, 0]
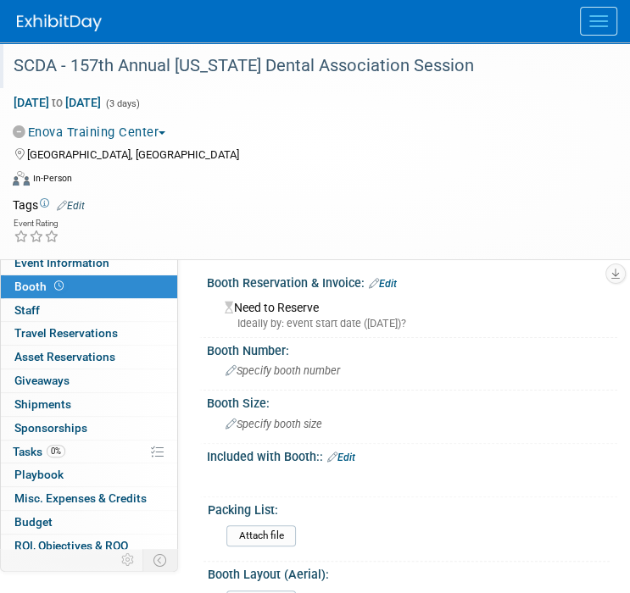
click at [348, 459] on link "Edit" at bounding box center [341, 458] width 28 height 12
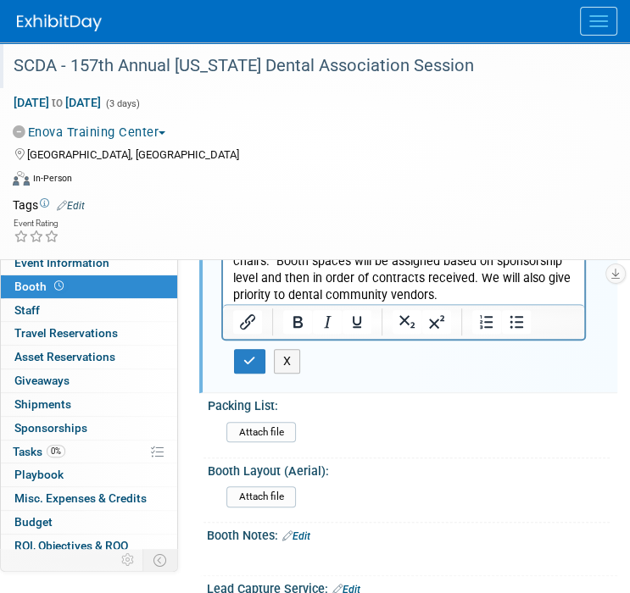
scroll to position [254, 0]
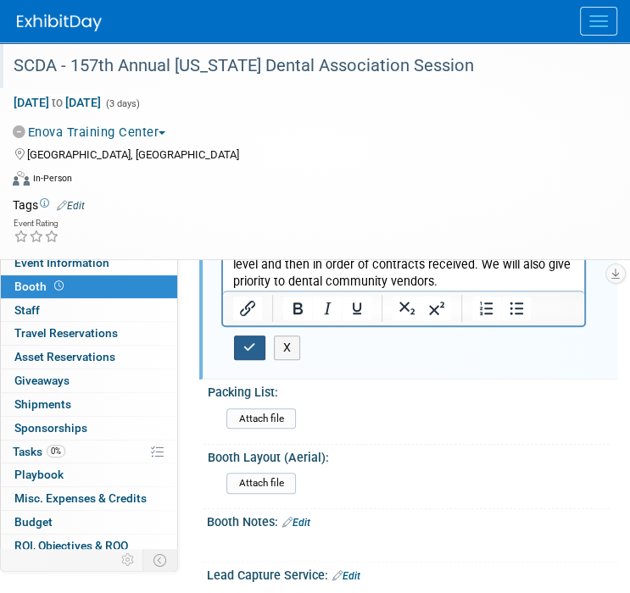
click at [252, 352] on icon "button" at bounding box center [249, 348] width 13 height 12
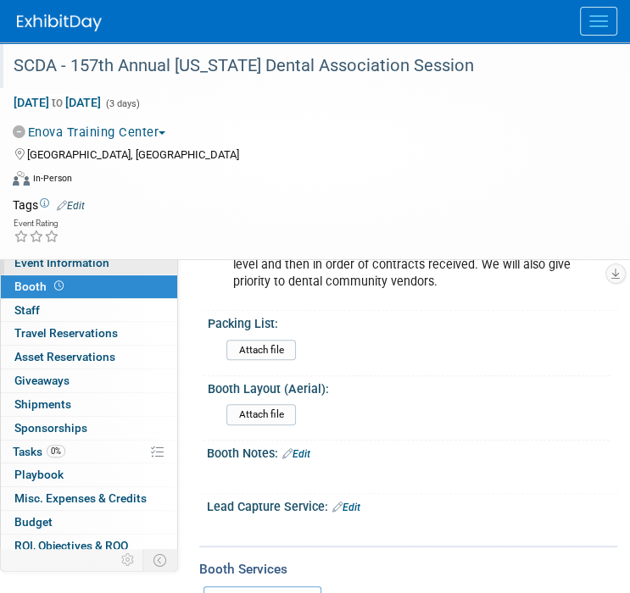
click at [120, 265] on link "Event Information" at bounding box center [89, 263] width 176 height 23
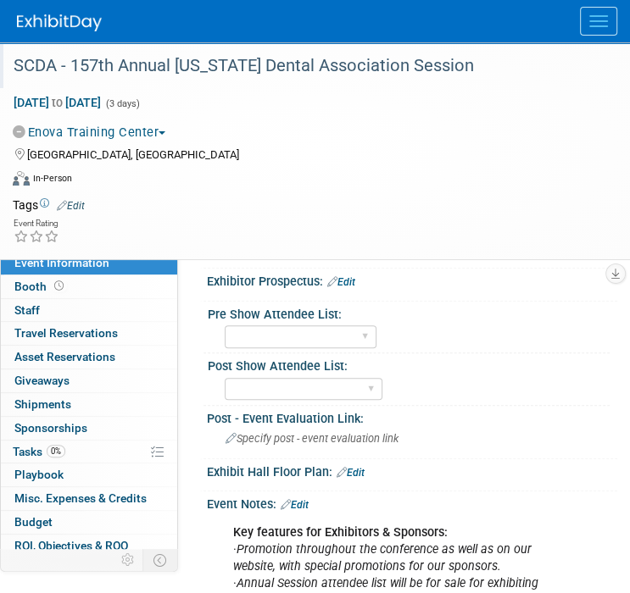
scroll to position [593, 0]
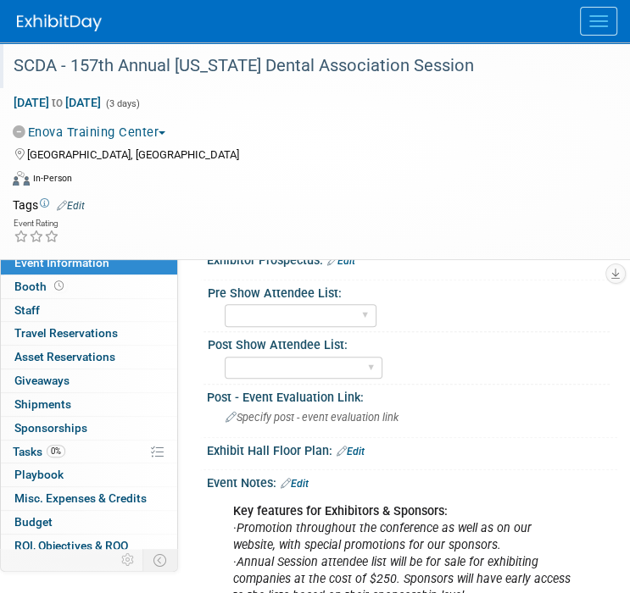
click at [303, 480] on link "Edit" at bounding box center [295, 484] width 28 height 12
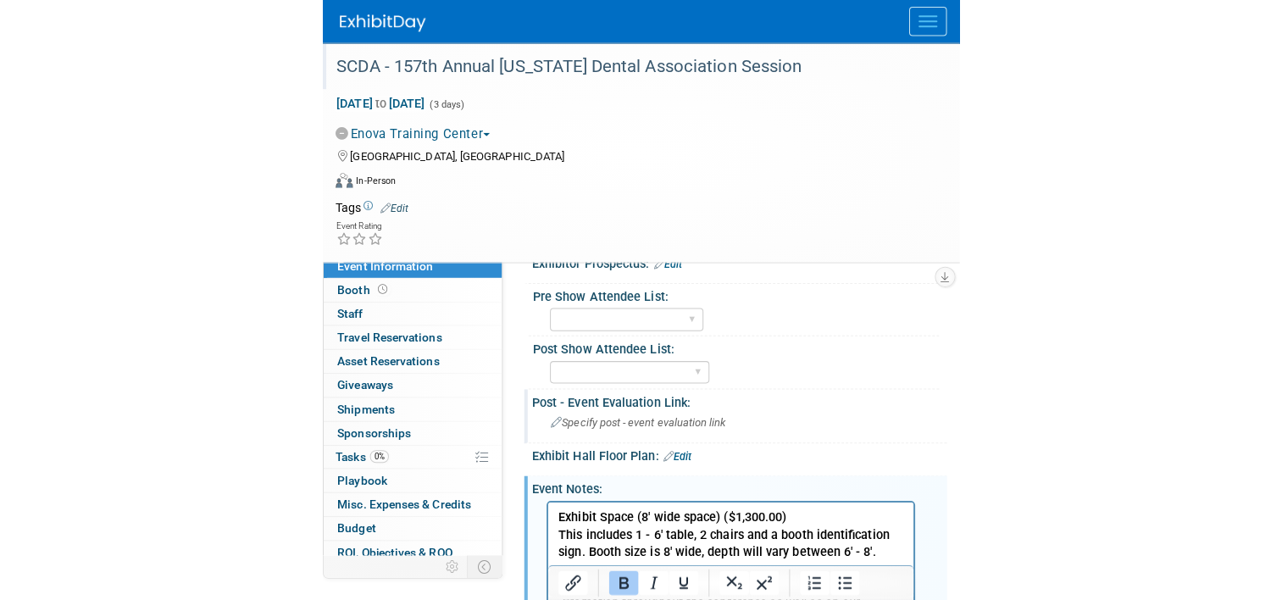
scroll to position [678, 0]
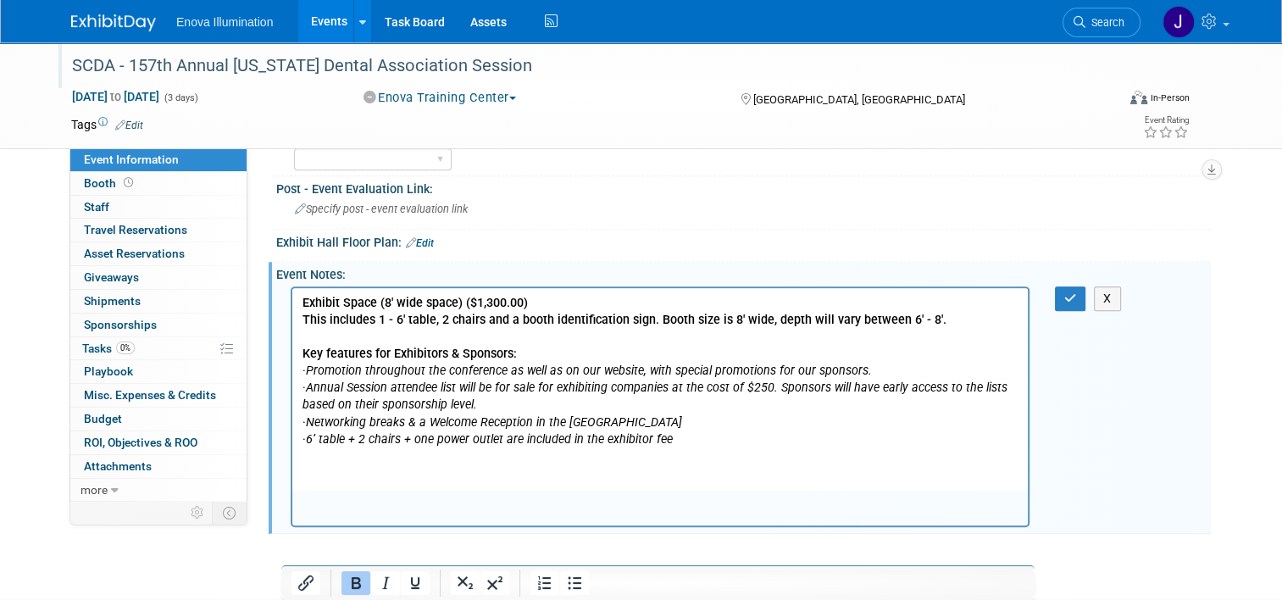
click at [629, 305] on p "Exhibit Space (8' wide space) ($1,300.00) This includes 1 - 6' table, 2 chairs …" at bounding box center [661, 311] width 716 height 34
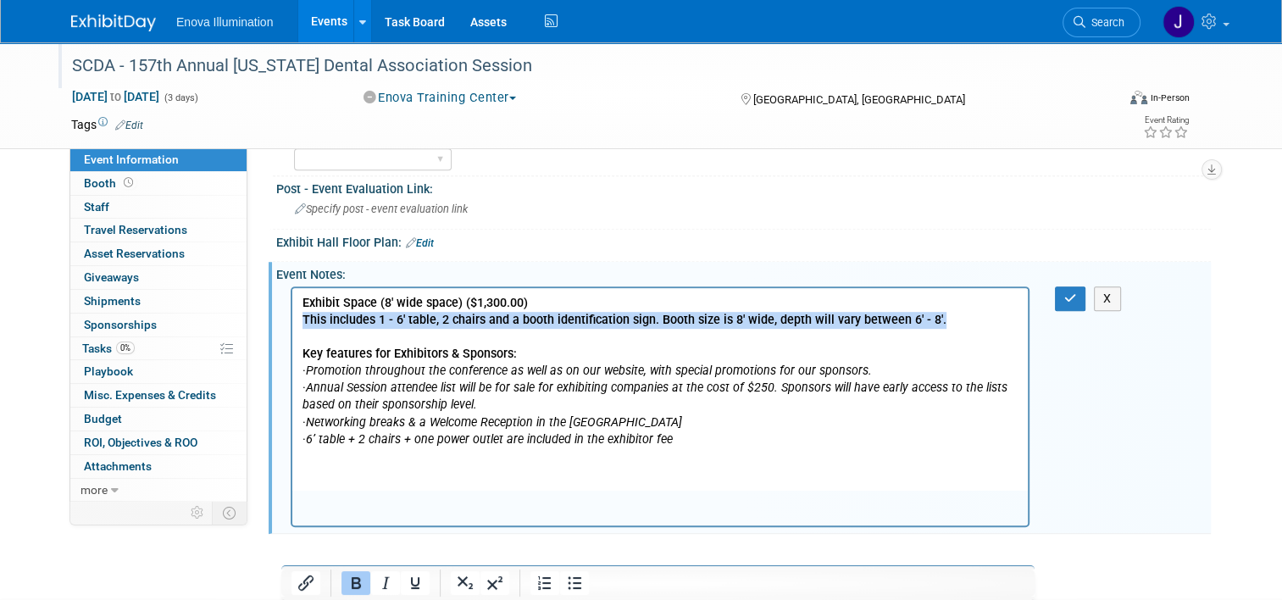
drag, startPoint x: 896, startPoint y: 320, endPoint x: 296, endPoint y: 327, distance: 600.1
click at [296, 327] on html "Exhibit Space (8' wide space) ($1,300.00) This includes 1 - 6' table, 2 chairs …" at bounding box center [660, 367] width 736 height 160
click at [358, 575] on icon "Bold" at bounding box center [356, 583] width 20 height 20
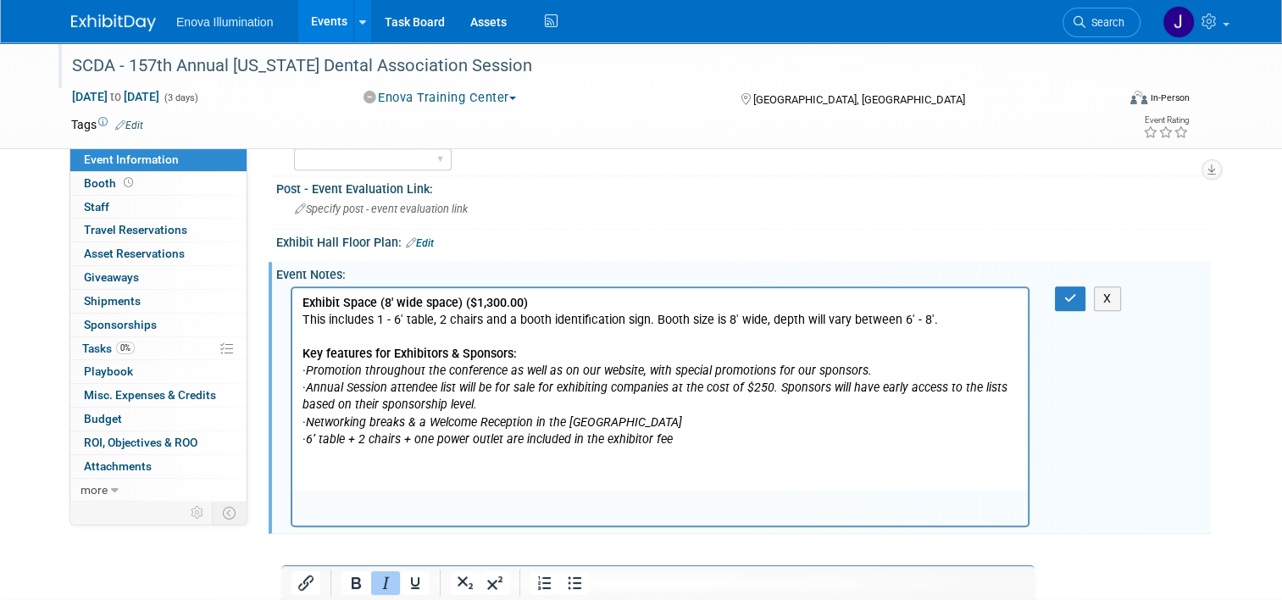
click at [493, 432] on icon "6’ table + 2 chairs + one power outlet are included in the exhibitor fee" at bounding box center [489, 438] width 367 height 14
click at [629, 293] on button "button" at bounding box center [1070, 298] width 31 height 25
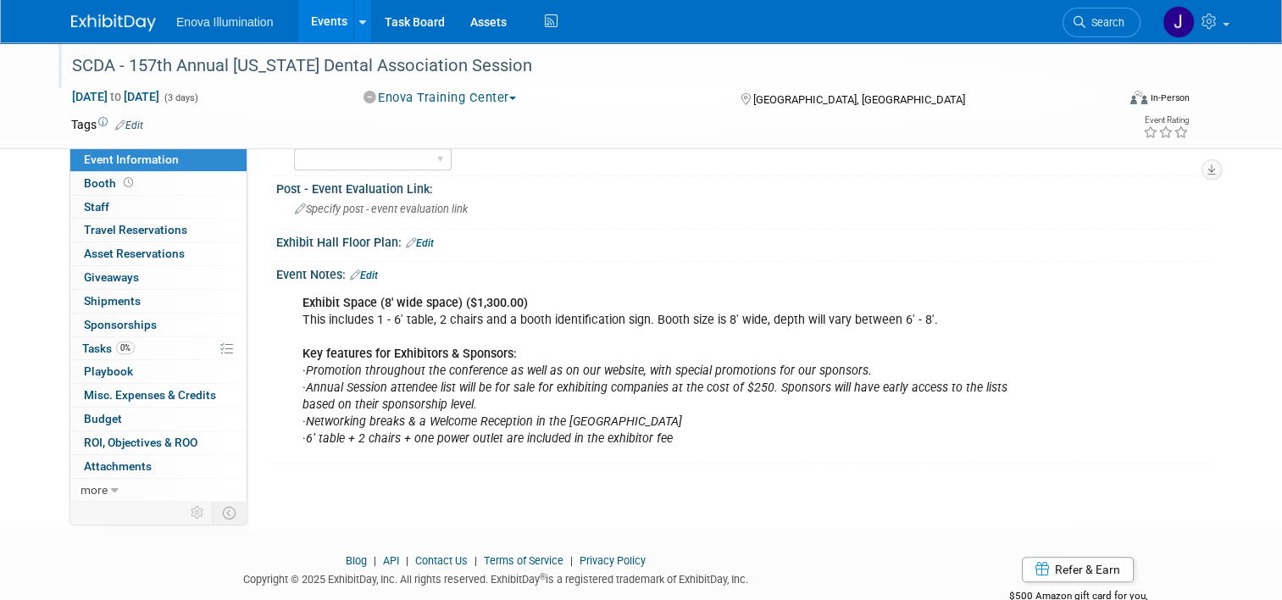
click at [396, 98] on button "Enova Training Center" at bounding box center [440, 98] width 165 height 18
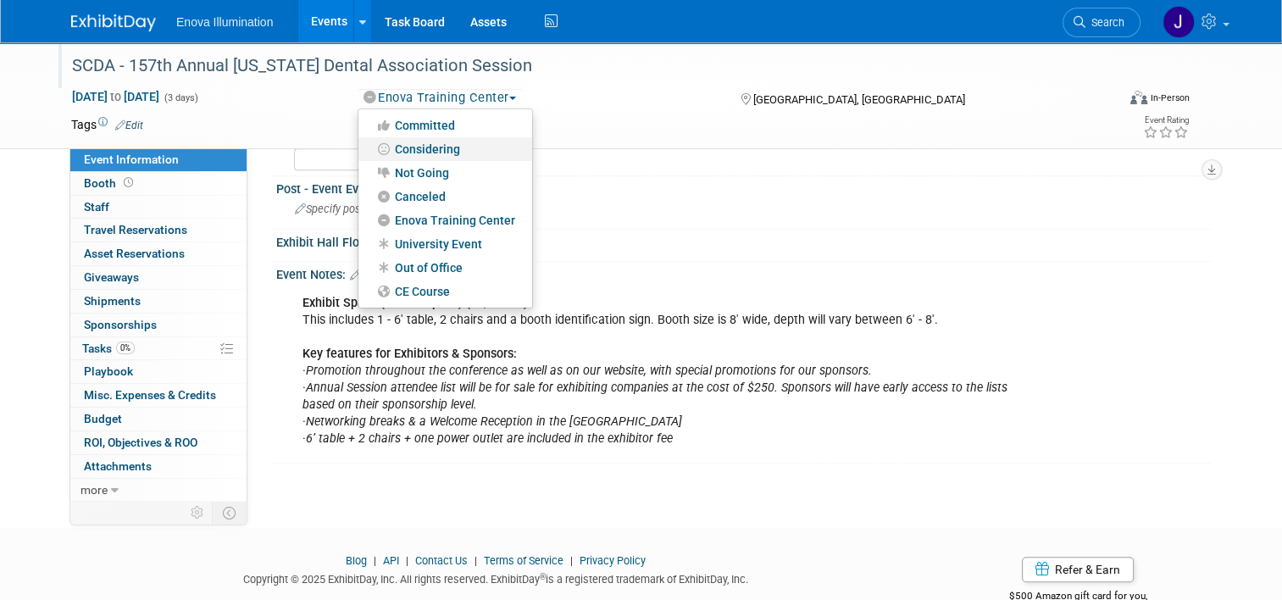
click at [409, 144] on link "Considering" at bounding box center [446, 149] width 174 height 24
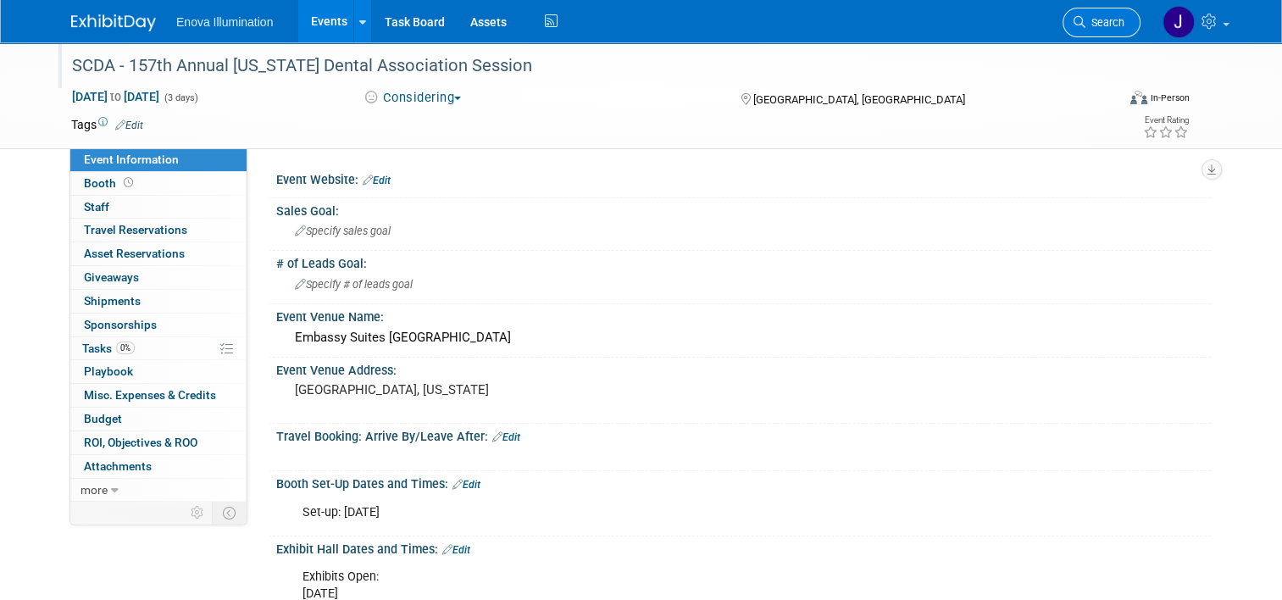
click at [629, 24] on icon at bounding box center [1080, 22] width 12 height 12
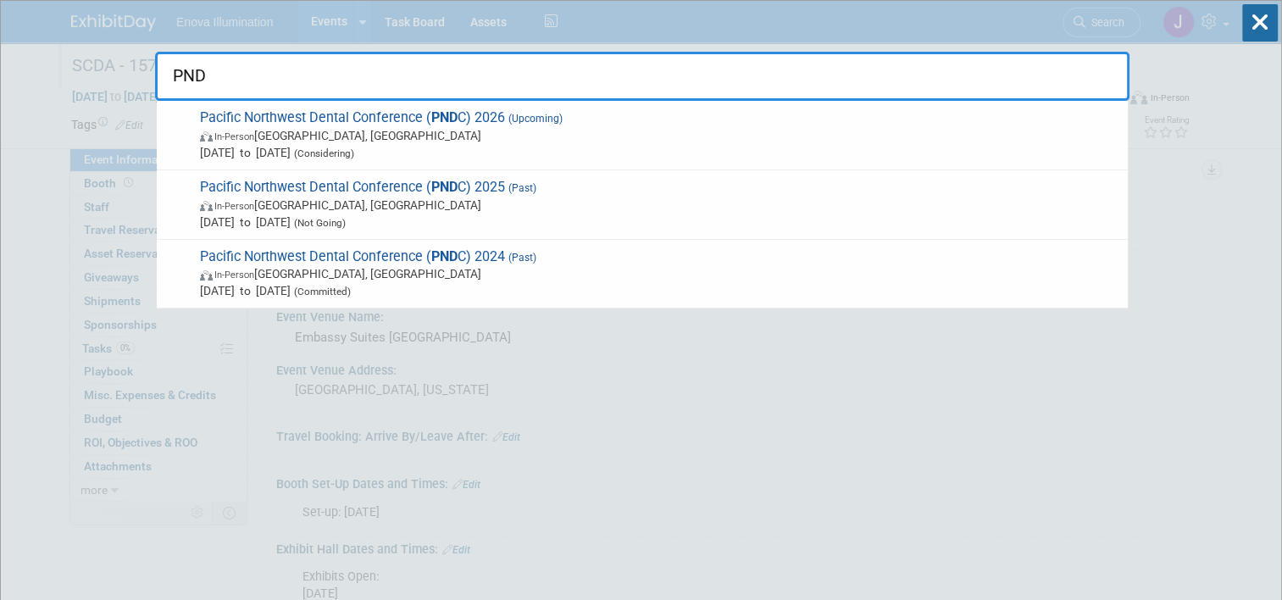
type input "PNDC"
drag, startPoint x: 403, startPoint y: 73, endPoint x: 0, endPoint y: 51, distance: 404.1
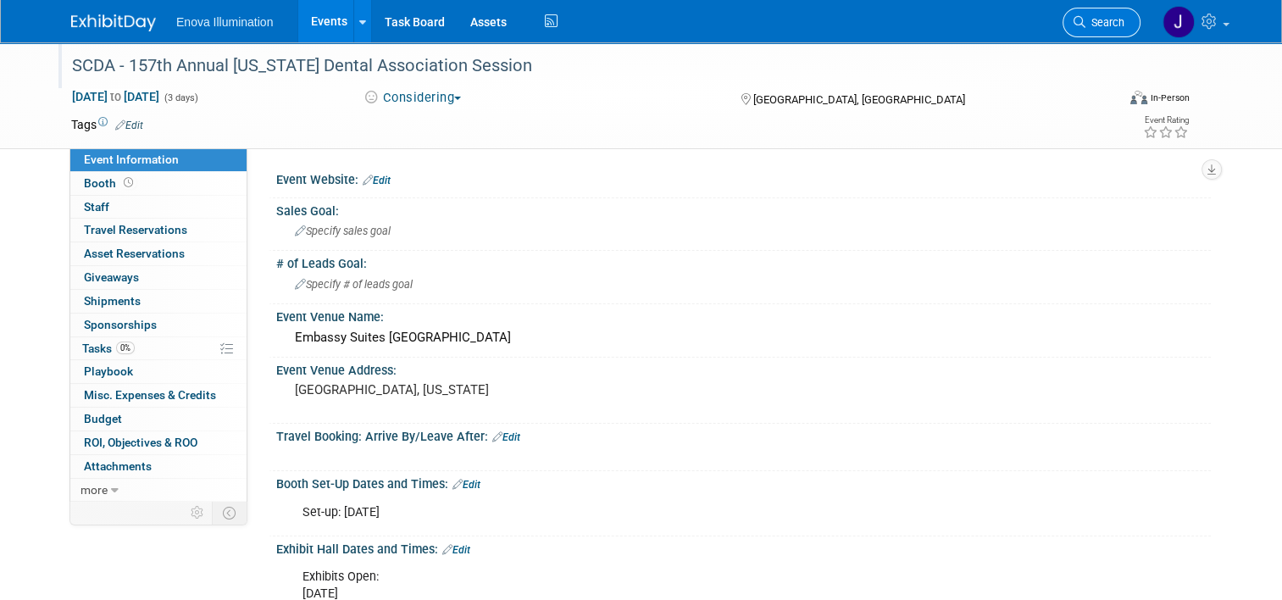
click at [629, 28] on link "Search" at bounding box center [1102, 23] width 78 height 30
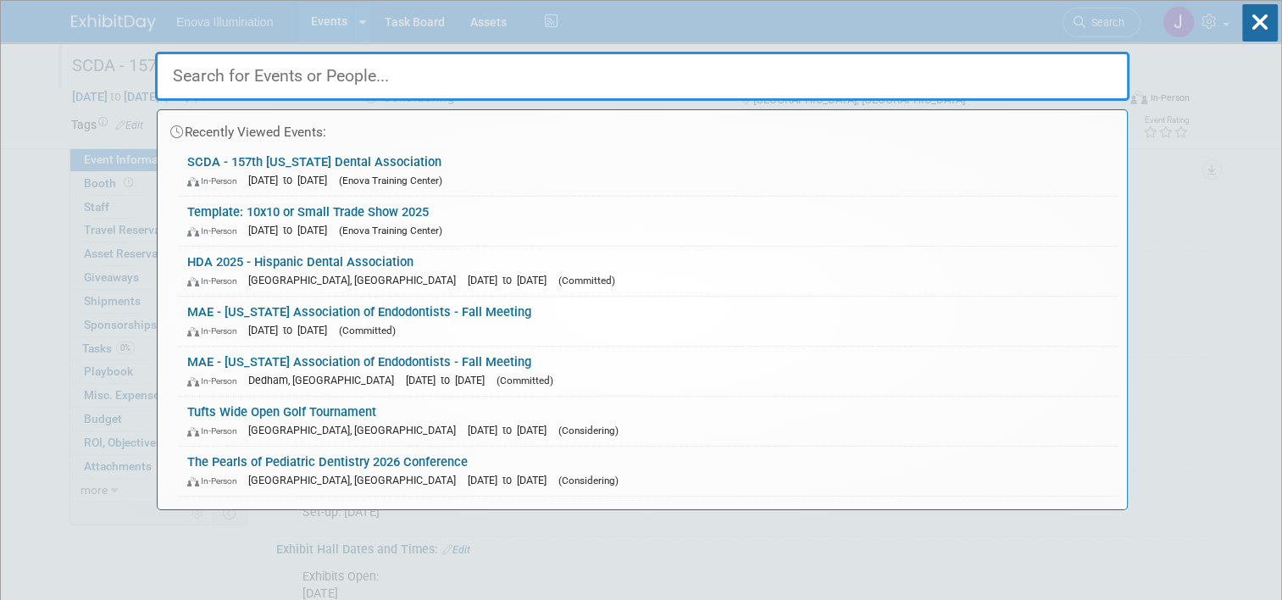
click at [629, 66] on input "text" at bounding box center [642, 76] width 975 height 49
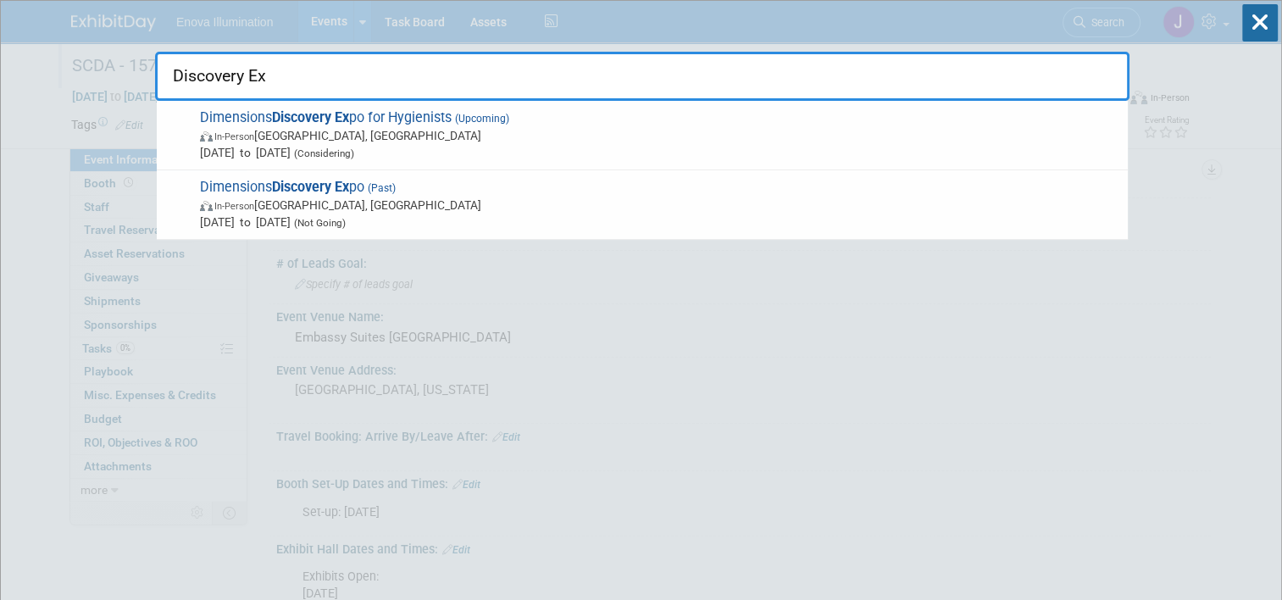
type input "Discovery Ex"
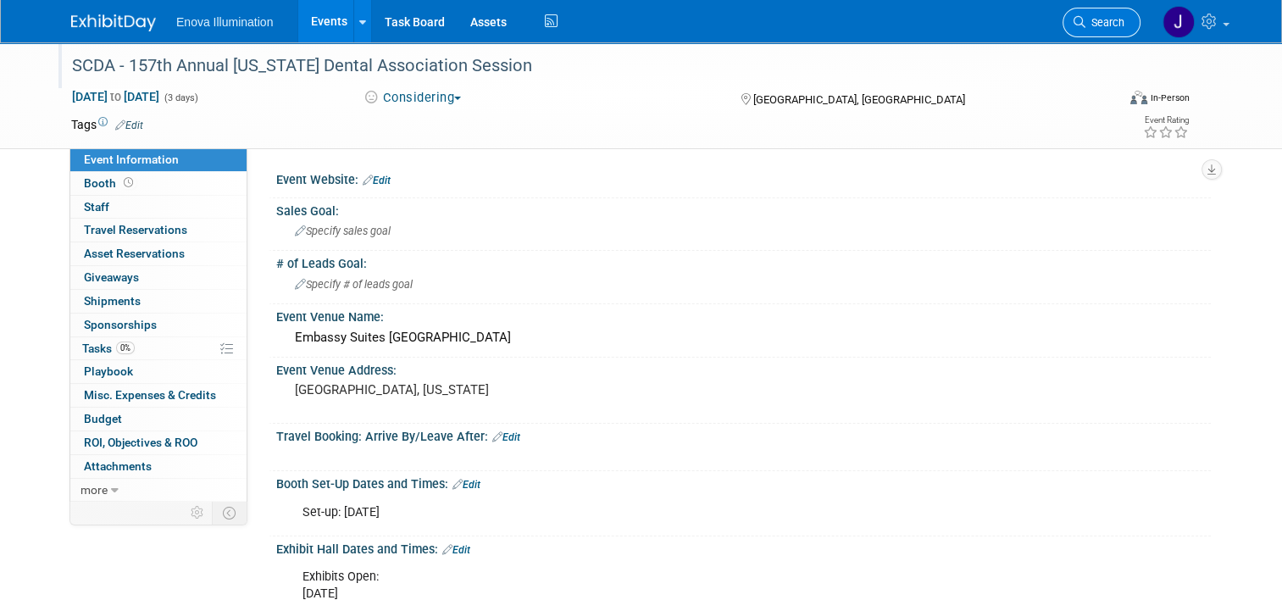
click at [629, 21] on span "Search" at bounding box center [1105, 22] width 39 height 13
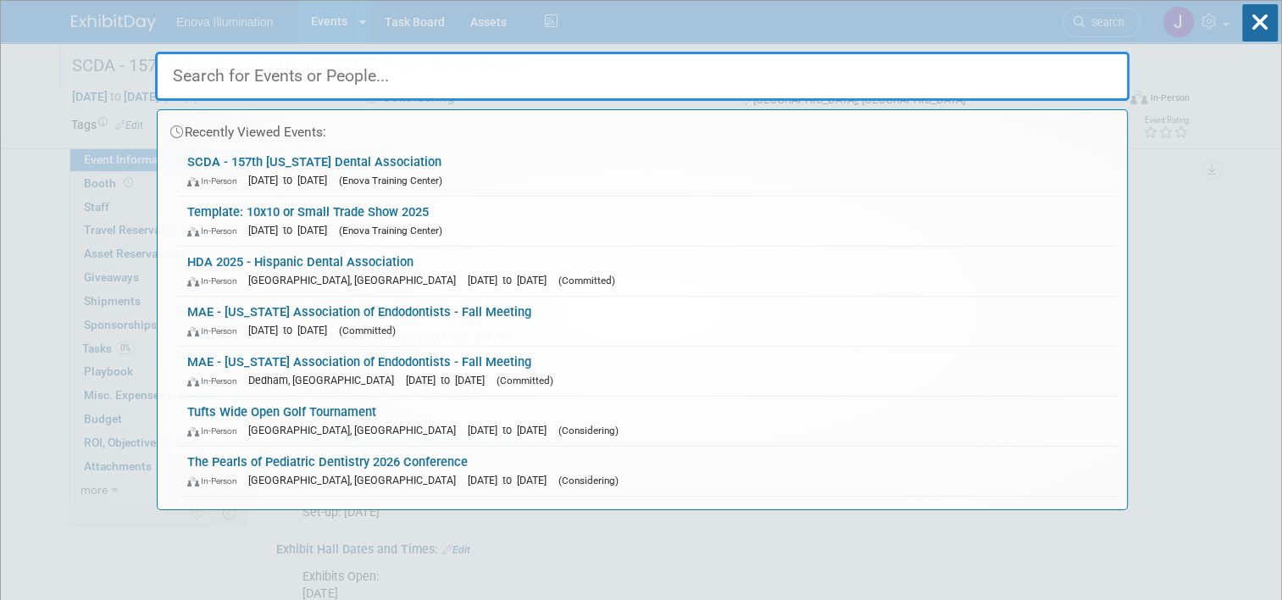
click at [629, 67] on input "text" at bounding box center [642, 76] width 975 height 49
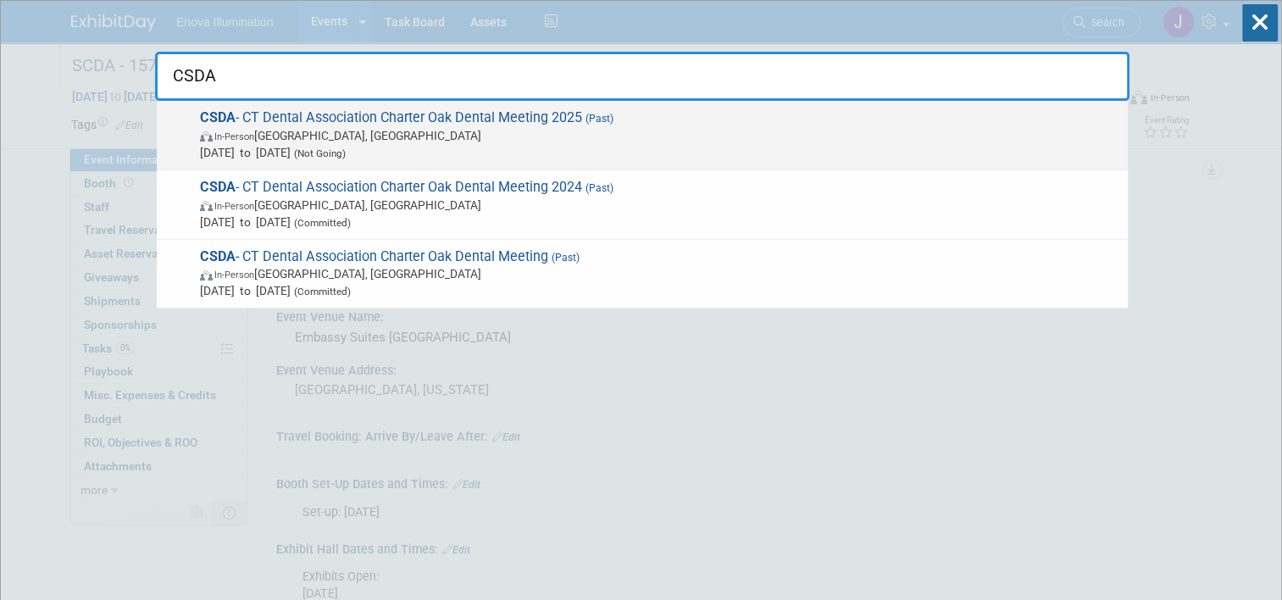
type input "CSDA"
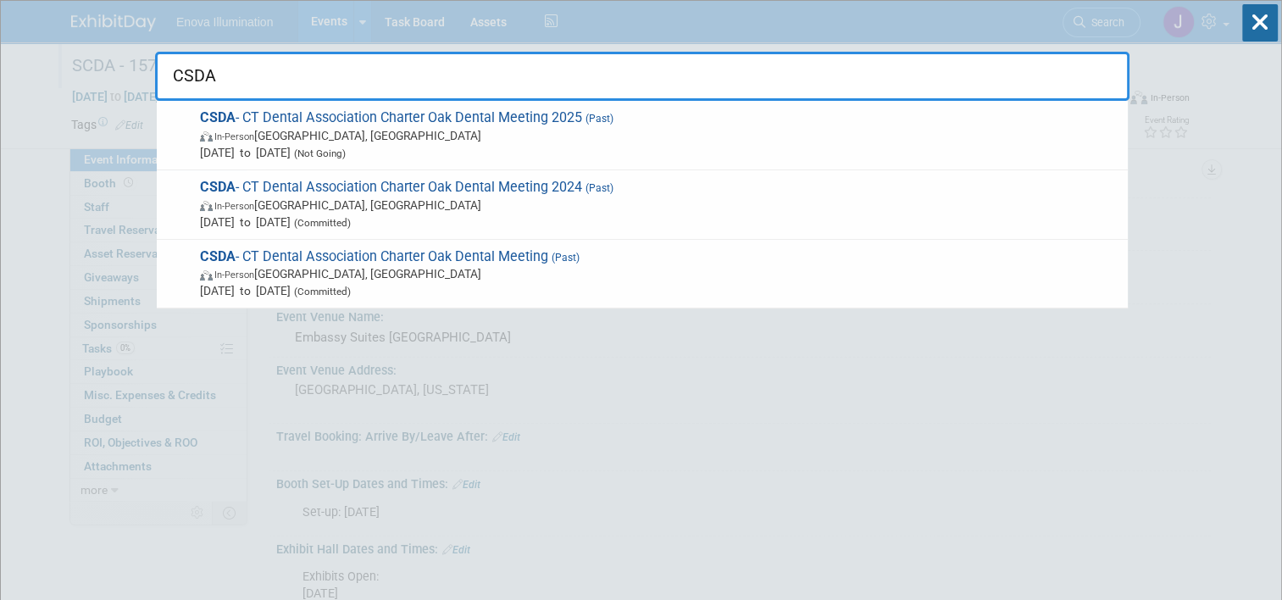
click at [300, 121] on span "CSDA - CT Dental Association Charter Oak Dental Meeting 2025 (Past) In-Person M…" at bounding box center [657, 135] width 925 height 52
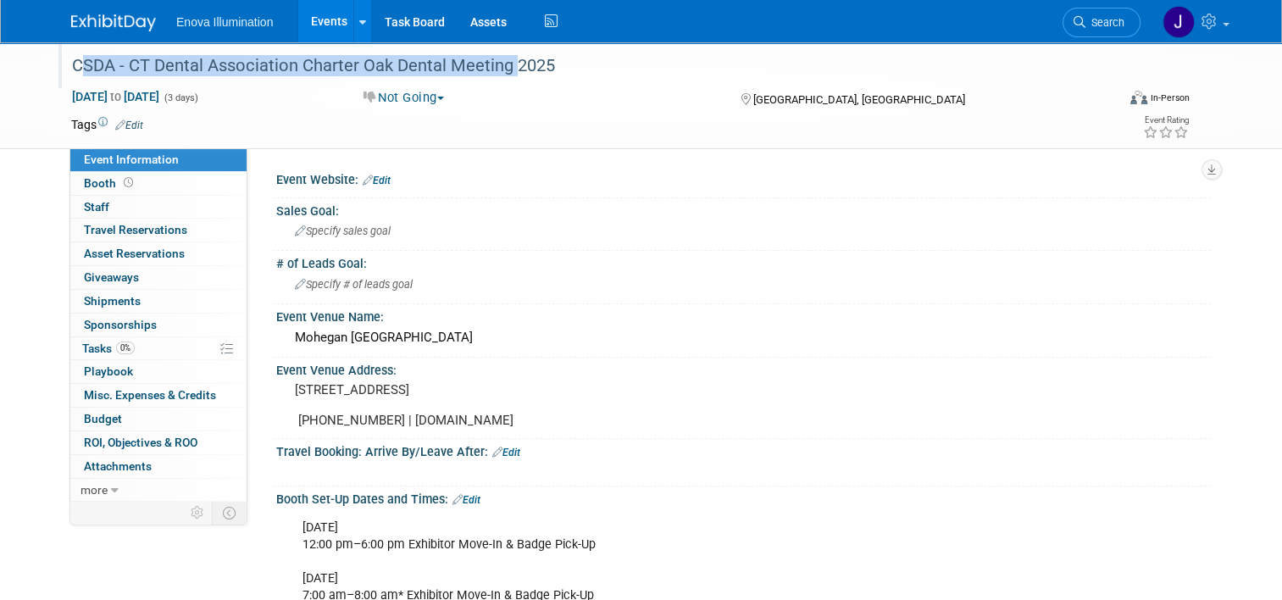
drag, startPoint x: 64, startPoint y: 63, endPoint x: 498, endPoint y: 59, distance: 433.1
click at [498, 59] on div "CSDA - CT Dental Association Charter Oak Dental Meeting 2025" at bounding box center [580, 66] width 1029 height 31
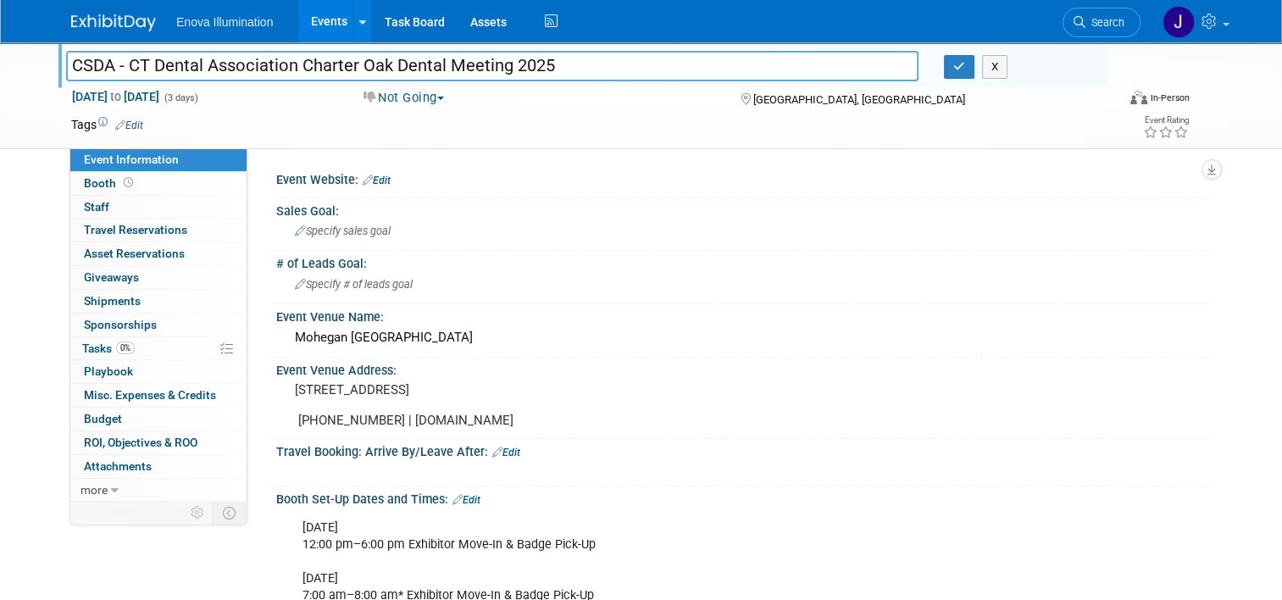
drag, startPoint x: 449, startPoint y: 62, endPoint x: 709, endPoint y: 55, distance: 260.3
click at [671, 58] on input "CSDA - CT Dental Association Charter Oak Dental Meeting 2025" at bounding box center [492, 66] width 853 height 30
drag, startPoint x: 497, startPoint y: 66, endPoint x: 46, endPoint y: 75, distance: 451.0
click at [53, 76] on div "CSDA - CT Dental Association Charter Oak Dental Meeting 2025" at bounding box center [492, 67] width 878 height 25
click at [960, 68] on icon "button" at bounding box center [960, 66] width 12 height 11
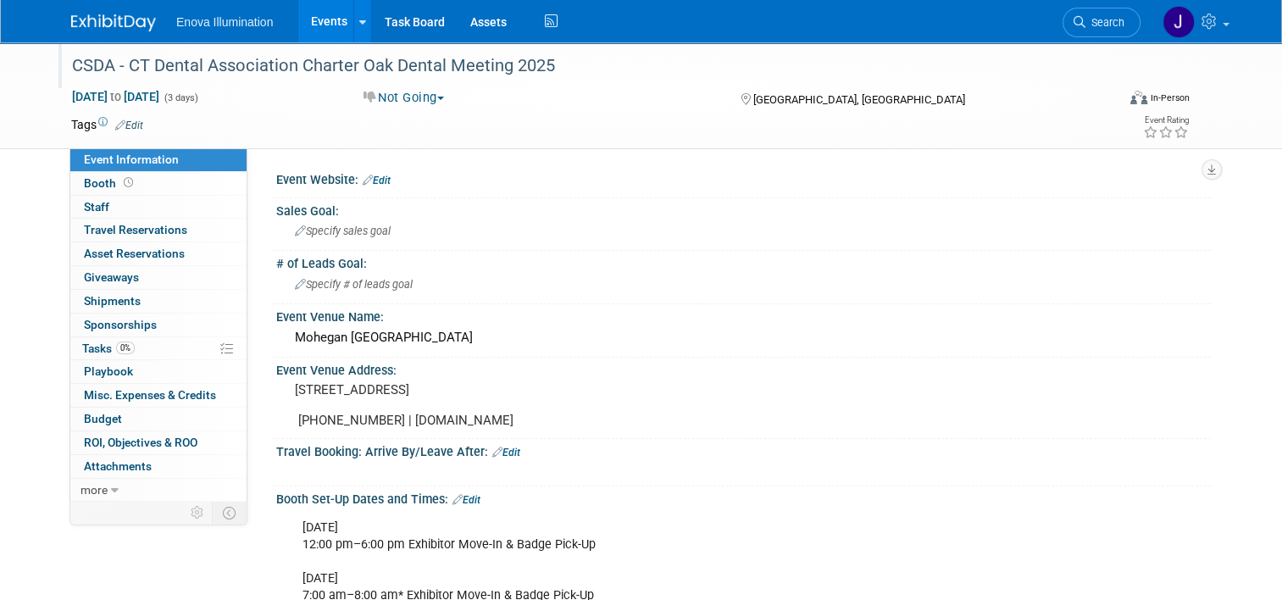
click at [95, 25] on img at bounding box center [113, 22] width 85 height 17
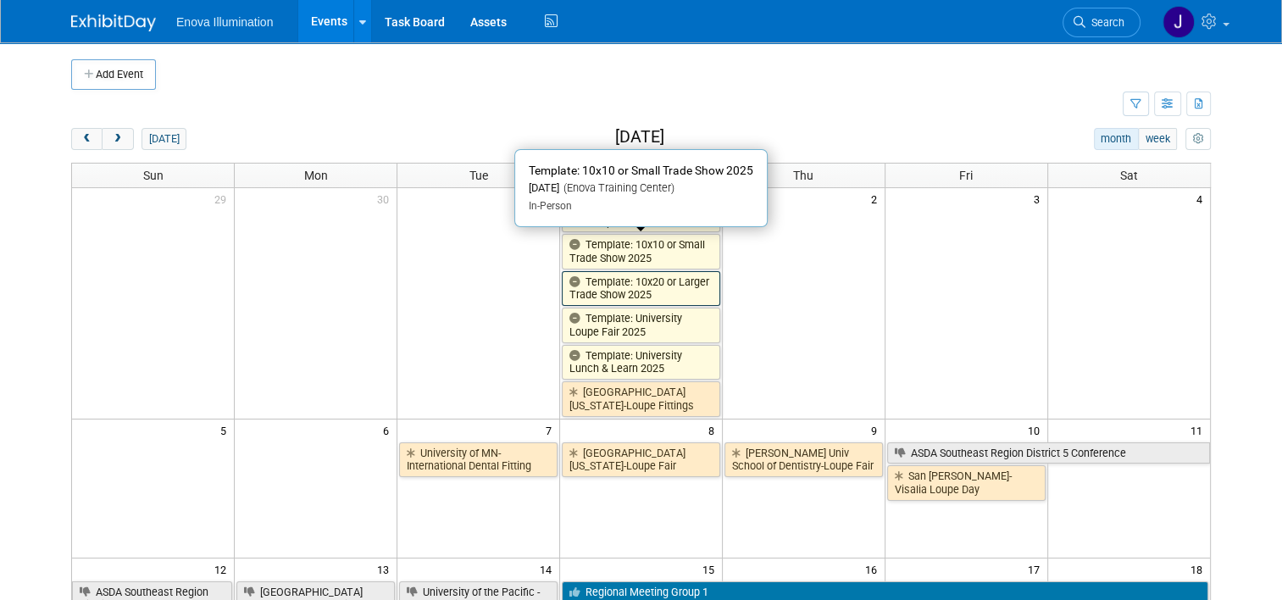
click at [617, 252] on link "Template: 10x10 or Small Trade Show 2025" at bounding box center [641, 251] width 158 height 35
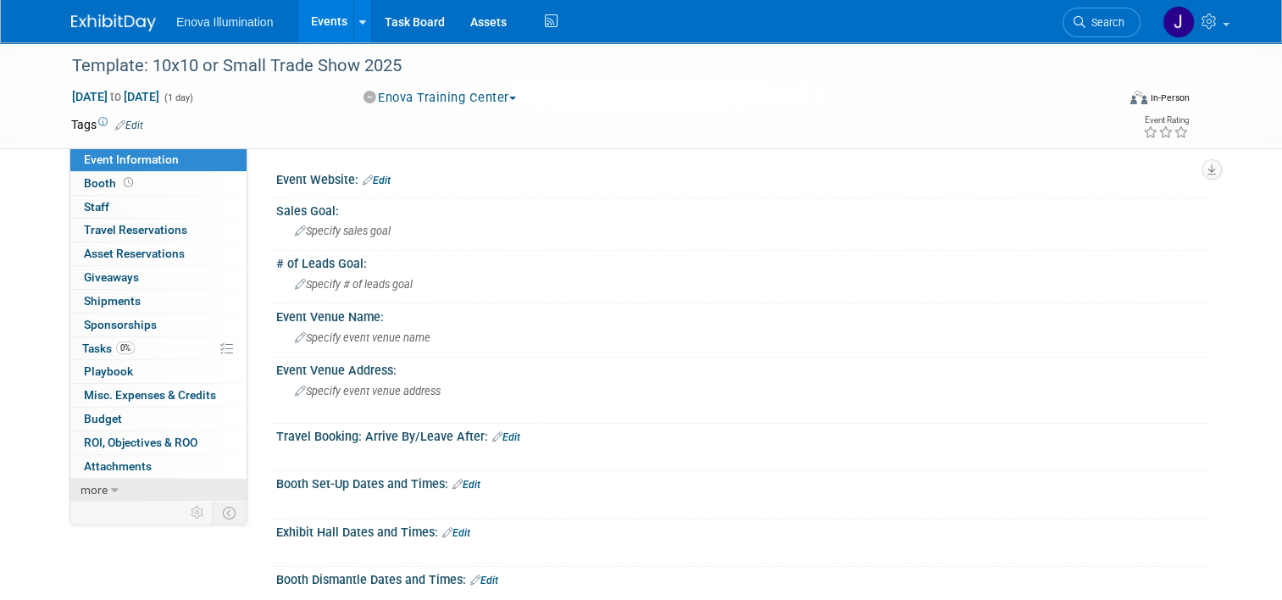
click at [129, 482] on link "more" at bounding box center [158, 490] width 176 height 23
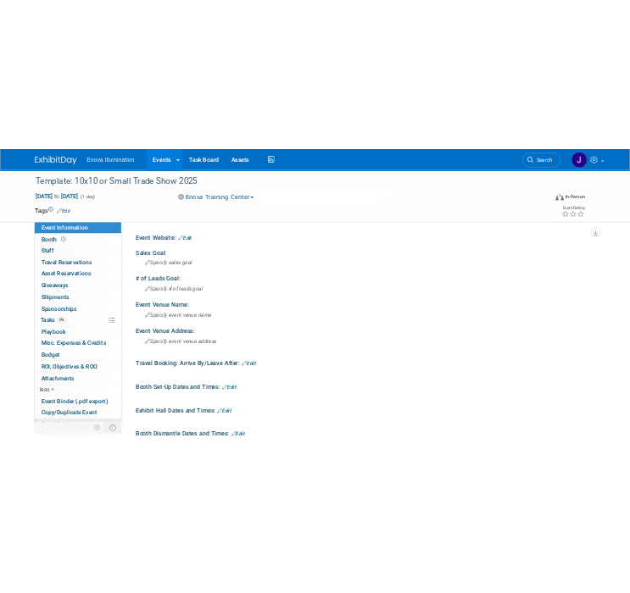
scroll to position [60, 0]
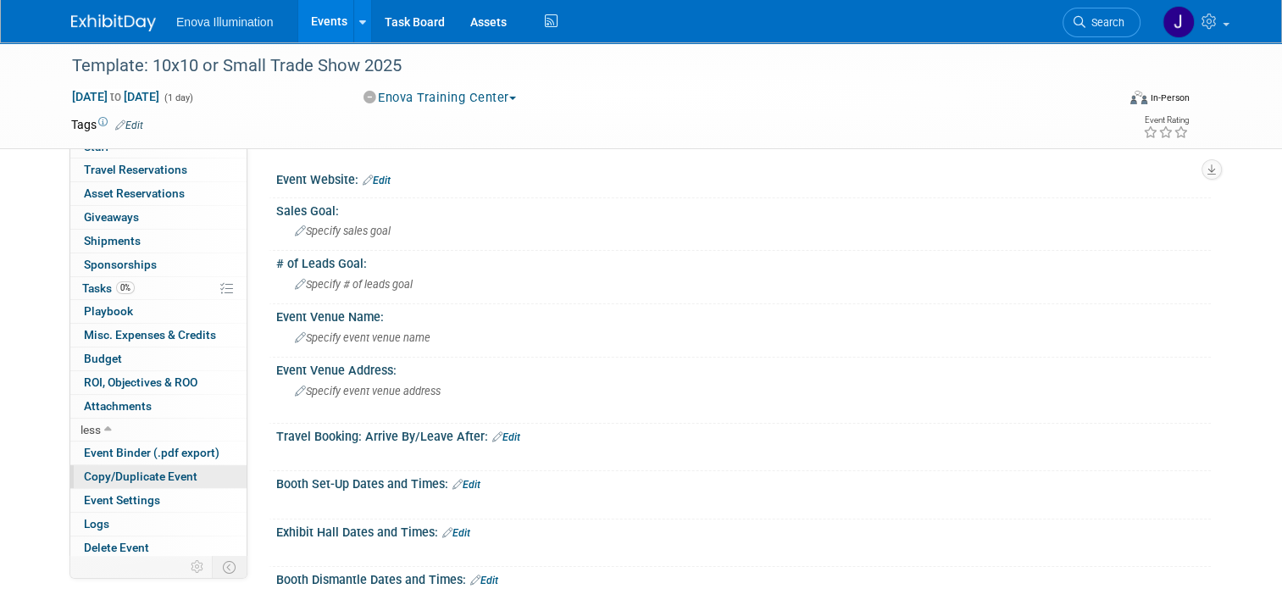
click at [144, 475] on span "Copy/Duplicate Event" at bounding box center [141, 477] width 114 height 14
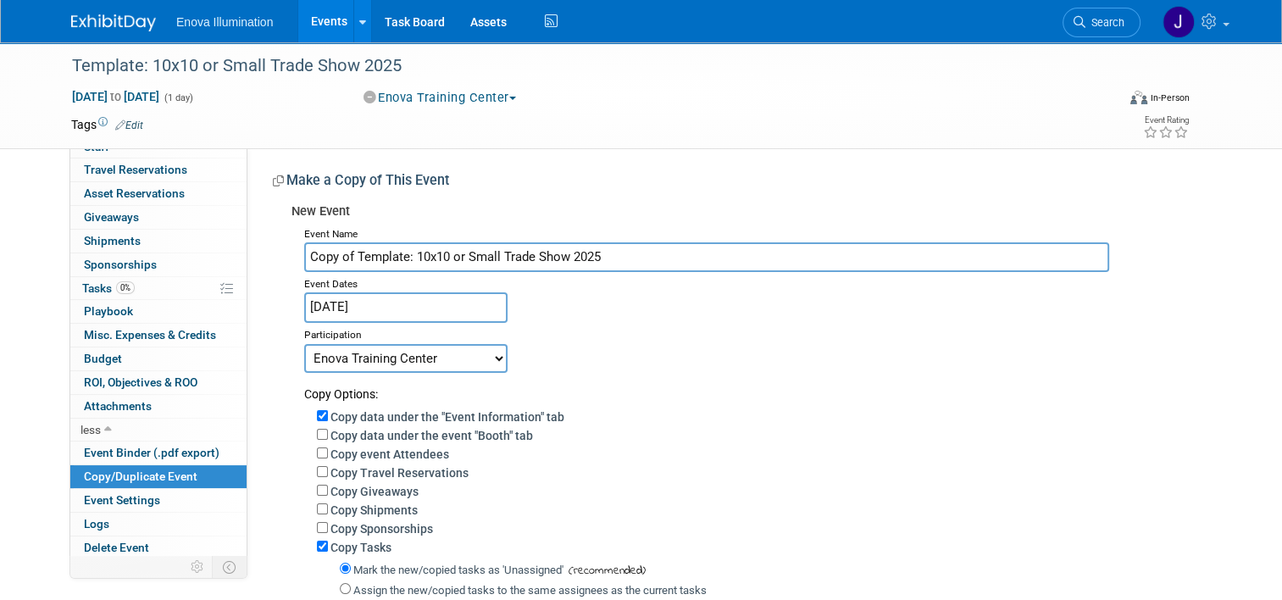
drag, startPoint x: 295, startPoint y: 298, endPoint x: 51, endPoint y: 300, distance: 244.1
click at [152, 303] on div "Event Information Event Info Booth Booth 0 Staff 0 Staff 0 Travel Reservations …" at bounding box center [640, 393] width 1165 height 703
paste input "CSDA - CT Dental Association Charter Oak Dental Meeting"
type input "CSDA - CT Dental Association Charter Oak Dental Meeting 2026"
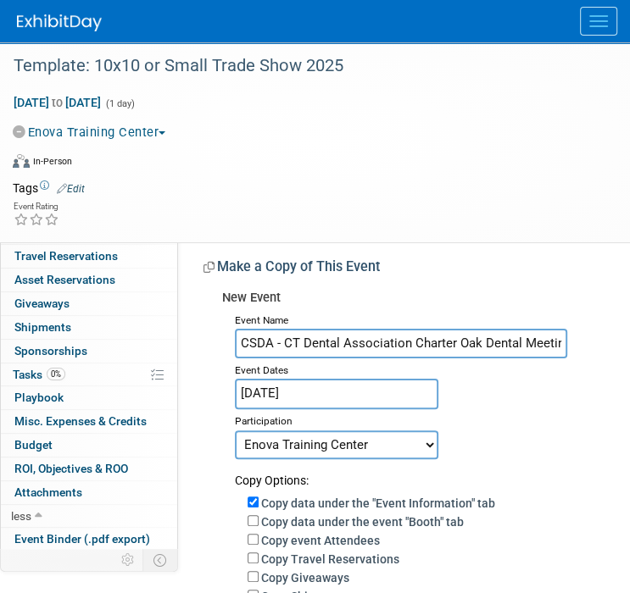
click at [334, 391] on input "[DATE]" at bounding box center [336, 394] width 203 height 30
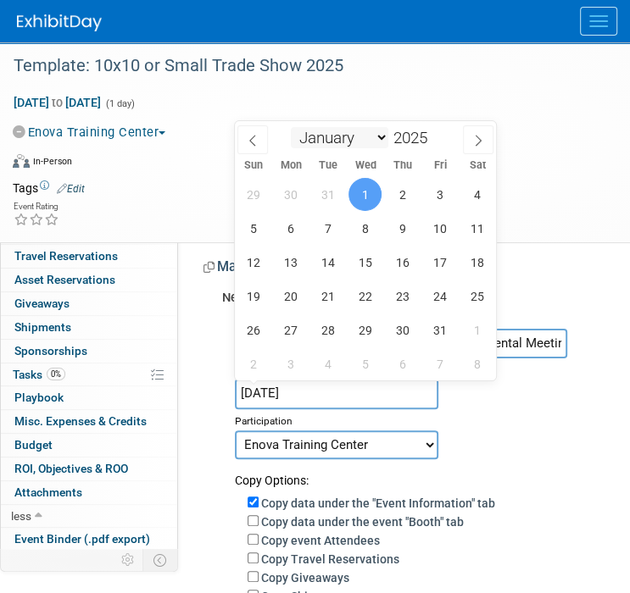
click at [342, 142] on select "January February March April May June July August September October November De…" at bounding box center [339, 137] width 97 height 21
select select "4"
click at [291, 127] on select "January February March April May June July August September October November De…" at bounding box center [339, 137] width 97 height 21
click at [434, 131] on span at bounding box center [433, 133] width 12 height 10
type input "2026"
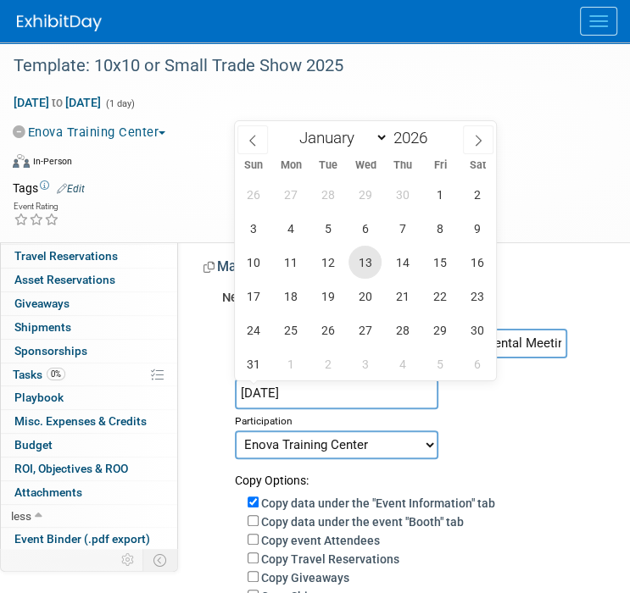
click at [362, 264] on span "13" at bounding box center [364, 262] width 33 height 33
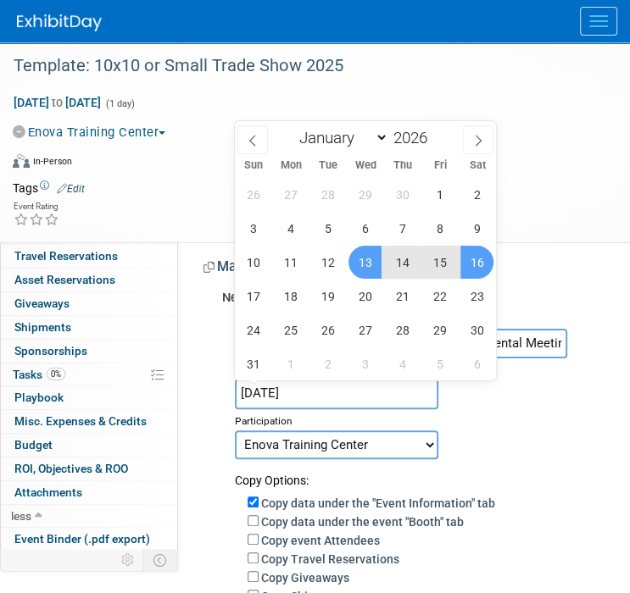
click at [470, 261] on span "16" at bounding box center [476, 262] width 33 height 33
type input "[DATE] to [DATE]"
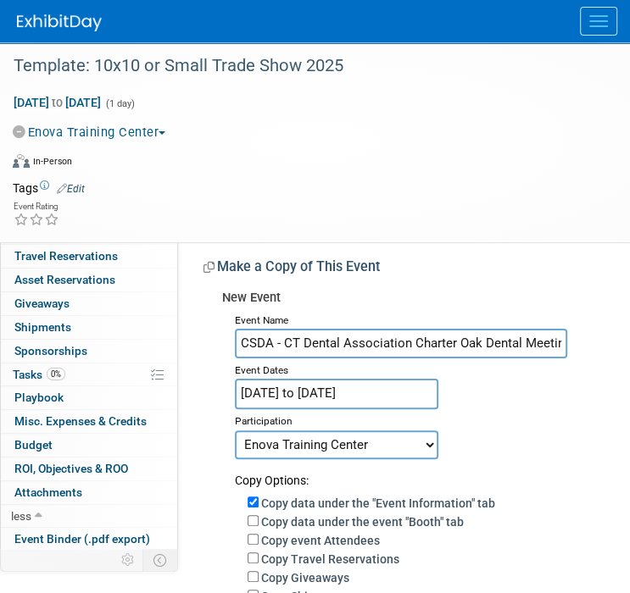
click at [295, 445] on select "Committed Considering Not Going Canceled Enova Training Center University Event…" at bounding box center [336, 445] width 203 height 29
select select "2"
click at [235, 431] on select "Committed Considering Not Going Canceled Enova Training Center University Event…" at bounding box center [336, 445] width 203 height 29
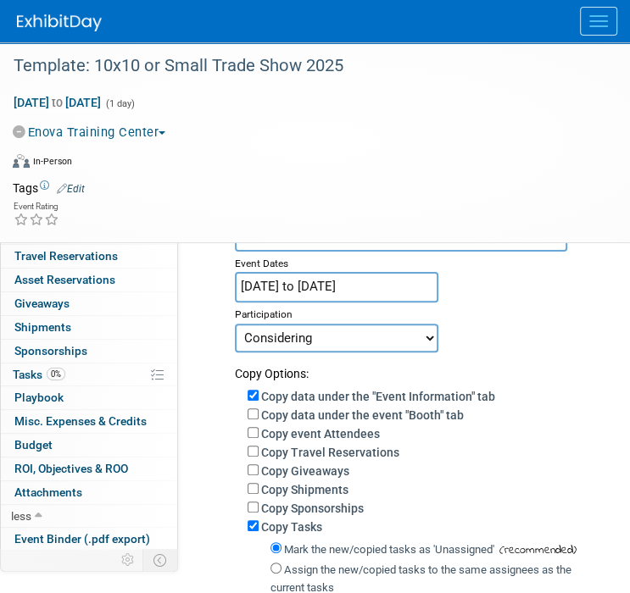
scroll to position [170, 0]
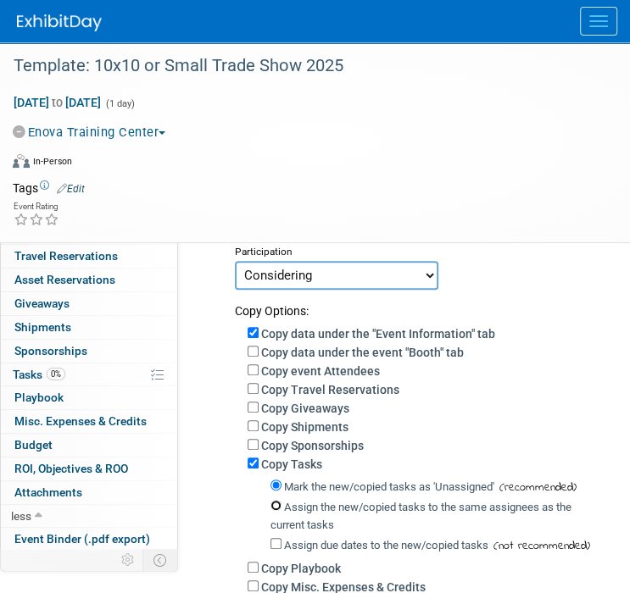
click at [273, 507] on input "Assign the new/copied tasks to the same assignees as the current tasks" at bounding box center [275, 505] width 11 height 11
radio input "true"
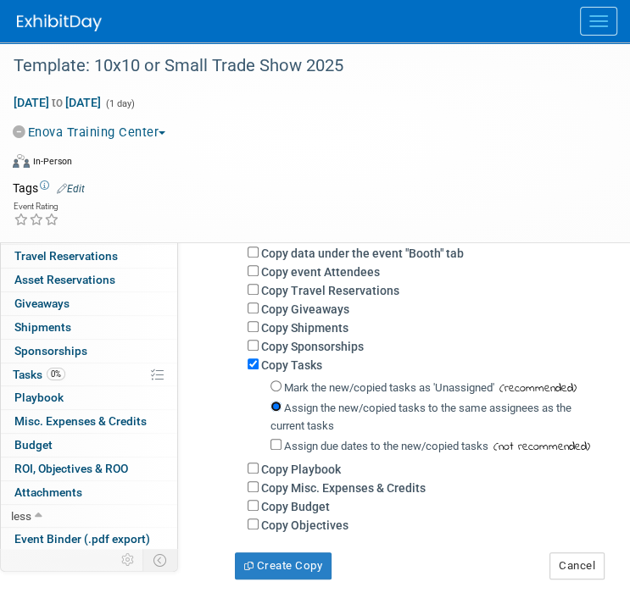
scroll to position [424, 0]
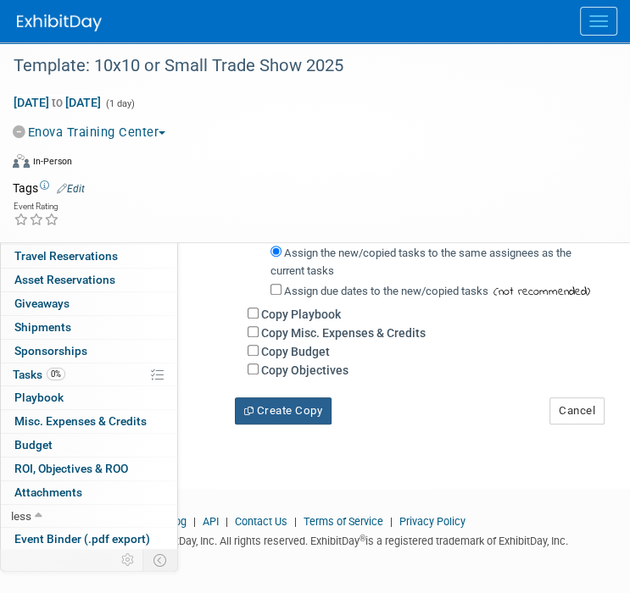
click at [296, 409] on button "Create Copy" at bounding box center [283, 411] width 97 height 27
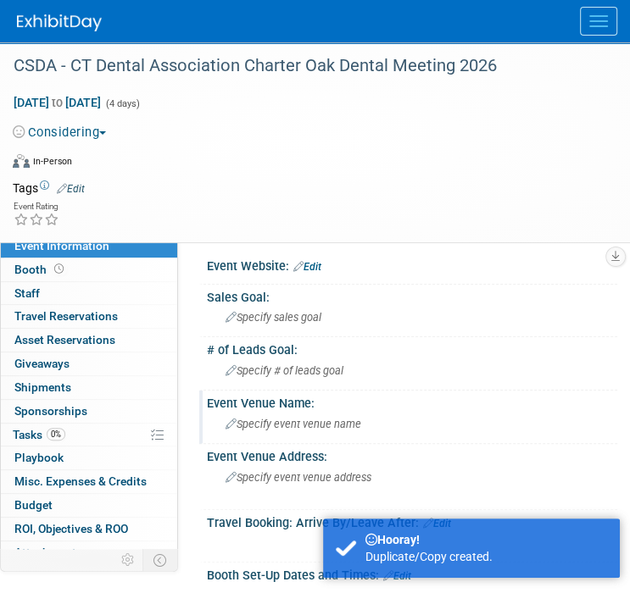
click at [286, 420] on span "Specify event venue name" at bounding box center [293, 424] width 136 height 13
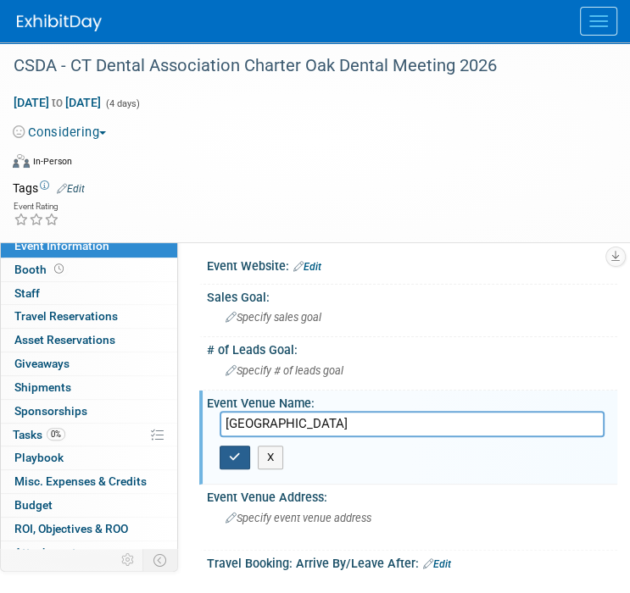
type input "[GEOGRAPHIC_DATA]"
click at [237, 459] on icon "button" at bounding box center [235, 457] width 12 height 11
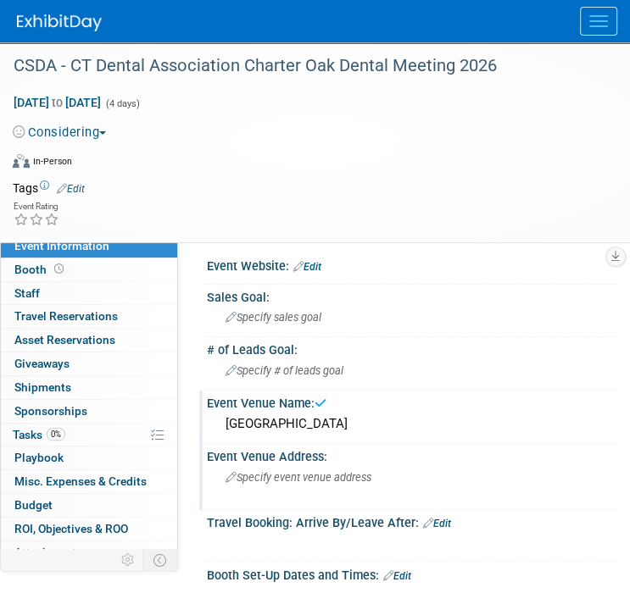
click at [297, 481] on span "Specify event venue address" at bounding box center [298, 477] width 146 height 13
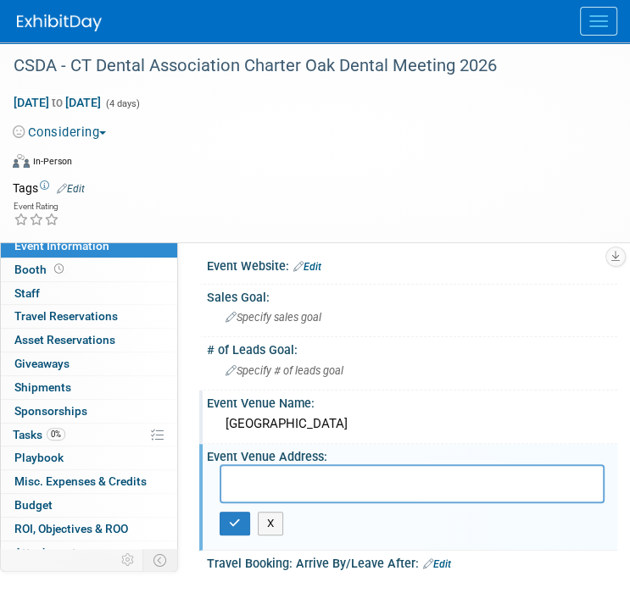
paste textarea "o [STREET_ADDRESS] 1.888.226.7711 o [DOMAIN_NAME]"
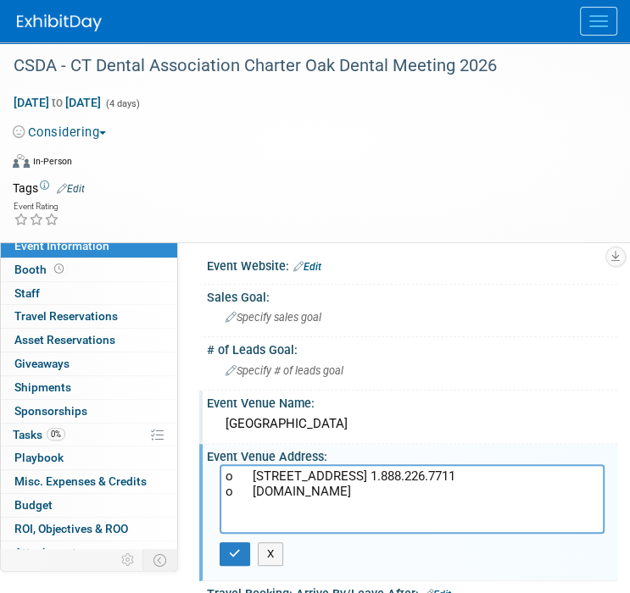
click at [253, 475] on textarea "o [STREET_ADDRESS] 1.888.226.7711 o [DOMAIN_NAME]" at bounding box center [412, 499] width 385 height 70
click at [252, 492] on textarea "[STREET_ADDRESS] 1.888.226.7711 o [DOMAIN_NAME]" at bounding box center [412, 499] width 385 height 70
click at [253, 506] on textarea "[STREET_ADDRESS] 1.888.226.7711 o [DOMAIN_NAME]" at bounding box center [412, 499] width 385 height 70
type textarea "[STREET_ADDRESS] 1.888.226.7711 [DOMAIN_NAME]"
click at [238, 553] on icon "button" at bounding box center [235, 553] width 12 height 11
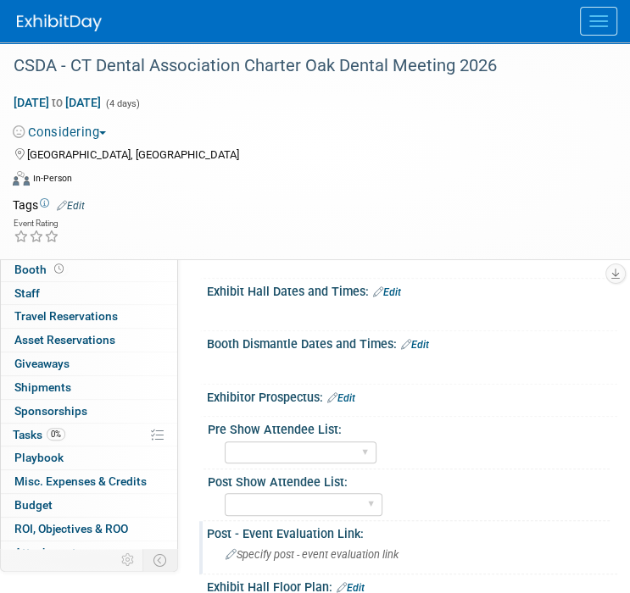
scroll to position [424, 0]
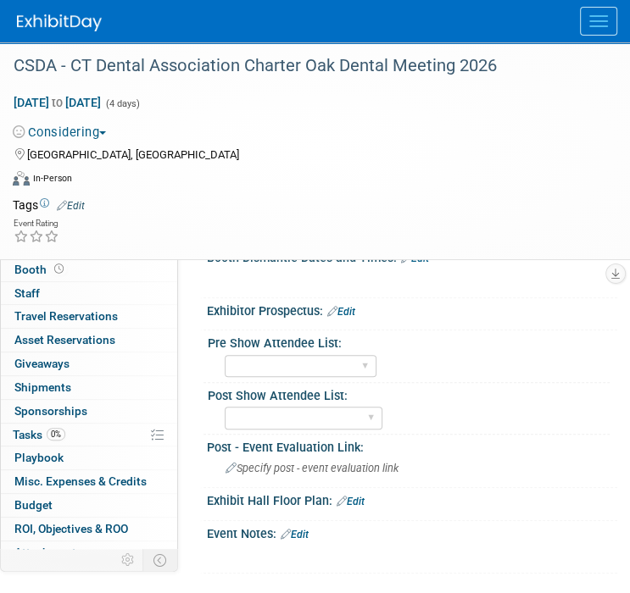
click at [305, 541] on link "Edit" at bounding box center [295, 535] width 28 height 12
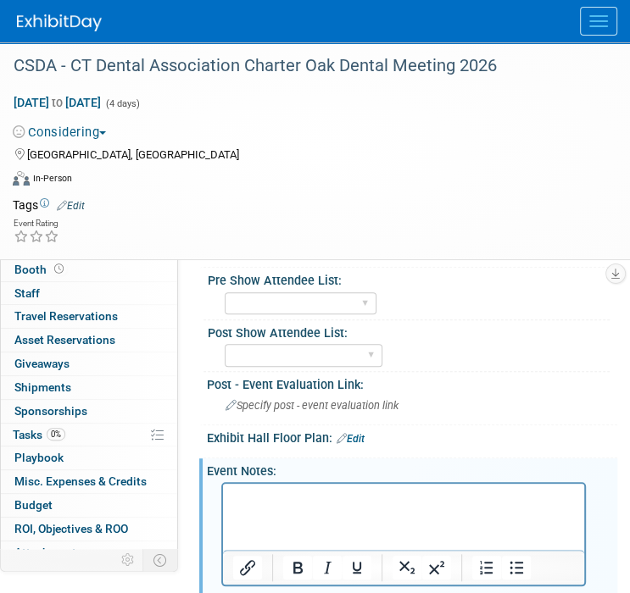
scroll to position [509, 0]
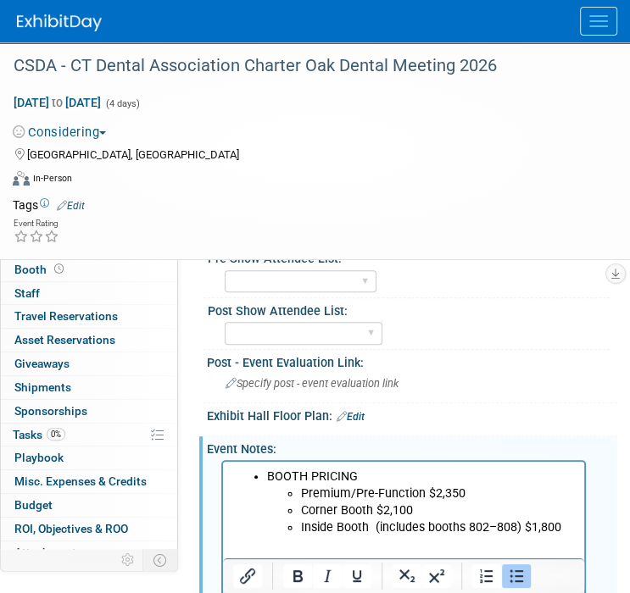
click at [510, 577] on icon "Bullet list" at bounding box center [517, 576] width 14 height 13
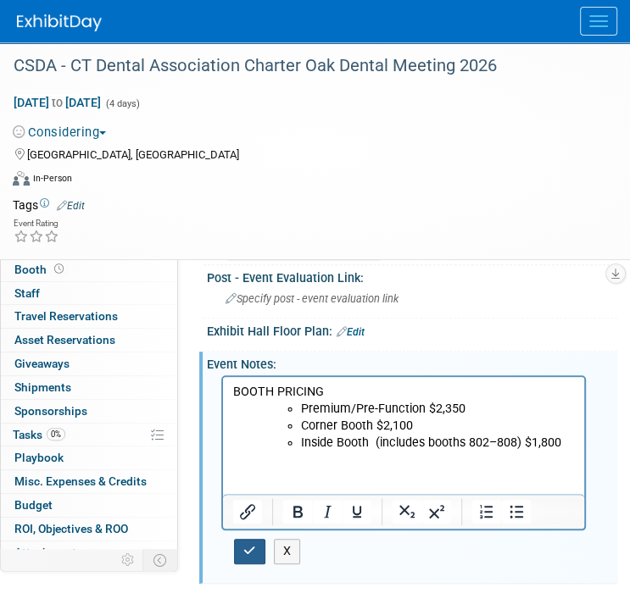
click at [251, 557] on icon "button" at bounding box center [249, 551] width 13 height 12
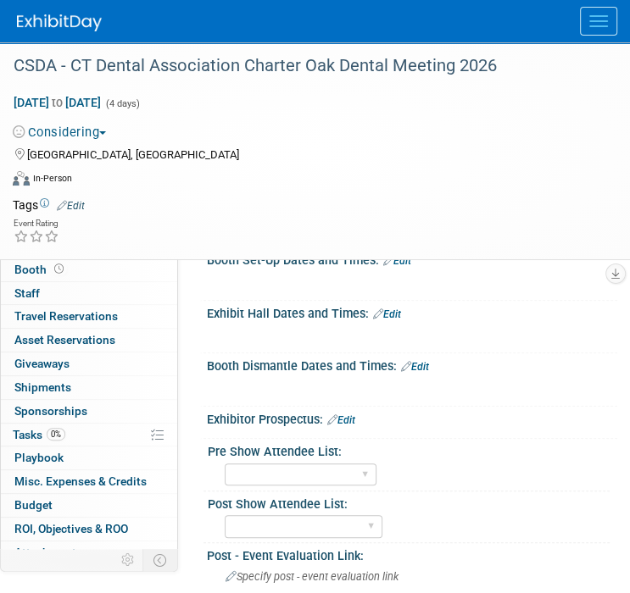
scroll to position [254, 0]
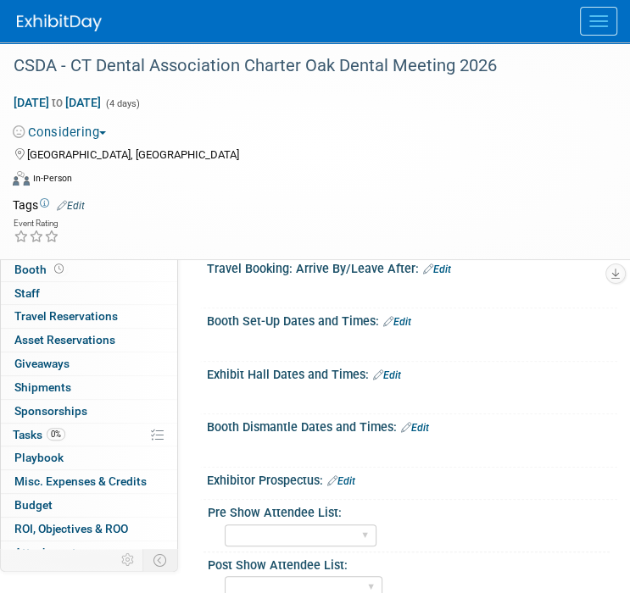
click at [409, 328] on link "Edit" at bounding box center [397, 322] width 28 height 12
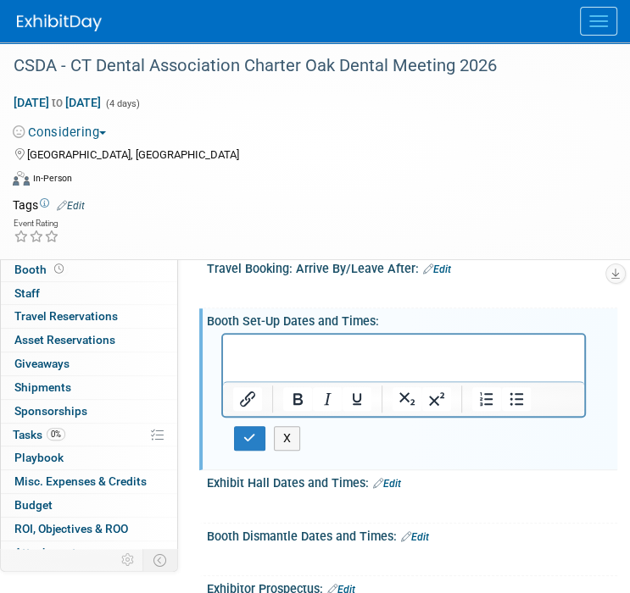
scroll to position [0, 0]
drag, startPoint x: 315, startPoint y: 340, endPoint x: 282, endPoint y: 354, distance: 36.1
paste body "Rich Text Area. Press ALT-0 for help."
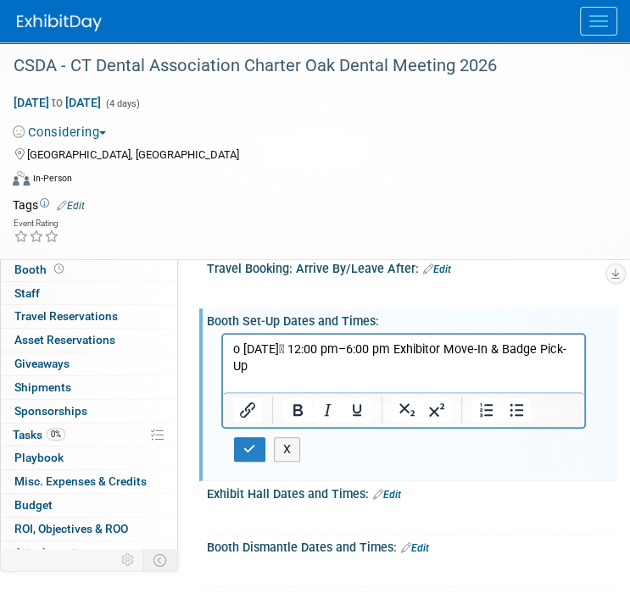
click at [244, 348] on p "o [DATE] 12:00 pm–6:00 pm Exhibitor Move-In & Badge Pick-Up" at bounding box center [404, 358] width 342 height 34
click at [337, 350] on p "[DATE] 12:00 pm–6:00 pm Exhibitor Move-In & Badge Pick-Up" at bounding box center [404, 349] width 342 height 17
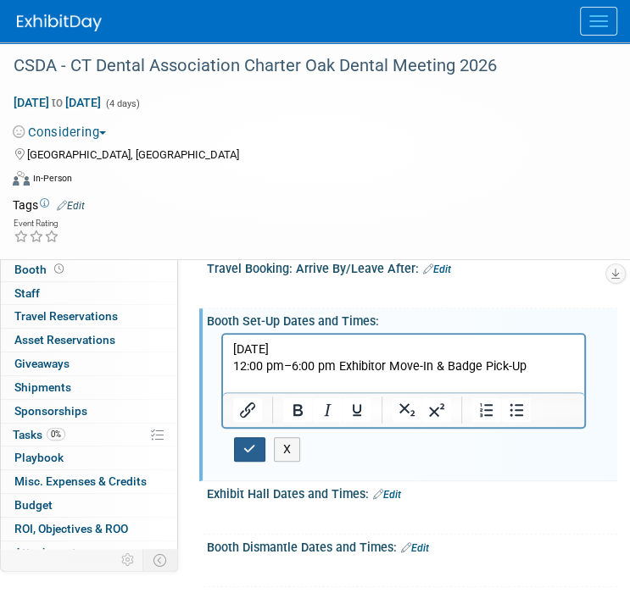
click at [244, 455] on icon "button" at bounding box center [249, 449] width 13 height 12
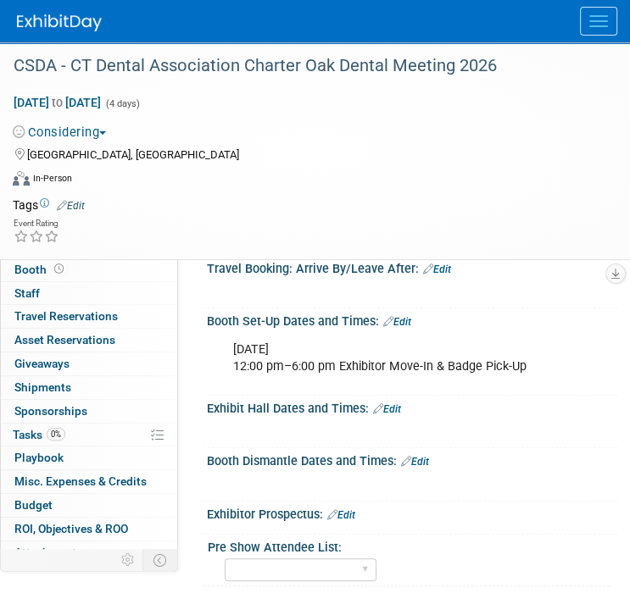
drag, startPoint x: 398, startPoint y: 421, endPoint x: 362, endPoint y: 424, distance: 36.5
click at [398, 415] on link "Edit" at bounding box center [387, 409] width 28 height 12
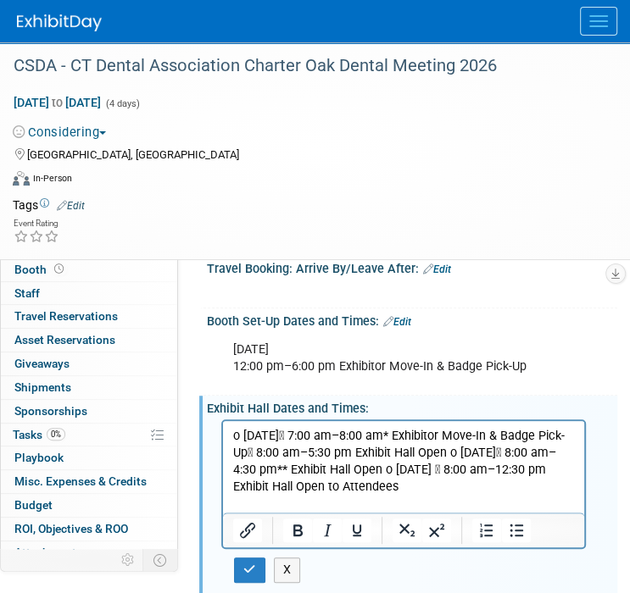
click at [246, 432] on p "o [DATE] 7:00 am–8:00 am* Exhibitor Move-In & Badge Pick-Up 8:00 am–5:30 pm E…" at bounding box center [404, 462] width 342 height 68
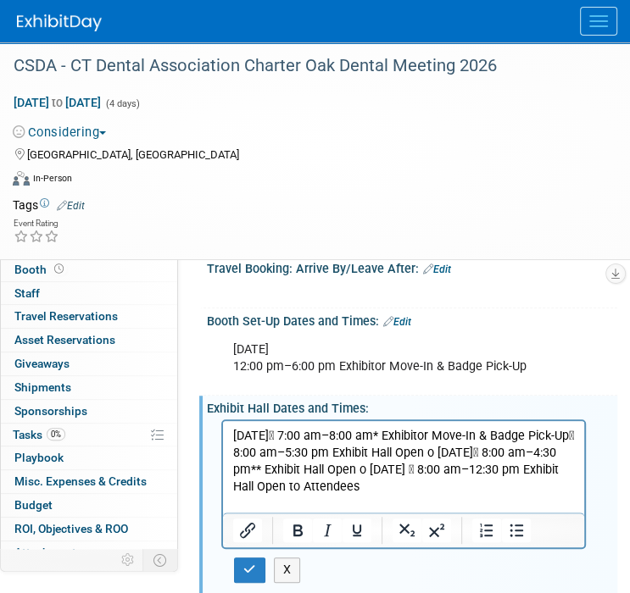
click at [327, 442] on p "[DATE] 7:00 am–8:00 am* Exhibitor Move-In & Badge Pick-Up 8:00 am–5:30 pm Exh…" at bounding box center [404, 462] width 342 height 68
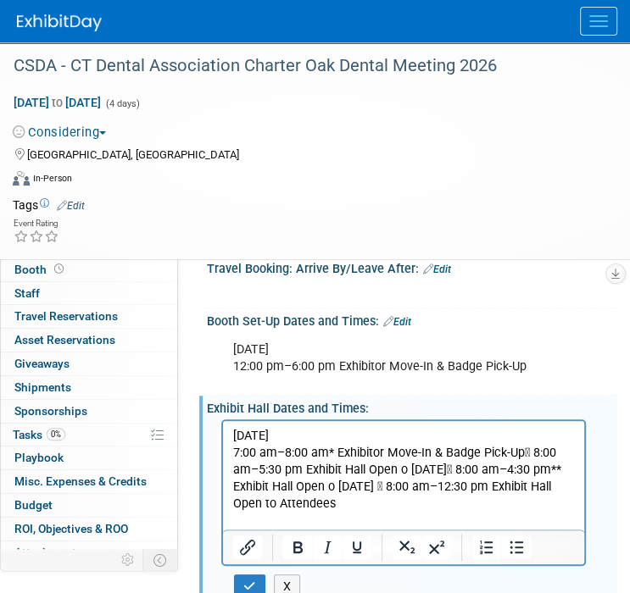
click at [522, 449] on p "7:00 am–8:00 am* Exhibitor Move-In & Badge Pick-Up 8:00 am–5:30 pm Exhibit Hal…" at bounding box center [404, 479] width 342 height 68
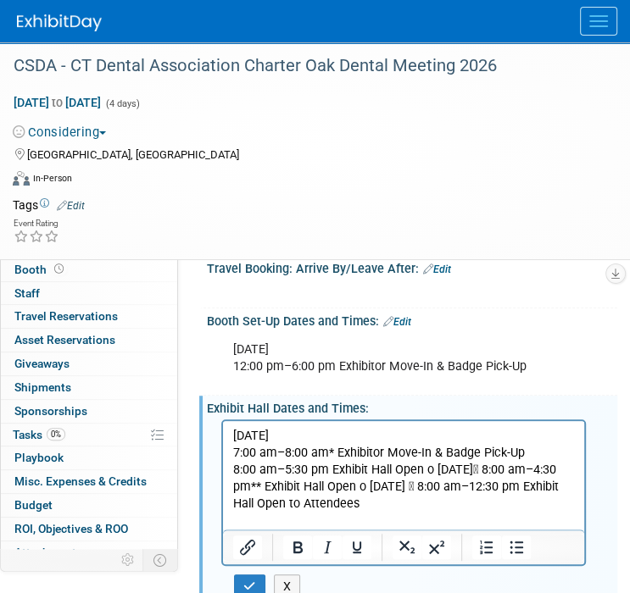
click at [421, 470] on p "8:00 am–5:30 pm Exhibit Hall Open o Friday, May 15 8:00 am–4:30 pm** Exhibit H…" at bounding box center [404, 487] width 342 height 51
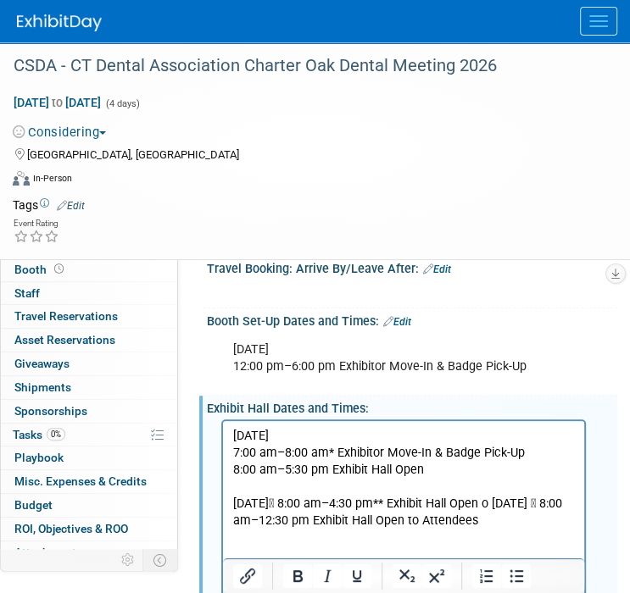
click at [310, 507] on p "Friday, May 15 8:00 am–4:30 pm** Exhibit Hall Open o Saturday, May 16  8:00 a…" at bounding box center [404, 513] width 342 height 34
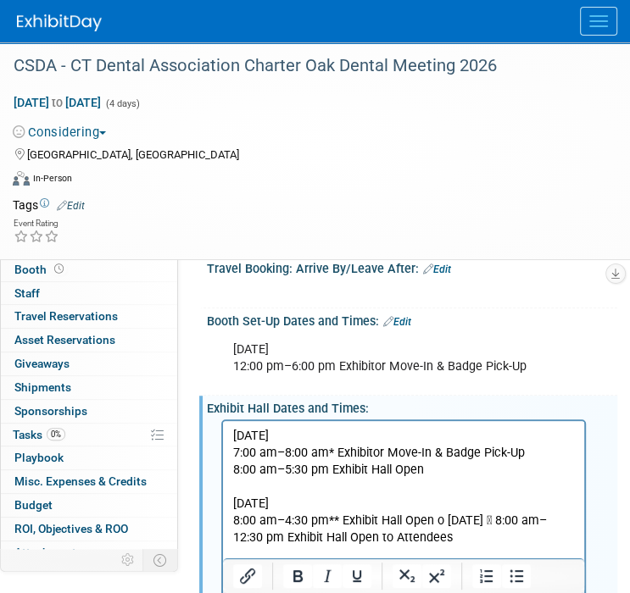
click at [433, 520] on p "8:00 am–4:30 pm** Exhibit Hall Open o Saturday, May 16  8:00 am–12:30 pm Exhib…" at bounding box center [404, 530] width 342 height 34
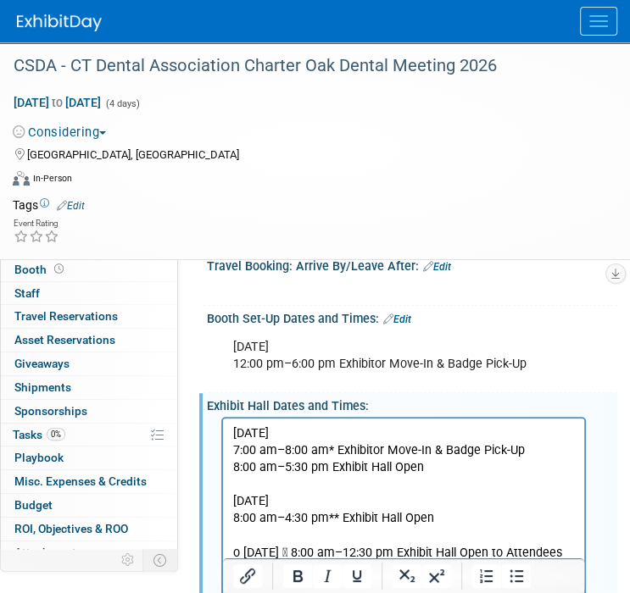
scroll to position [274, 0]
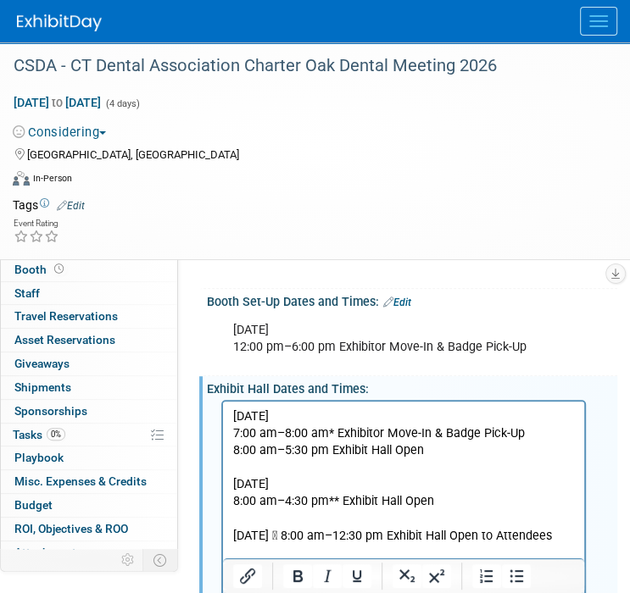
click at [324, 534] on p "Saturday, May 16  8:00 am–12:30 pm Exhibit Hall Open to Attendees" at bounding box center [404, 536] width 342 height 17
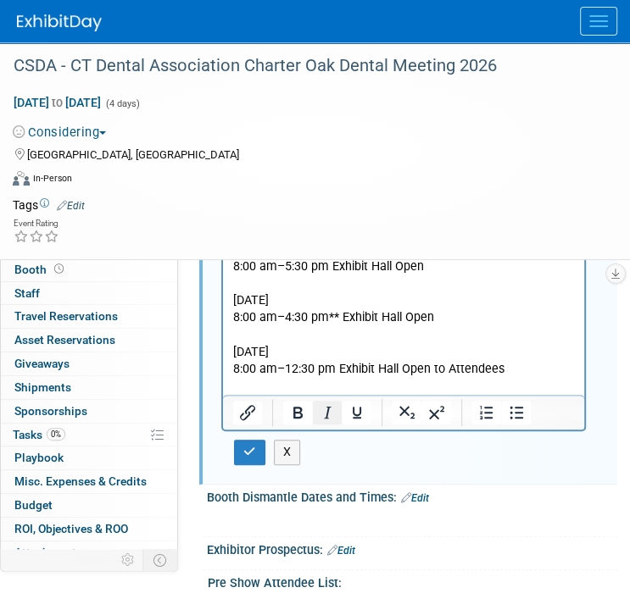
scroll to position [460, 0]
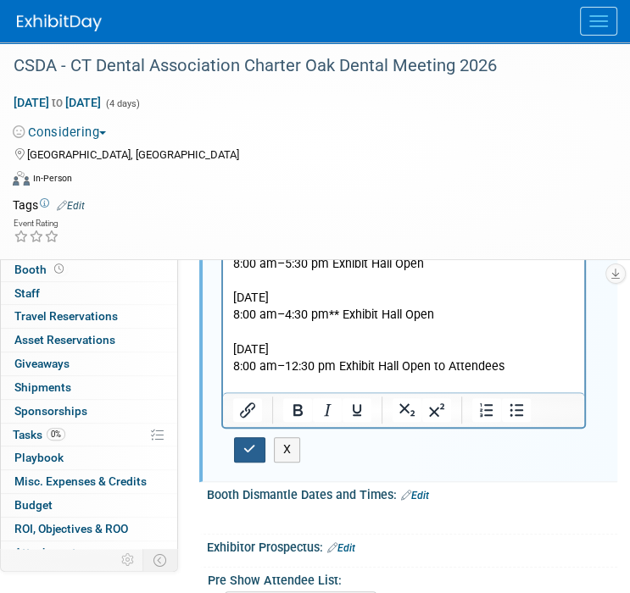
click at [253, 455] on icon "button" at bounding box center [249, 449] width 13 height 12
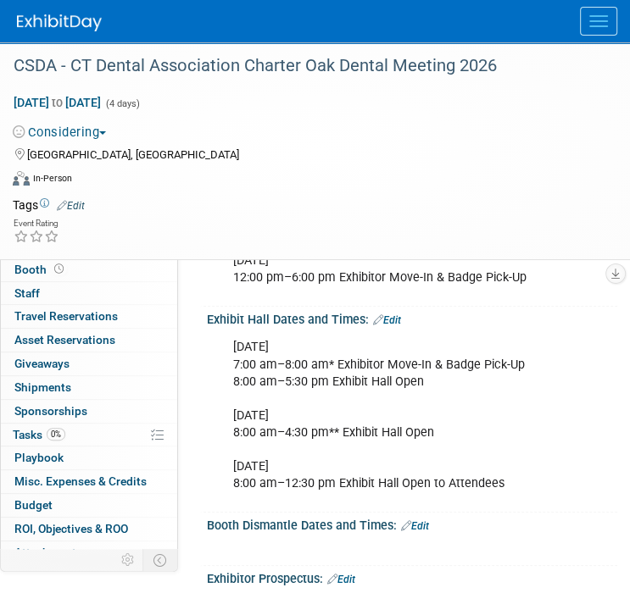
scroll to position [291, 0]
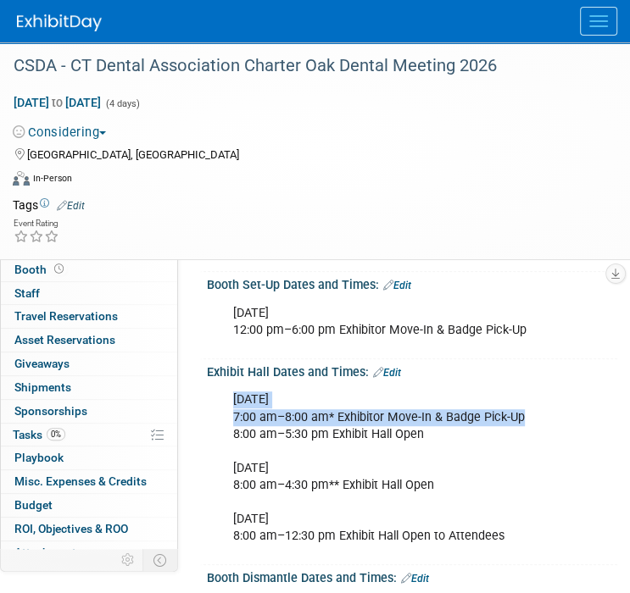
drag, startPoint x: 526, startPoint y: 432, endPoint x: 228, endPoint y: 419, distance: 297.8
click at [228, 419] on div "Thursday, May 14 7:00 am–8:00 am* Exhibitor Move-In & Badge Pick-Up 8:00 am–5:3…" at bounding box center [403, 468] width 364 height 170
drag, startPoint x: 228, startPoint y: 419, endPoint x: 241, endPoint y: 420, distance: 12.8
copy div "Thursday, May 14 7:00 am–8:00 am* Exhibitor Move-In & Badge Pick-Up"
click at [405, 292] on link "Edit" at bounding box center [397, 286] width 28 height 12
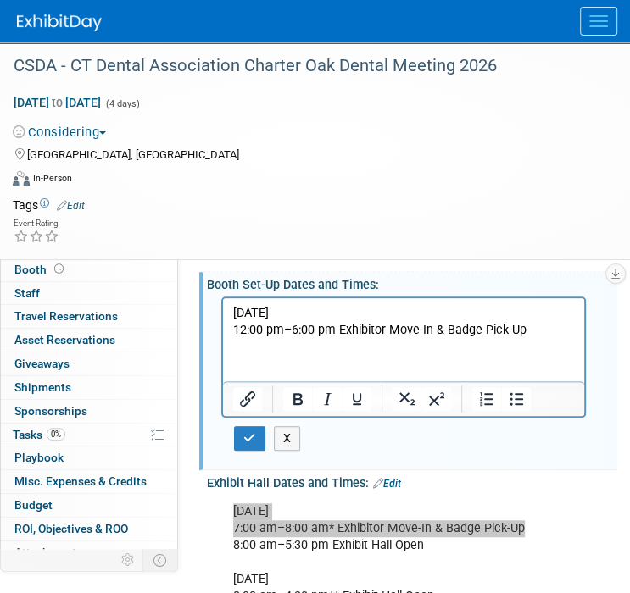
scroll to position [0, 0]
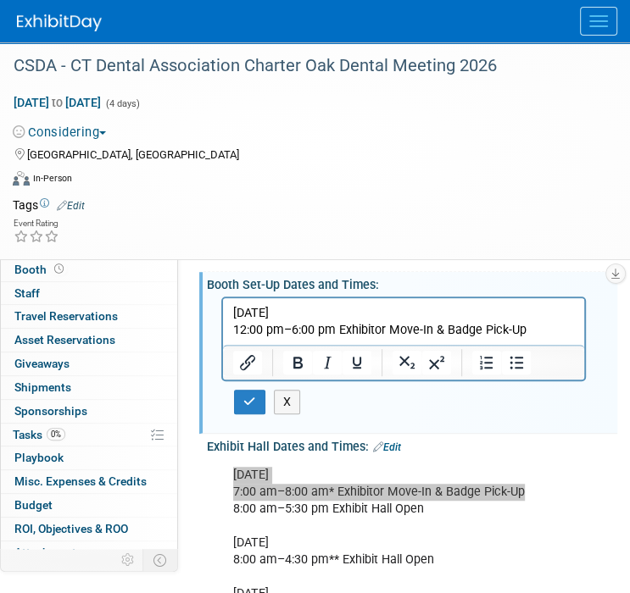
click at [529, 327] on p "Wednesday, May 13 12:00 pm–6:00 pm Exhibitor Move-In & Badge Pick-Up" at bounding box center [404, 321] width 342 height 34
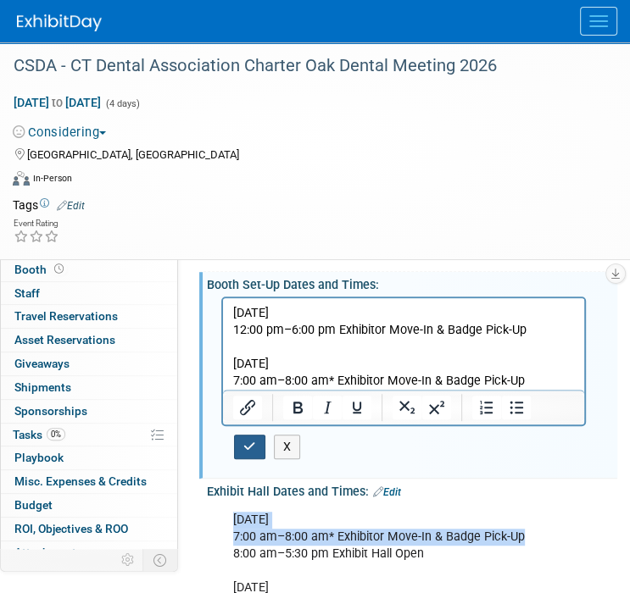
click at [258, 453] on button "button" at bounding box center [249, 447] width 31 height 25
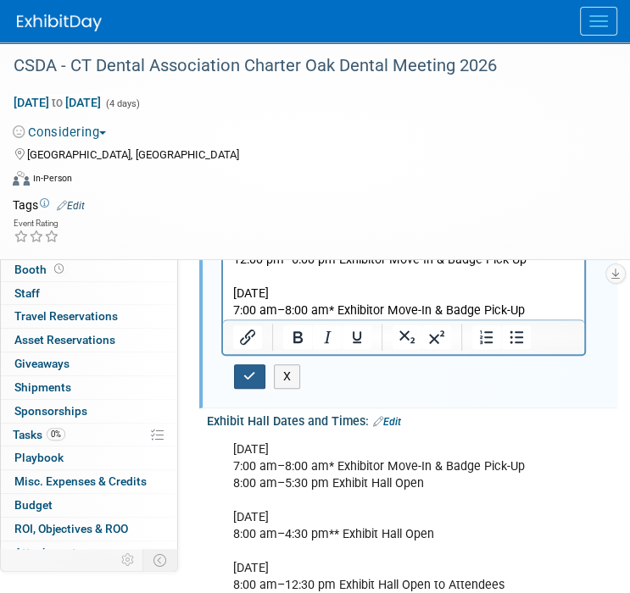
scroll to position [375, 0]
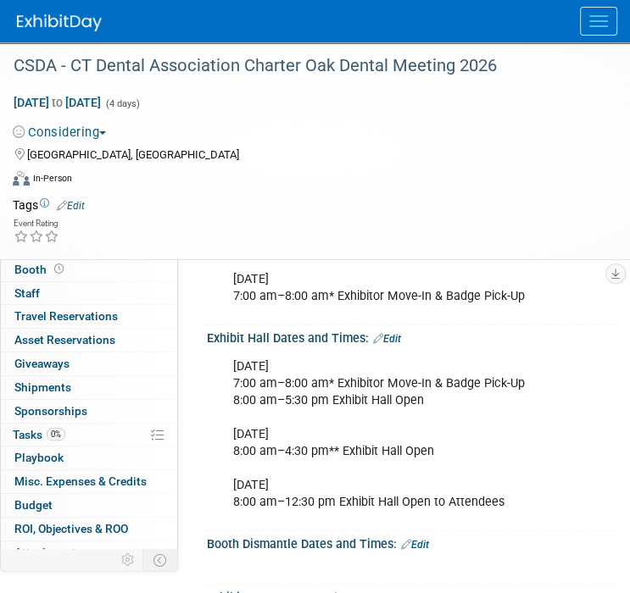
click at [359, 404] on div "Thursday, May 14 7:00 am–8:00 am* Exhibitor Move-In & Badge Pick-Up 8:00 am–5:3…" at bounding box center [403, 435] width 364 height 170
click at [392, 345] on link "Edit" at bounding box center [387, 339] width 28 height 12
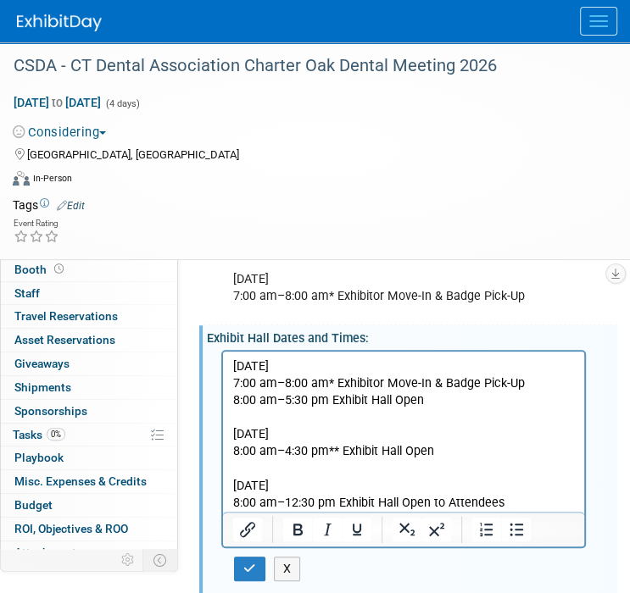
scroll to position [0, 0]
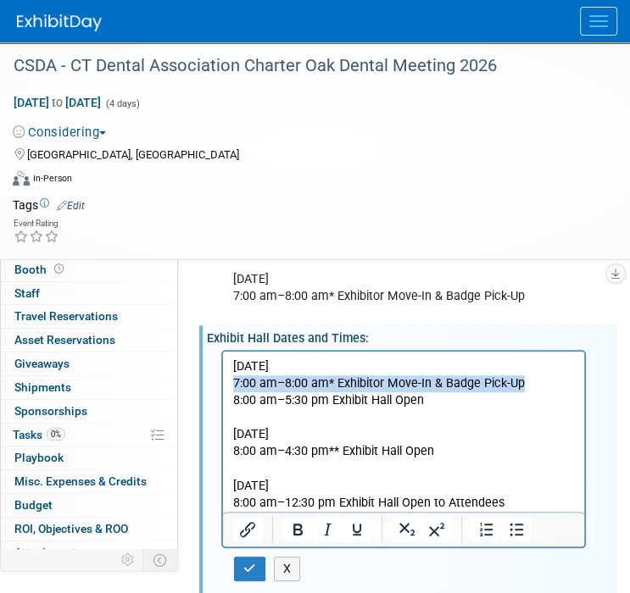
drag, startPoint x: 531, startPoint y: 386, endPoint x: 443, endPoint y: 757, distance: 381.4
click at [223, 391] on html "Thursday, May 14 7:00 am–8:00 am* Exhibitor Move-In & Badge Pick-Up 8:00 am–5:3…" at bounding box center [403, 431] width 361 height 160
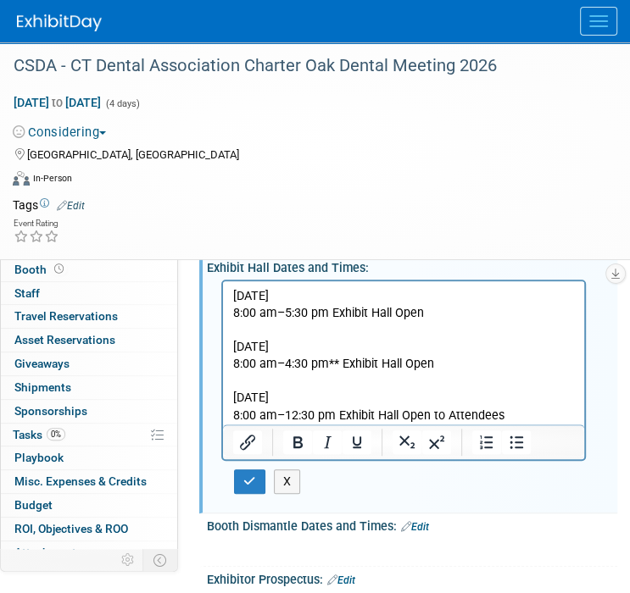
scroll to position [460, 0]
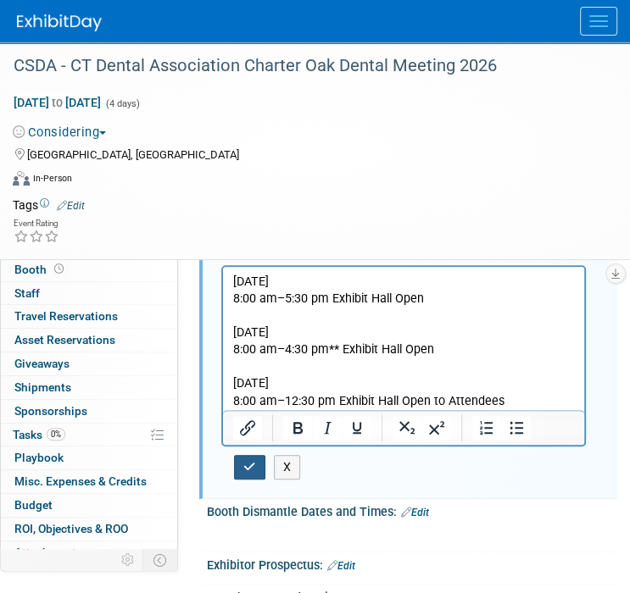
drag, startPoint x: 245, startPoint y: 484, endPoint x: 200, endPoint y: 104, distance: 382.4
click at [245, 473] on icon "button" at bounding box center [249, 467] width 13 height 12
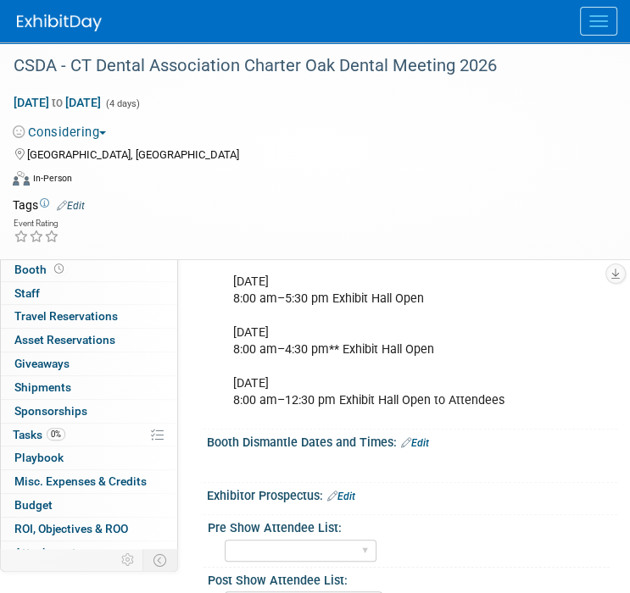
click at [425, 449] on link "Edit" at bounding box center [415, 443] width 28 height 12
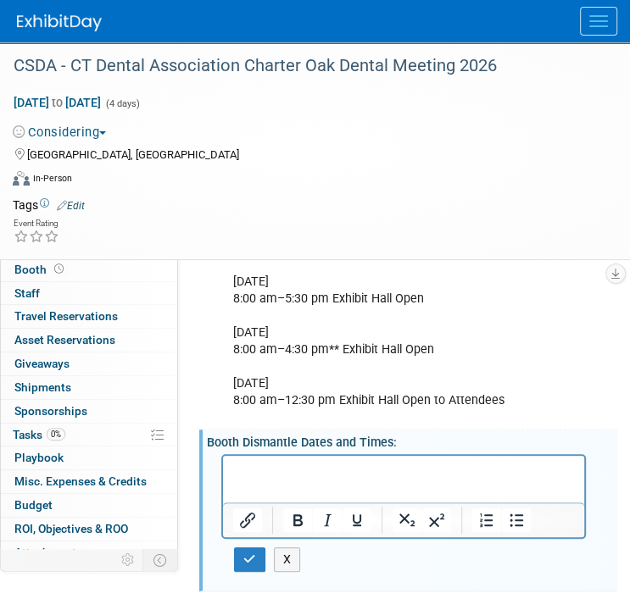
scroll to position [0, 0]
paste body "Rich Text Area. Press ALT-0 for help."
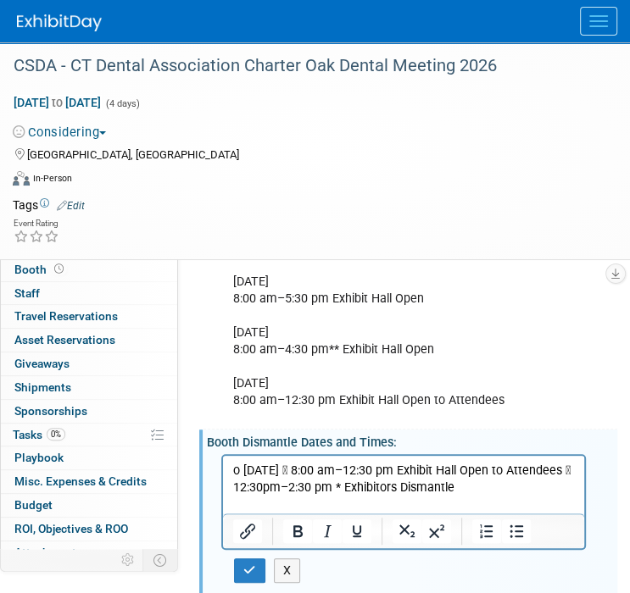
click at [246, 471] on p "o Saturday, May 16  8:00 am–12:30 pm Exhibit Hall Open to Attendees  12:30pm–…" at bounding box center [404, 479] width 342 height 34
click at [325, 470] on p "Saturday, May 16  8:00 am–12:30 pm Exhibit Hall Open to Attendees  12:30pm–2:…" at bounding box center [404, 479] width 342 height 34
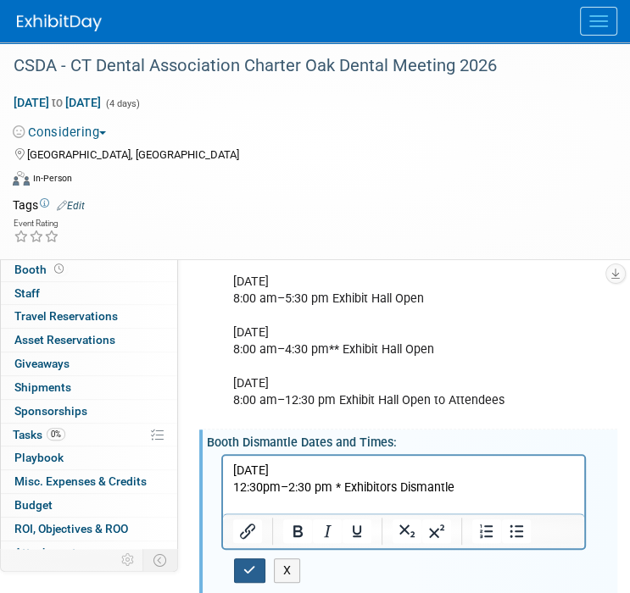
drag, startPoint x: 237, startPoint y: 580, endPoint x: 258, endPoint y: 564, distance: 25.9
click at [237, 580] on button "button" at bounding box center [249, 571] width 31 height 25
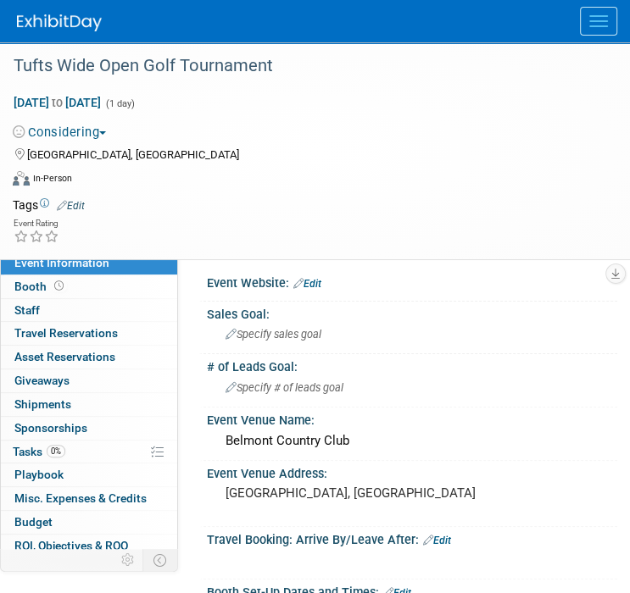
click at [85, 25] on img at bounding box center [59, 22] width 85 height 17
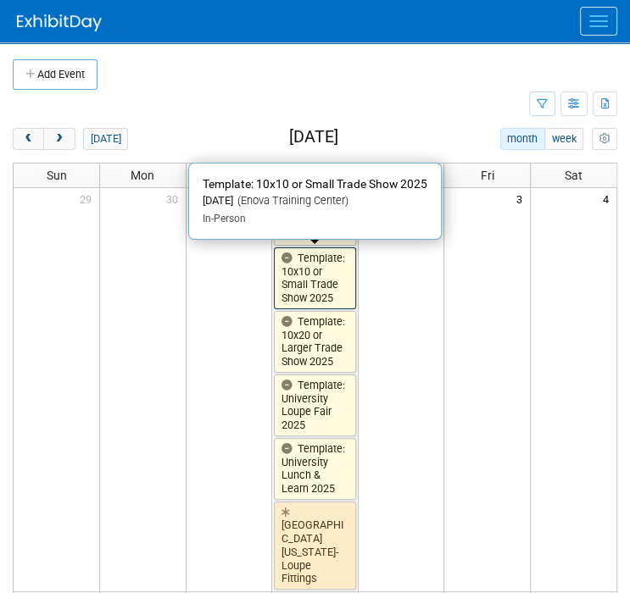
click at [325, 262] on link "Template: 10x10 or Small Trade Show 2025" at bounding box center [315, 278] width 82 height 62
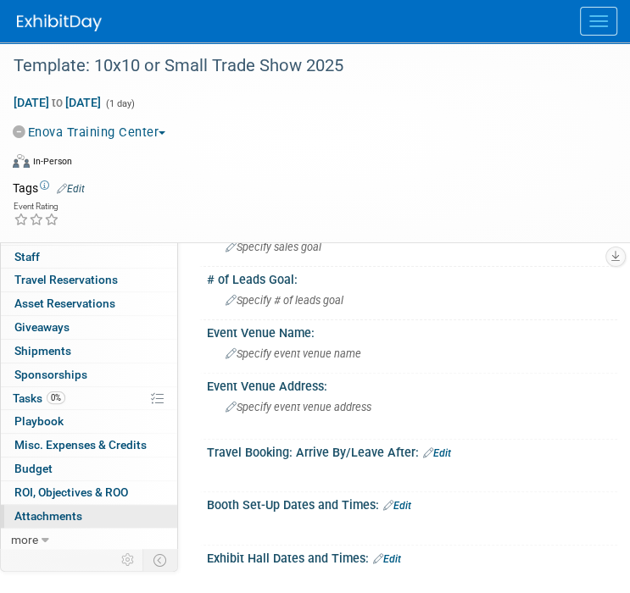
scroll to position [85, 0]
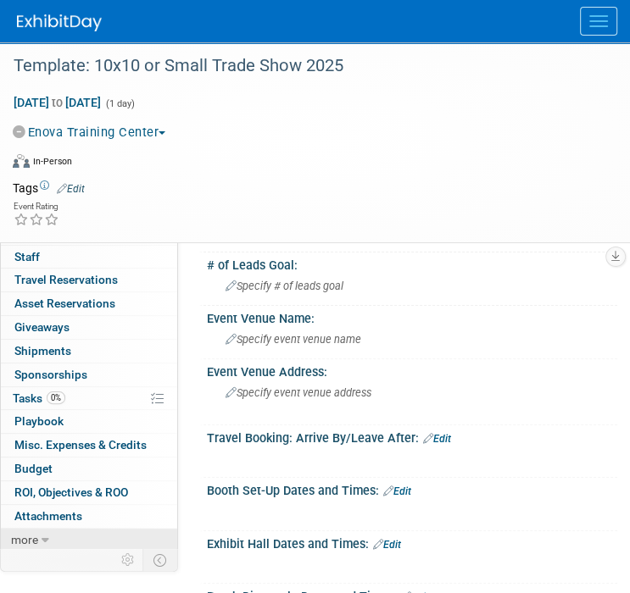
click at [45, 535] on icon at bounding box center [46, 541] width 8 height 12
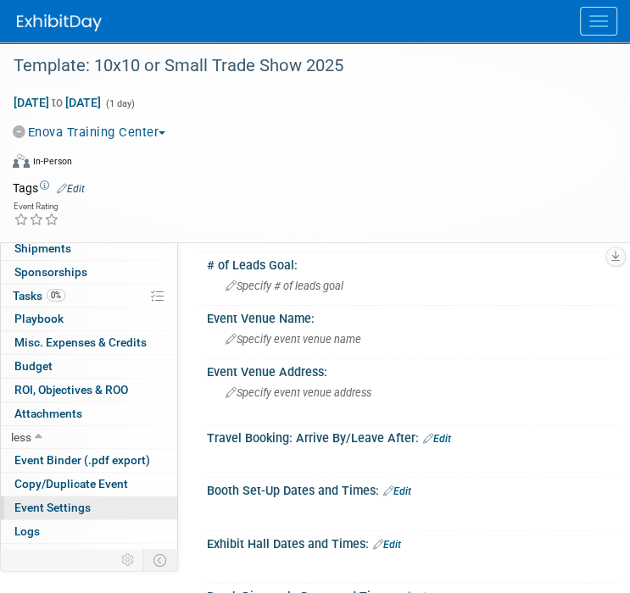
scroll to position [153, 0]
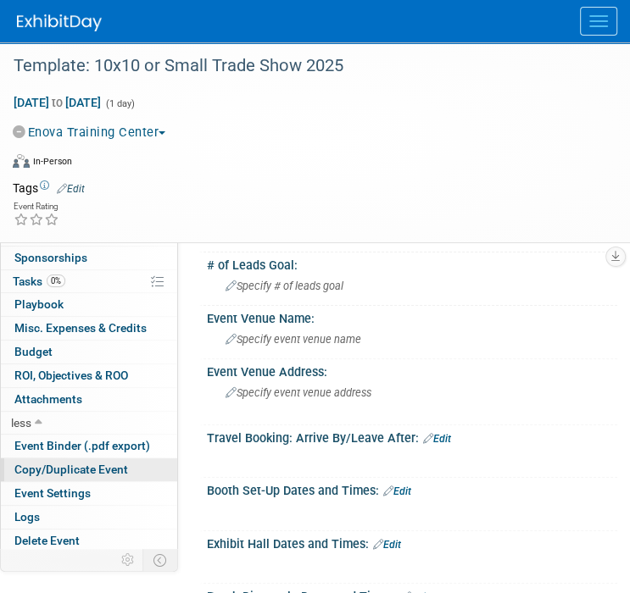
click at [73, 465] on span "Copy/Duplicate Event" at bounding box center [71, 470] width 114 height 14
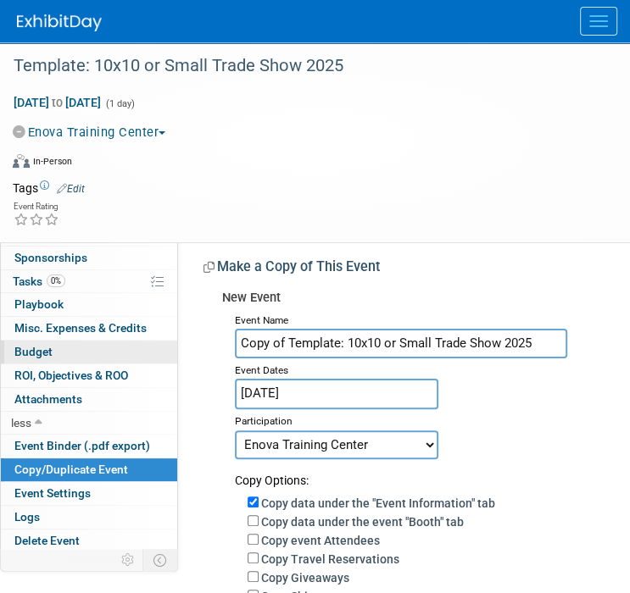
drag, startPoint x: 537, startPoint y: 344, endPoint x: 163, endPoint y: 350, distance: 374.7
click at [170, 350] on div "Event Information Event Info Booth Booth 0 Staff 0 Staff 0 Travel Reservations …" at bounding box center [315, 445] width 630 height 806
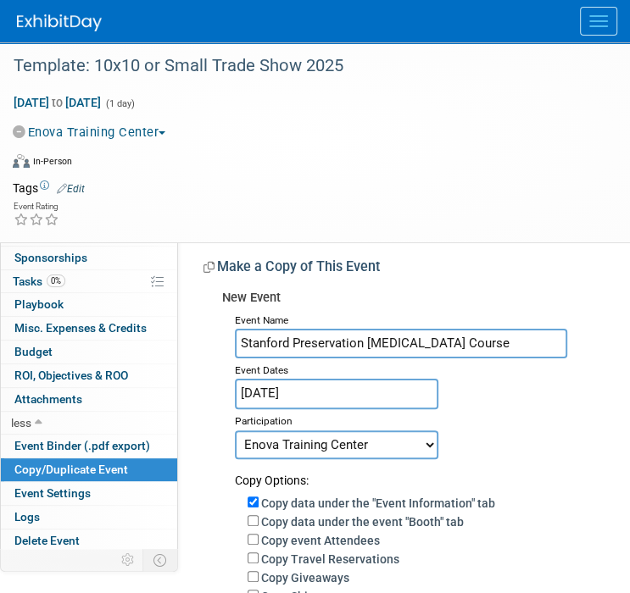
type input "Stanford Preservation [MEDICAL_DATA] Course"
click at [266, 387] on input "Jan 1, 2025" at bounding box center [336, 394] width 203 height 30
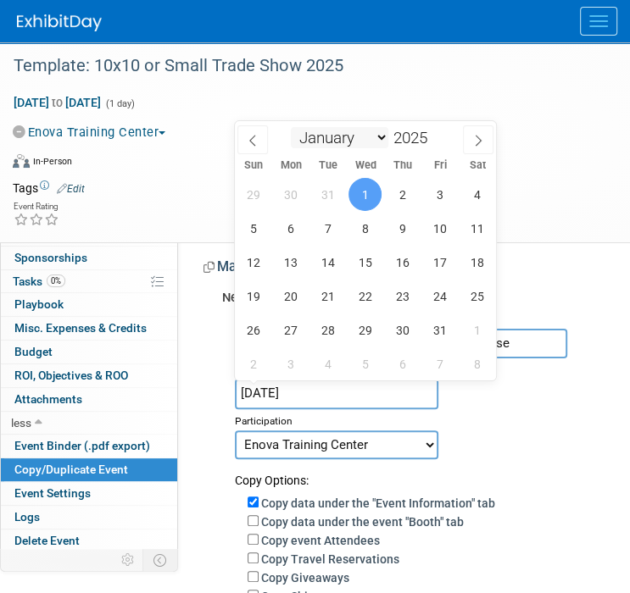
click at [342, 145] on select "January February March April May June July August September October November De…" at bounding box center [339, 137] width 97 height 21
select select "10"
click at [291, 127] on select "January February March April May June July August September October November De…" at bounding box center [339, 137] width 97 height 21
click at [403, 261] on span "13" at bounding box center [402, 262] width 33 height 33
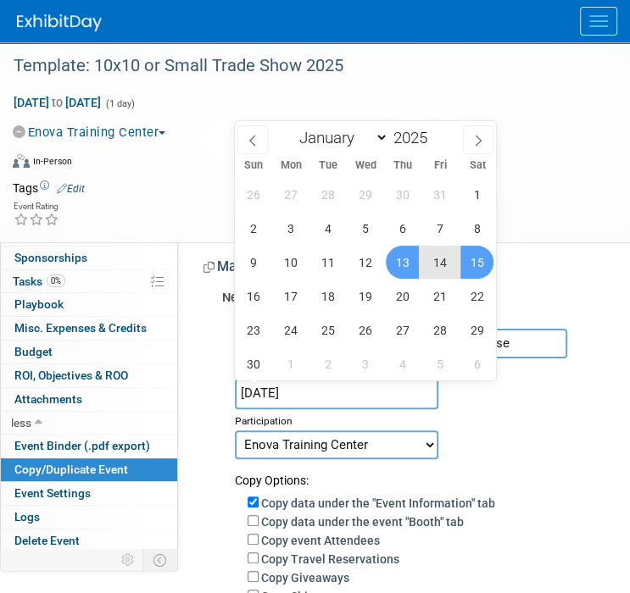
click at [473, 260] on span "15" at bounding box center [476, 262] width 33 height 33
type input "[DATE] to [DATE]"
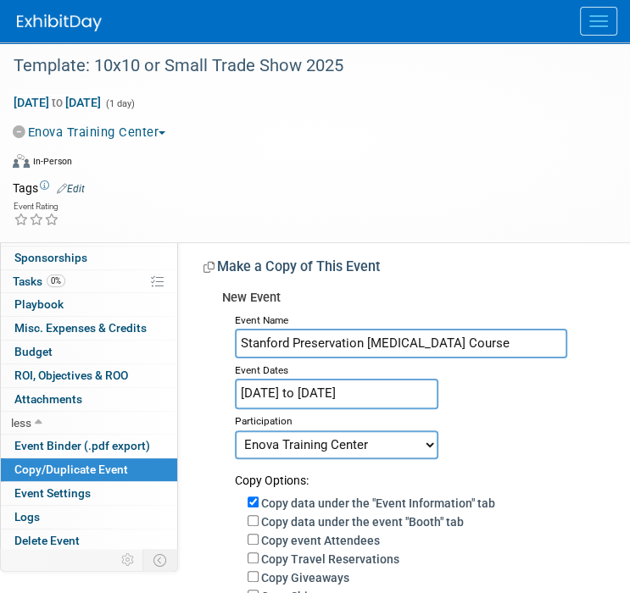
click at [286, 445] on select "Committed Considering Not Going Canceled Enova Training Center University Event…" at bounding box center [336, 445] width 203 height 29
select select "2"
click at [235, 431] on select "Committed Considering Not Going Canceled Enova Training Center University Event…" at bounding box center [336, 445] width 203 height 29
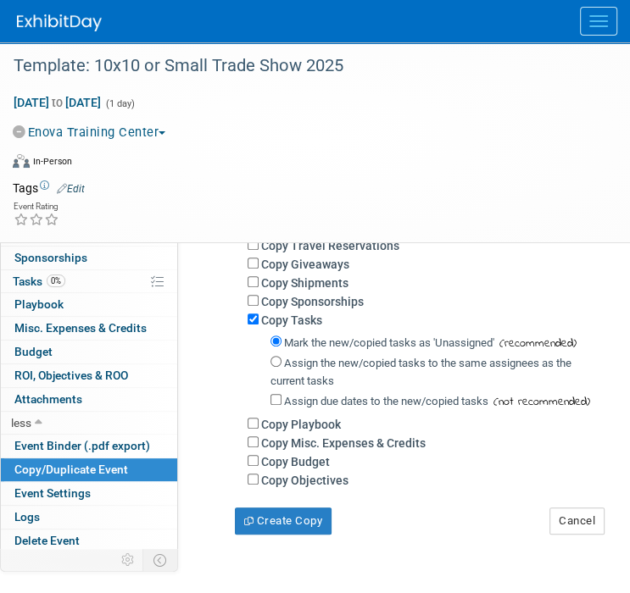
scroll to position [339, 0]
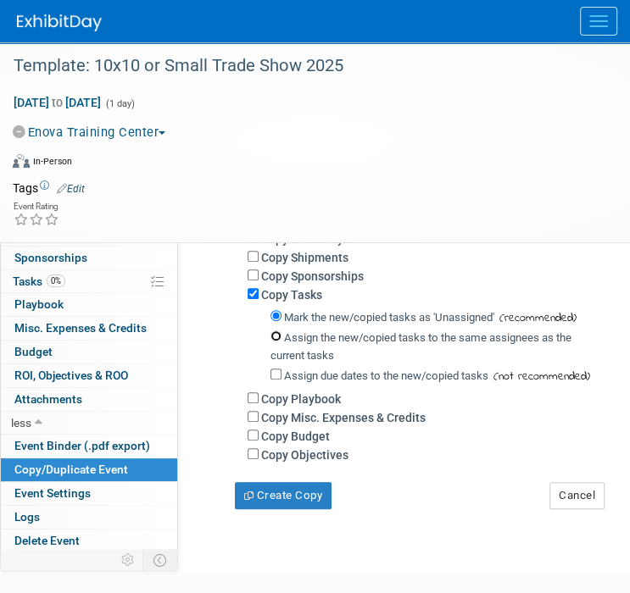
click at [276, 336] on input "Assign the new/copied tasks to the same assignees as the current tasks" at bounding box center [275, 336] width 11 height 11
radio input "true"
click at [294, 493] on button "Create Copy" at bounding box center [283, 495] width 97 height 27
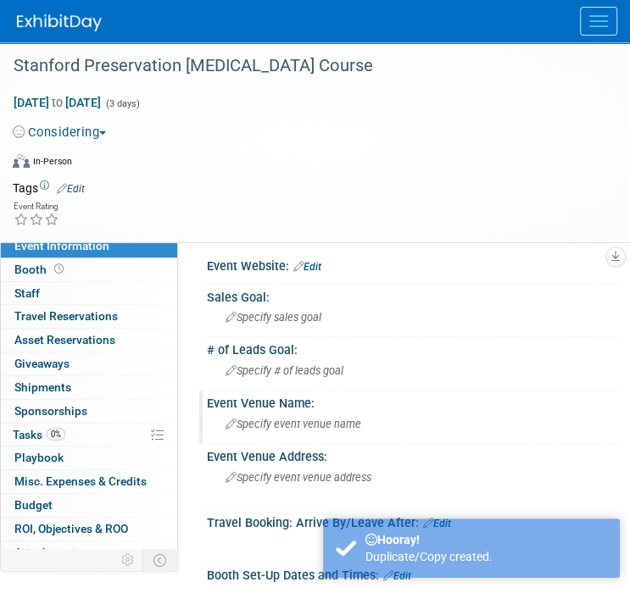
click at [262, 421] on span "Specify event venue name" at bounding box center [293, 424] width 136 height 13
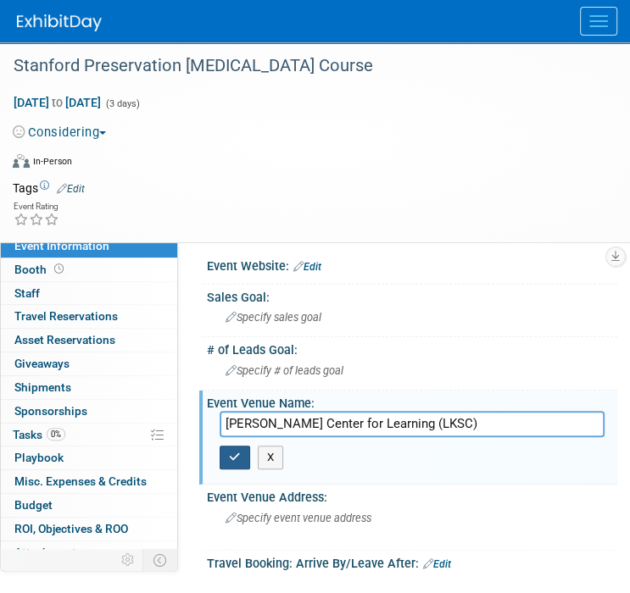
type input "[PERSON_NAME] Center for Learning (LKSC)"
drag, startPoint x: 228, startPoint y: 455, endPoint x: 355, endPoint y: 455, distance: 127.1
click at [229, 456] on button "button" at bounding box center [235, 458] width 31 height 24
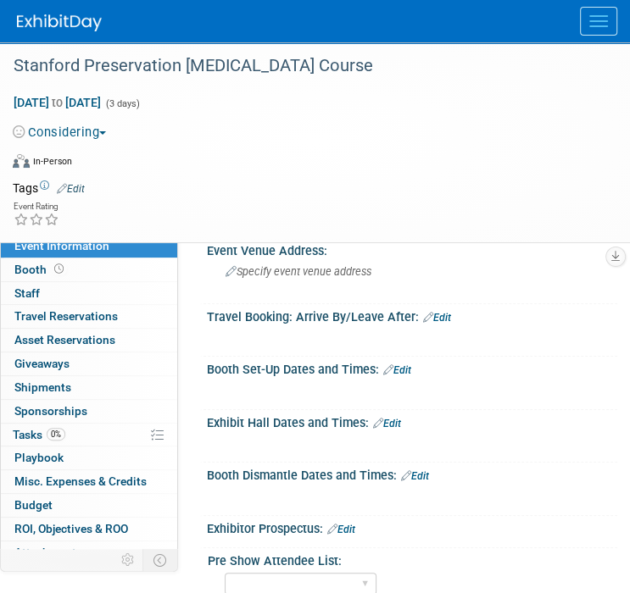
scroll to position [424, 0]
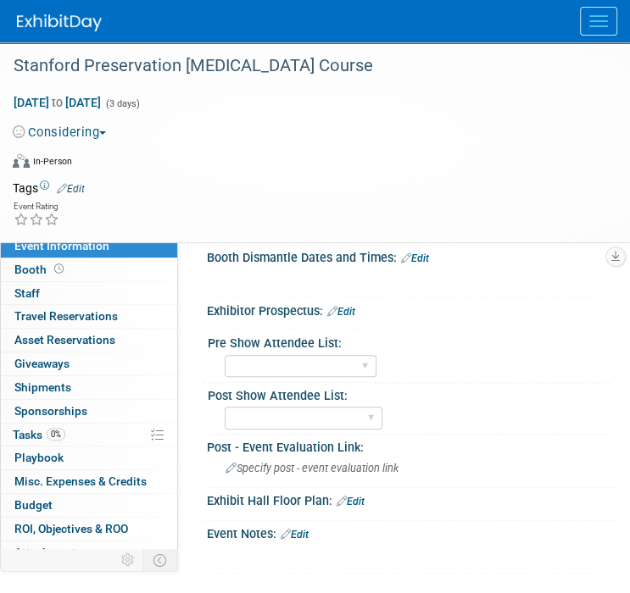
click at [304, 530] on link "Edit" at bounding box center [295, 535] width 28 height 12
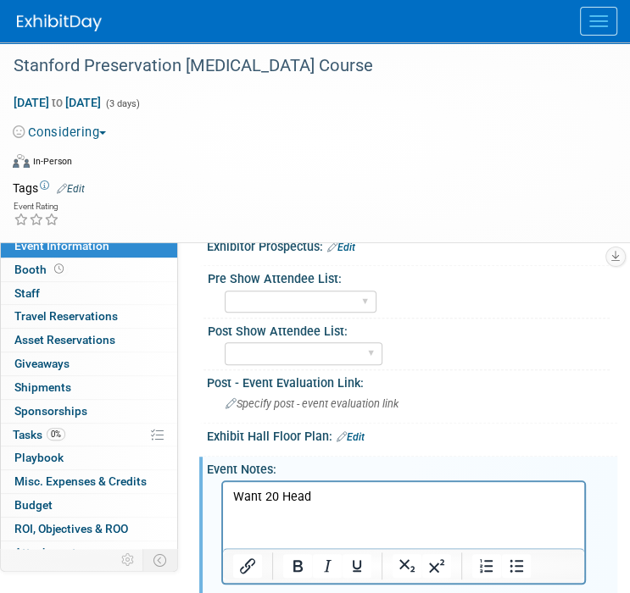
scroll to position [509, 0]
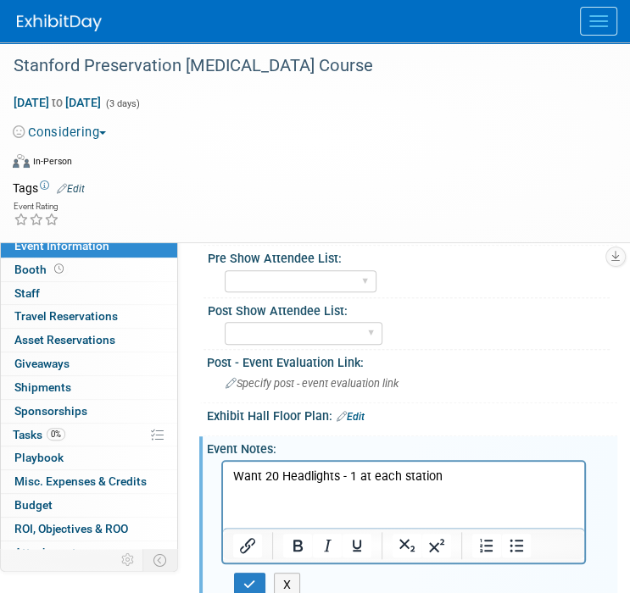
click at [262, 486] on html "Want 20 Headlights - 1 at each station" at bounding box center [403, 474] width 361 height 24
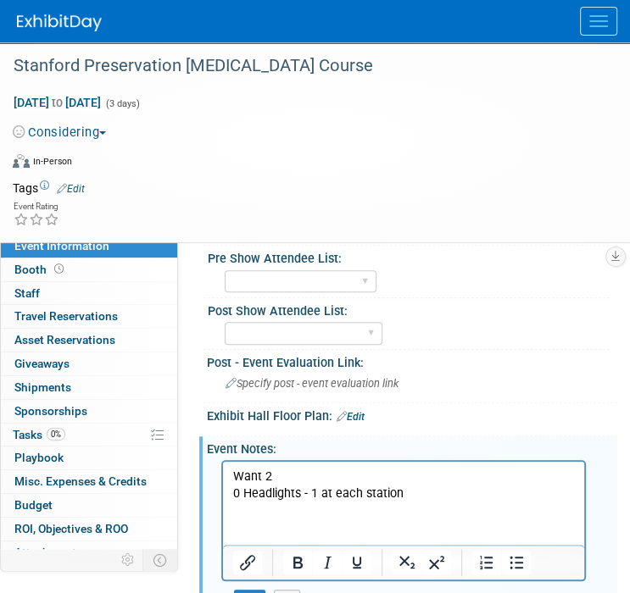
click at [349, 485] on p "Want 2" at bounding box center [404, 477] width 342 height 17
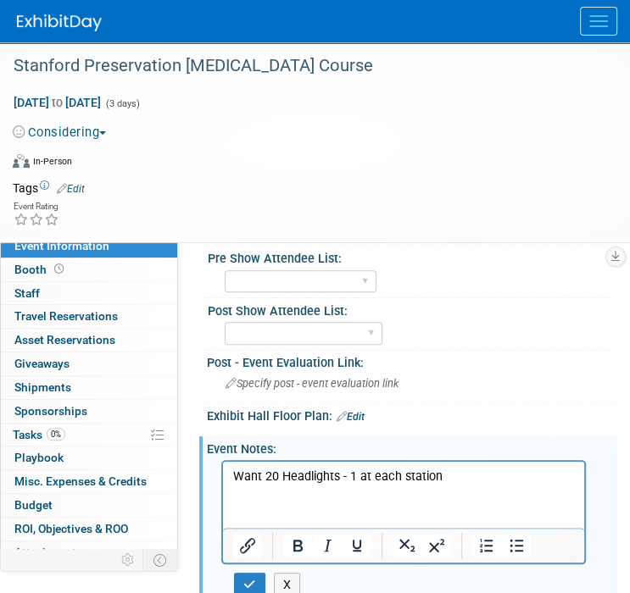
click at [455, 475] on p "Want 2 0 Headlights - 1 at each station" at bounding box center [404, 477] width 342 height 17
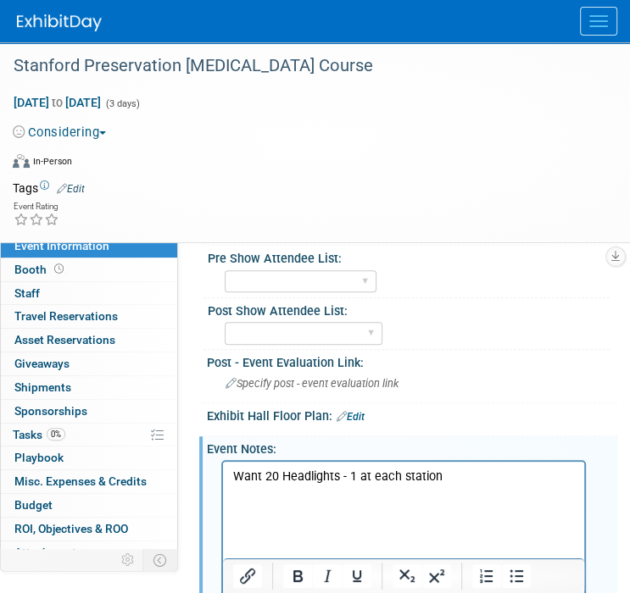
scroll to position [671, 0]
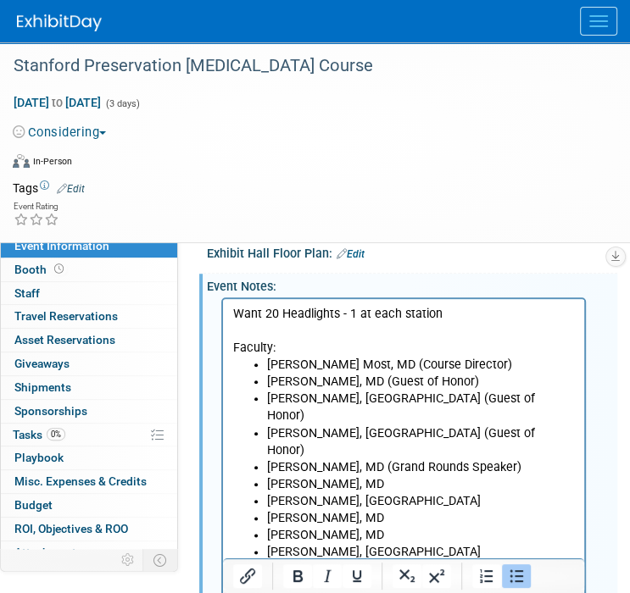
click at [386, 561] on li "[PERSON_NAME], MD" at bounding box center [421, 569] width 308 height 17
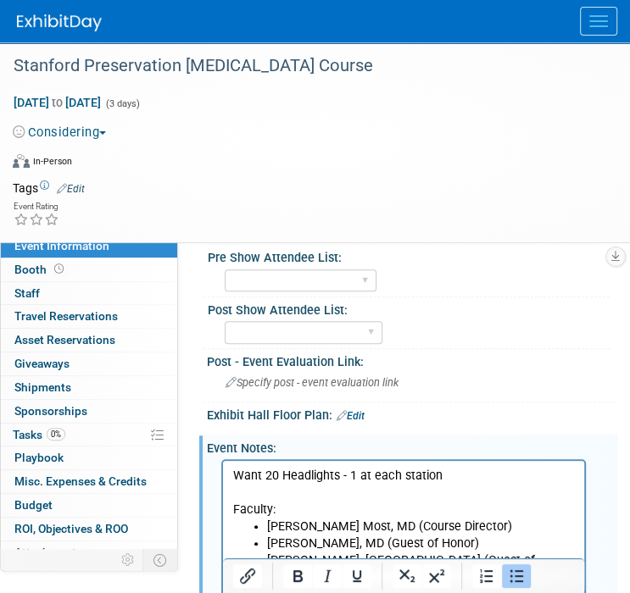
scroll to position [841, 0]
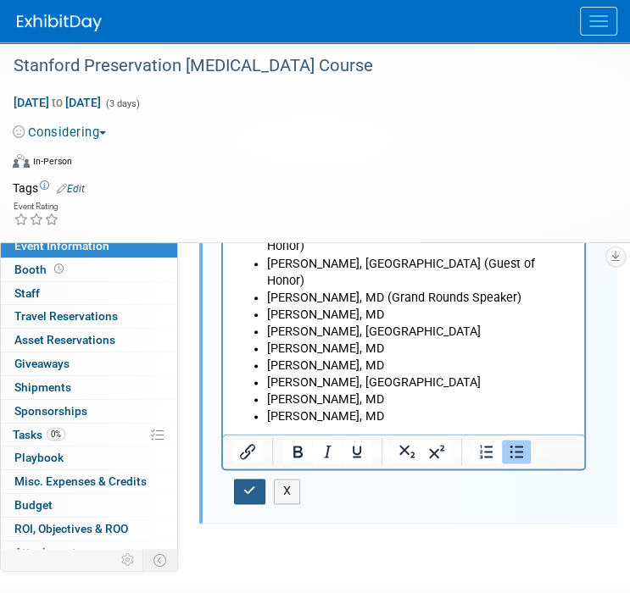
click at [258, 481] on button "button" at bounding box center [249, 491] width 31 height 25
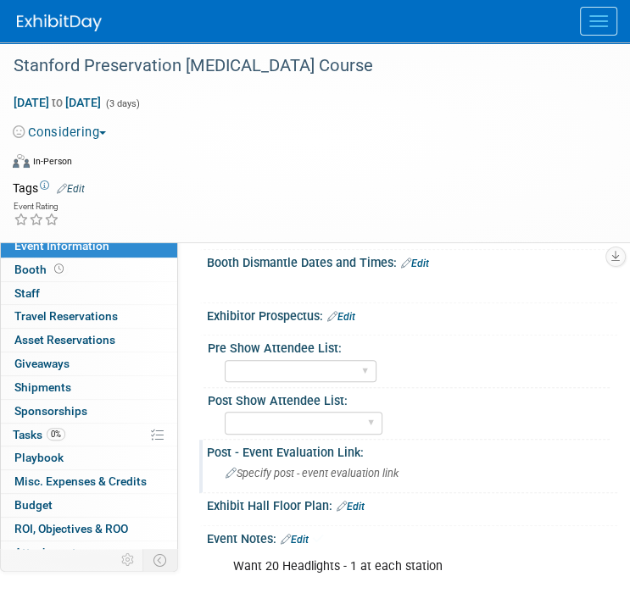
scroll to position [332, 0]
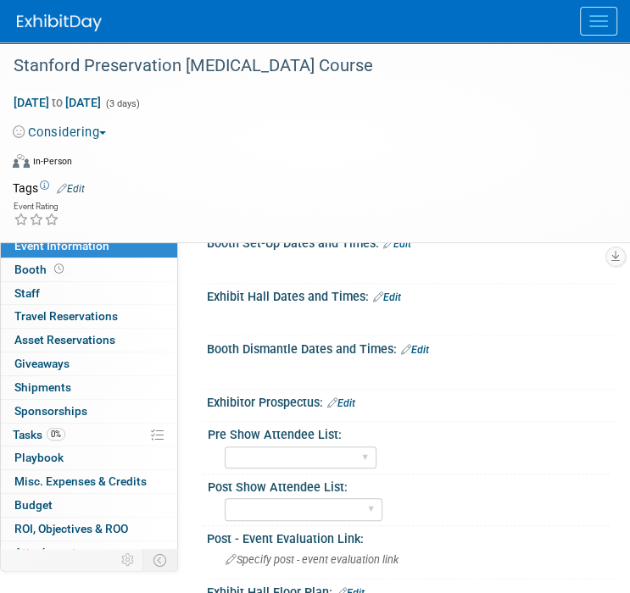
click at [397, 294] on link "Edit" at bounding box center [387, 298] width 28 height 12
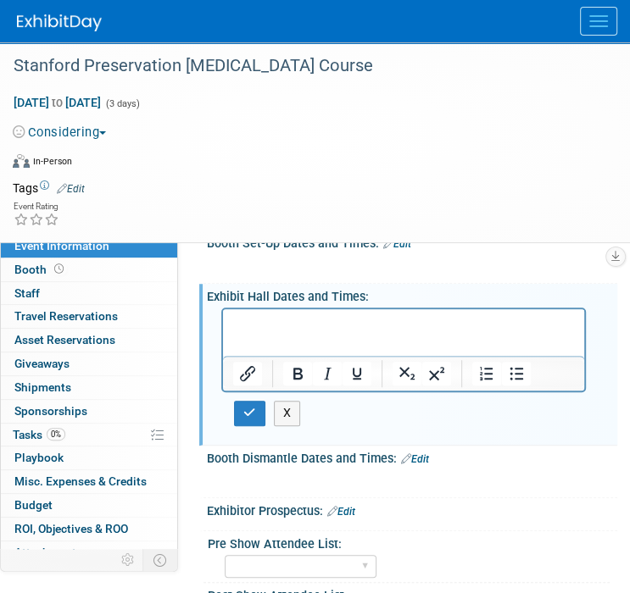
scroll to position [0, 0]
click at [398, 318] on p "Didactic Sessions (Two Days" at bounding box center [404, 324] width 342 height 17
click at [245, 339] on p "Rich Text Area. Press ALT-0 for help." at bounding box center [404, 341] width 342 height 17
click at [404, 339] on p "Laboratory Session (Half-Day):" at bounding box center [404, 341] width 342 height 17
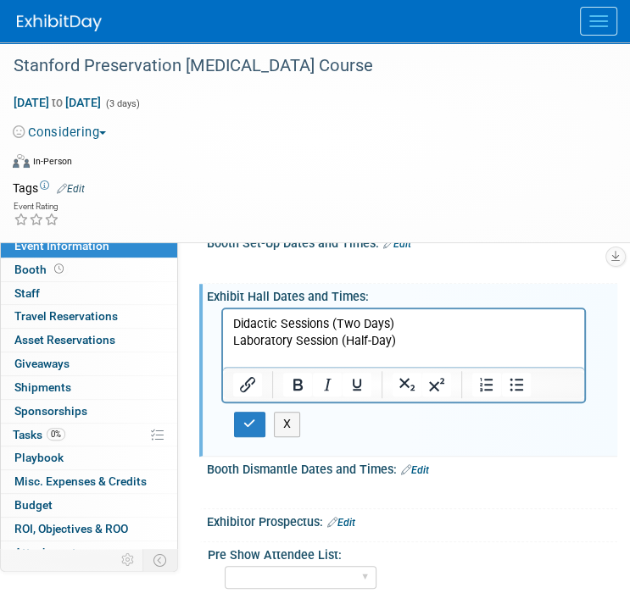
click at [242, 359] on p "Rich Text Area. Press ALT-0 for help." at bounding box center [404, 358] width 342 height 17
click at [414, 323] on p "Didactic Sessions (Two Days)" at bounding box center [404, 324] width 342 height 17
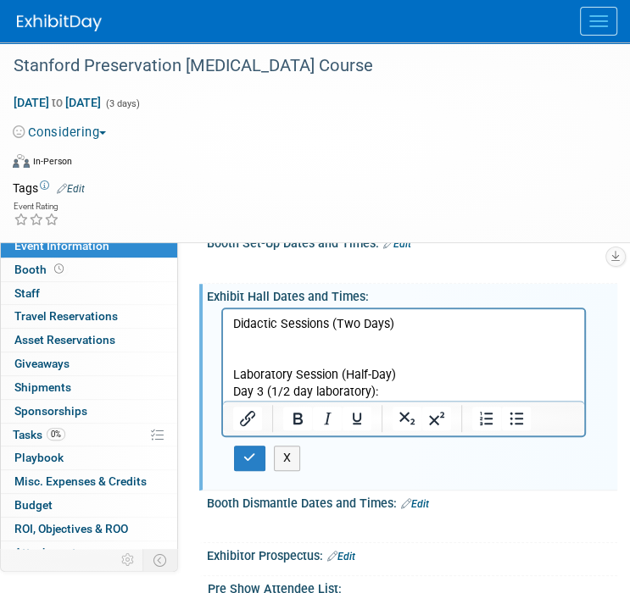
click at [420, 375] on p "Laboratory Session (Half-Day)" at bounding box center [404, 375] width 342 height 17
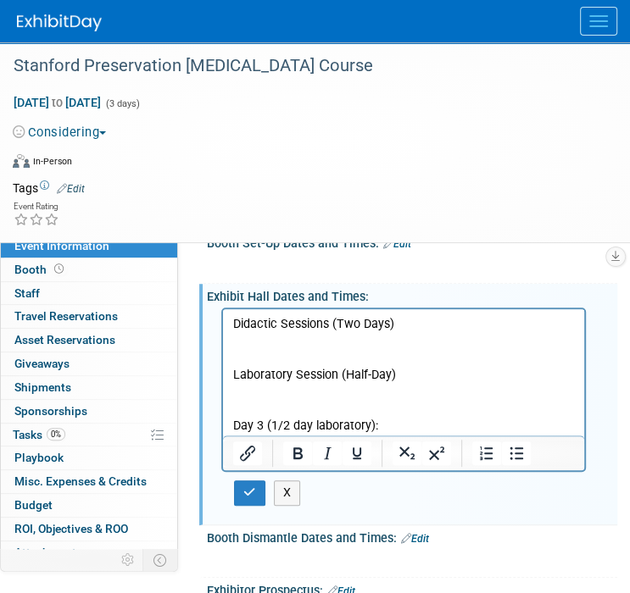
click at [266, 340] on p "Rich Text Area. Press ALT-0 for help." at bounding box center [404, 341] width 342 height 17
click at [266, 346] on p "Rich Text Area. Press ALT-0 for help." at bounding box center [404, 341] width 342 height 17
click at [520, 454] on icon "Bullet list" at bounding box center [516, 453] width 20 height 20
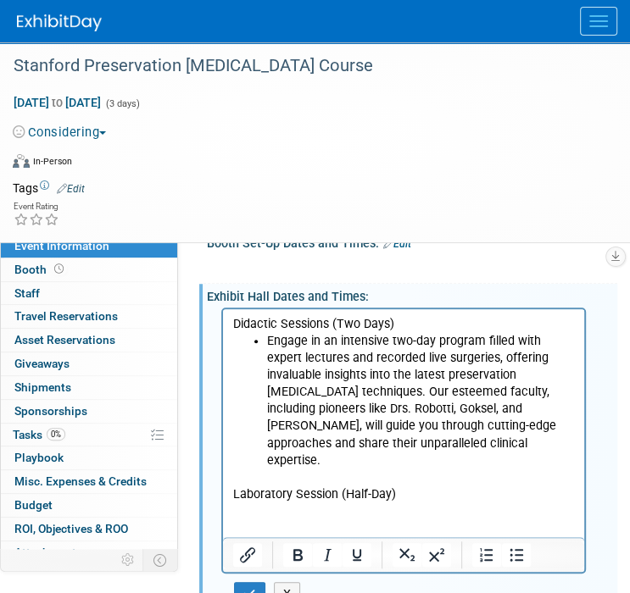
click at [264, 503] on p "Rich Text Area. Press ALT-0 for help." at bounding box center [404, 511] width 342 height 17
click at [509, 551] on icon "Bullet list" at bounding box center [516, 555] width 20 height 20
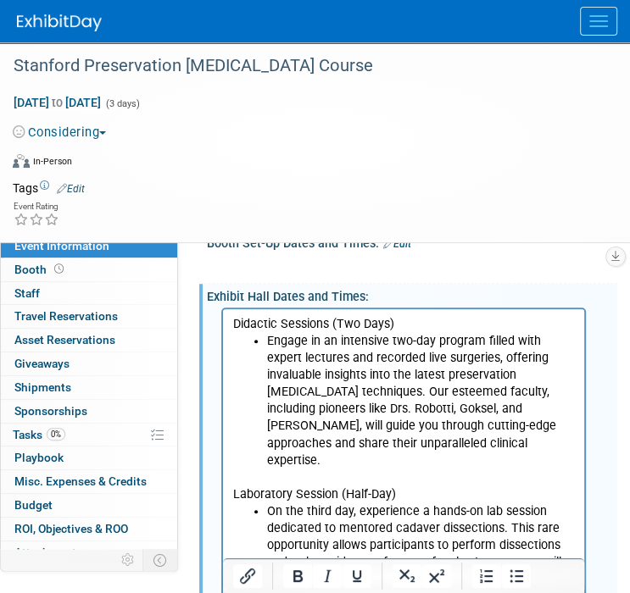
scroll to position [502, 0]
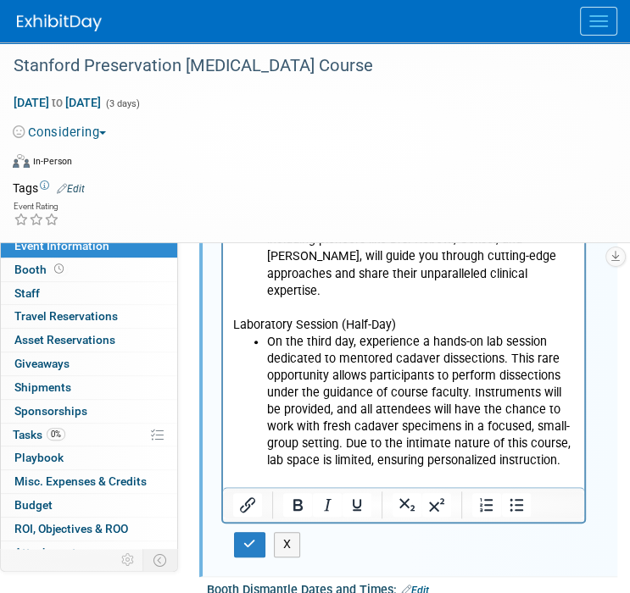
click at [400, 487] on p "Day 3 (1/2 day laboratory):" at bounding box center [404, 495] width 342 height 17
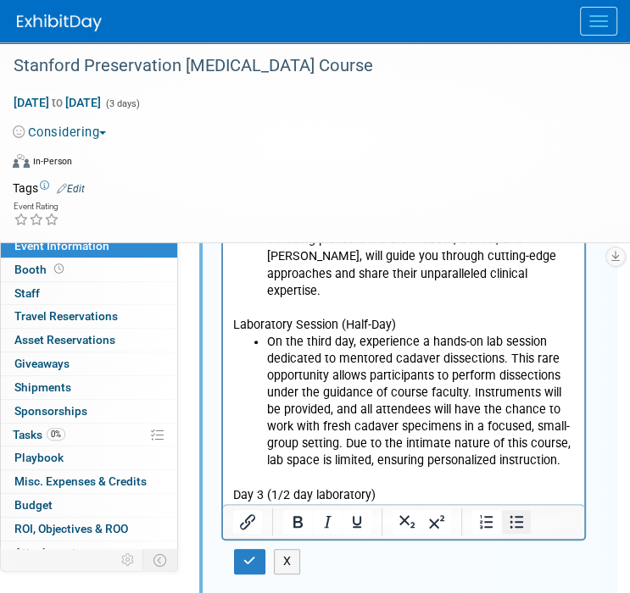
click at [525, 518] on icon "Bullet list" at bounding box center [516, 522] width 20 height 20
click at [293, 504] on li "Rich Text Area. Press ALT-0 for help." at bounding box center [421, 512] width 308 height 17
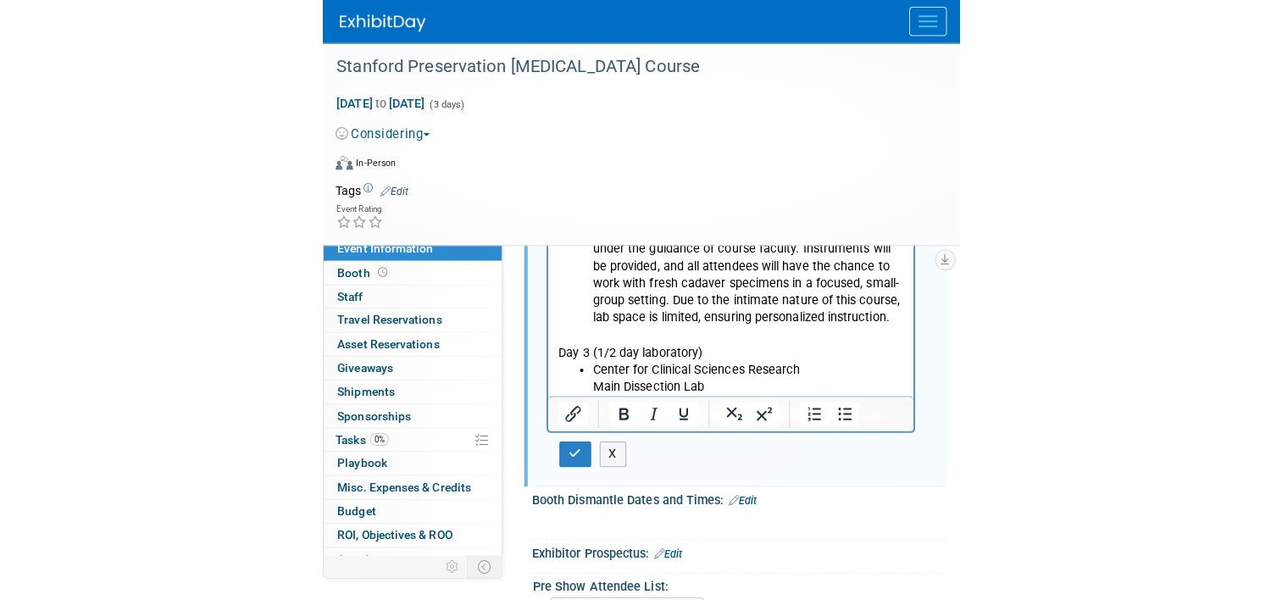
scroll to position [756, 0]
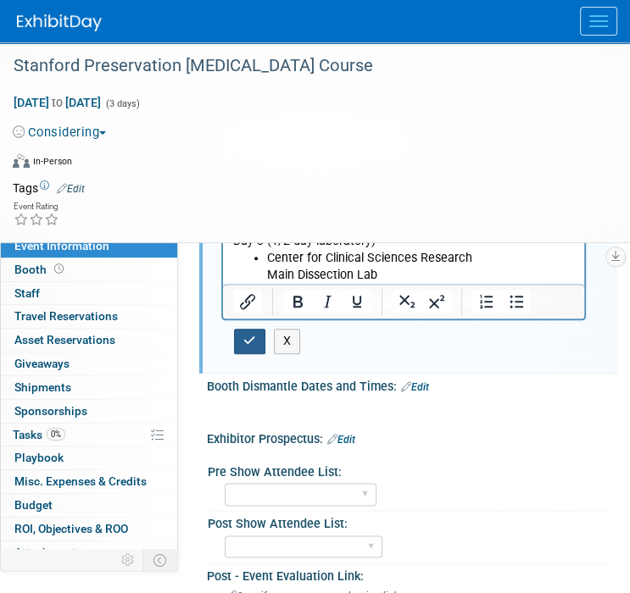
click at [251, 343] on icon "button" at bounding box center [249, 341] width 13 height 12
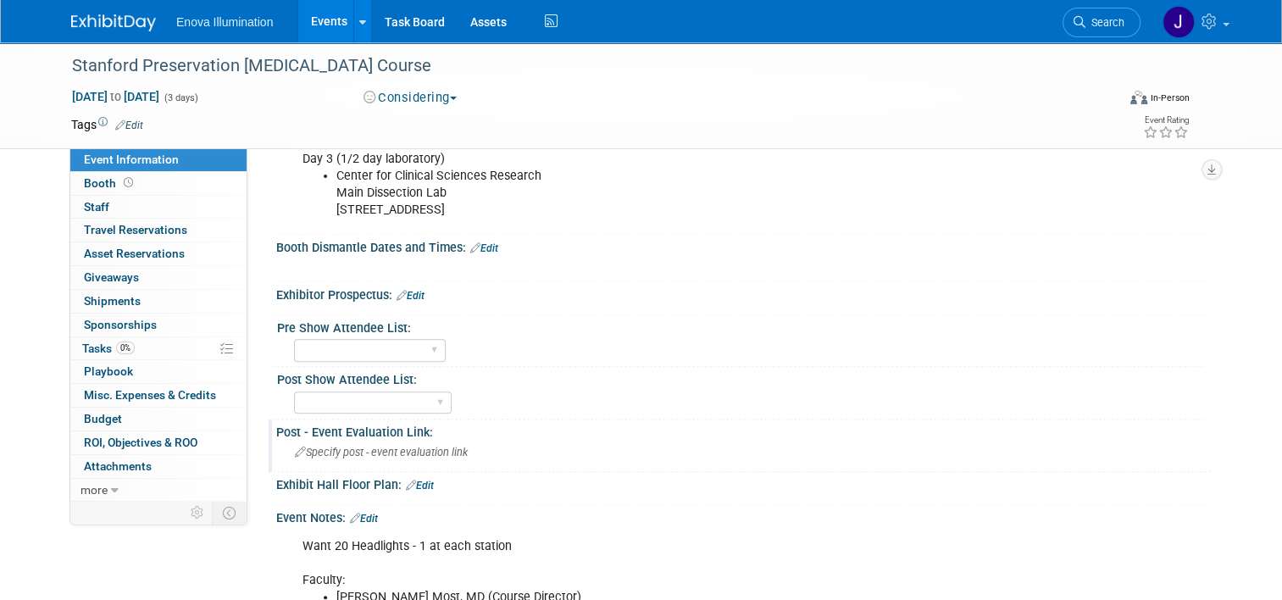
scroll to position [763, 0]
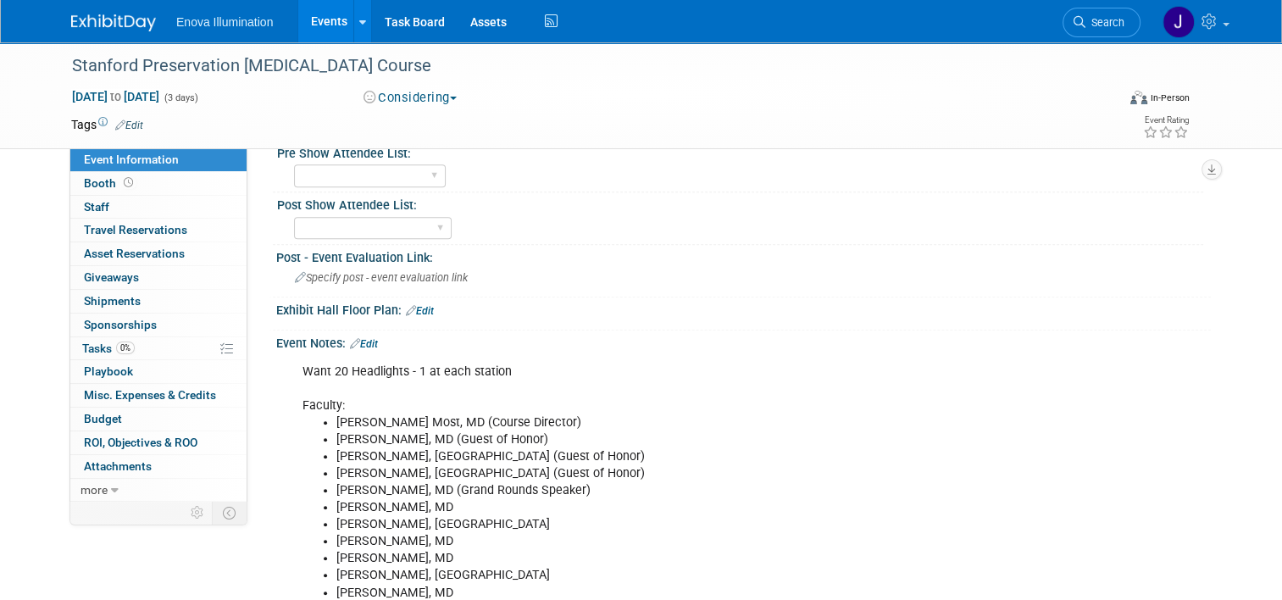
click at [368, 338] on link "Edit" at bounding box center [364, 344] width 28 height 12
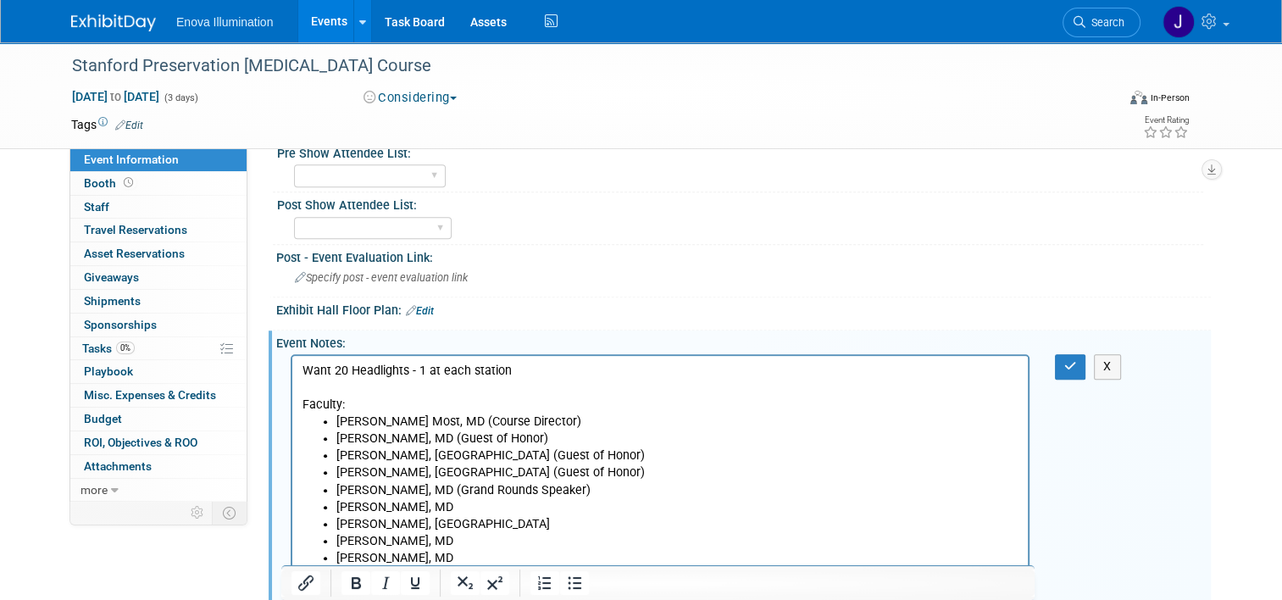
scroll to position [0, 0]
click at [546, 374] on p "Want 20 Headlights - 1 at each station Faculty:" at bounding box center [661, 388] width 716 height 51
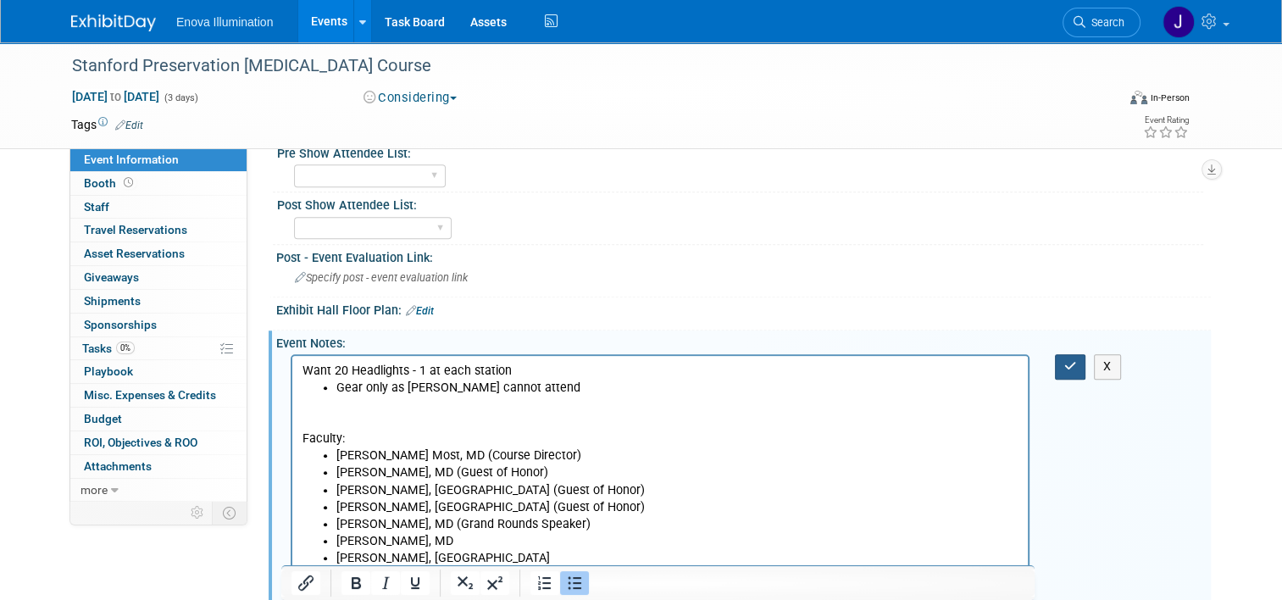
click at [629, 360] on icon "button" at bounding box center [1071, 366] width 13 height 12
